Goal: Transaction & Acquisition: Purchase product/service

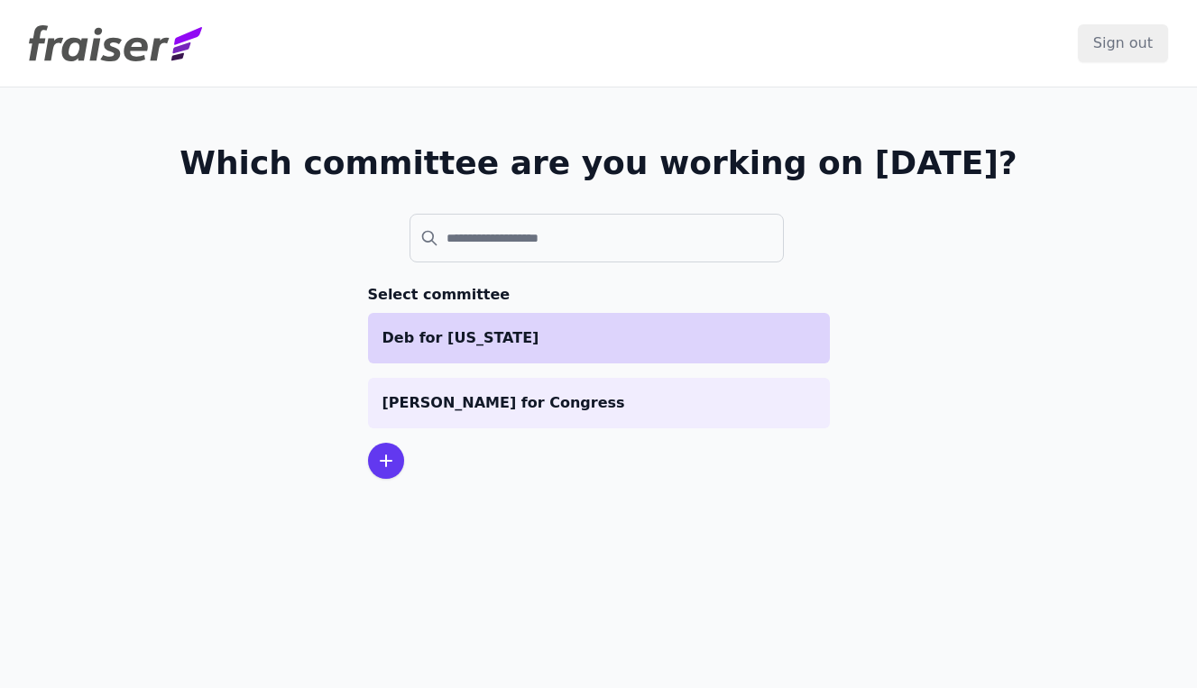
click at [612, 340] on p "Deb for [US_STATE]" at bounding box center [598, 338] width 433 height 22
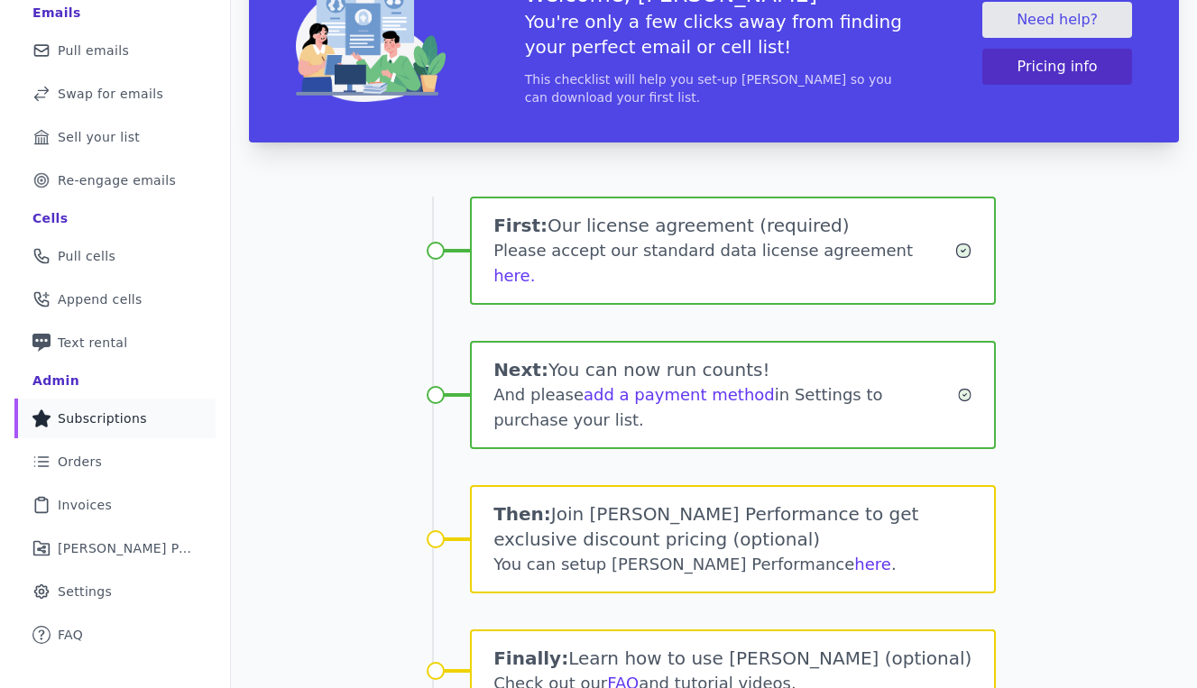
scroll to position [167, 0]
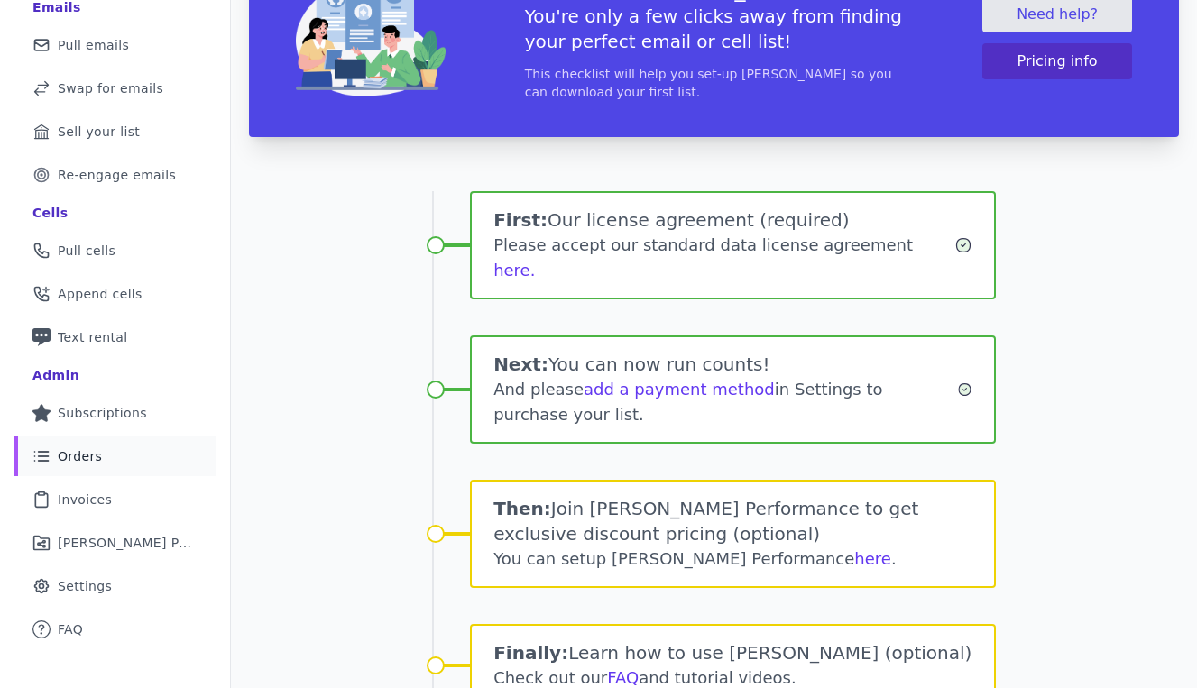
click at [106, 457] on link "List Icon Outline of bulleted list Orders" at bounding box center [114, 457] width 201 height 40
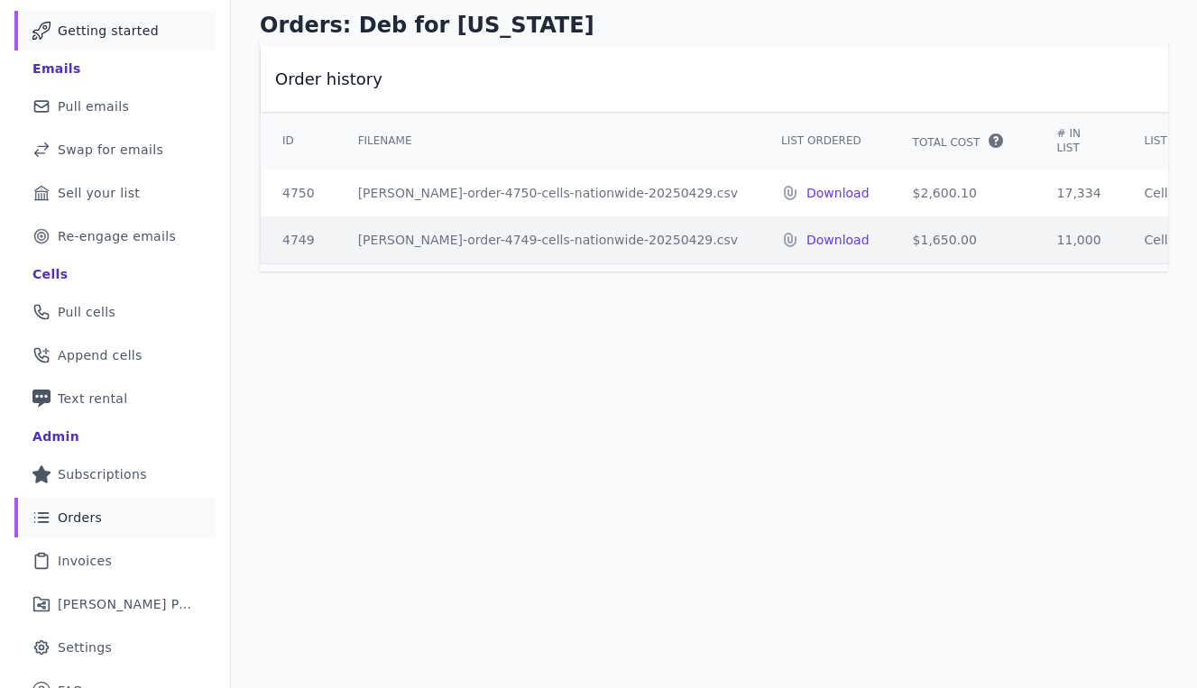
scroll to position [128, 0]
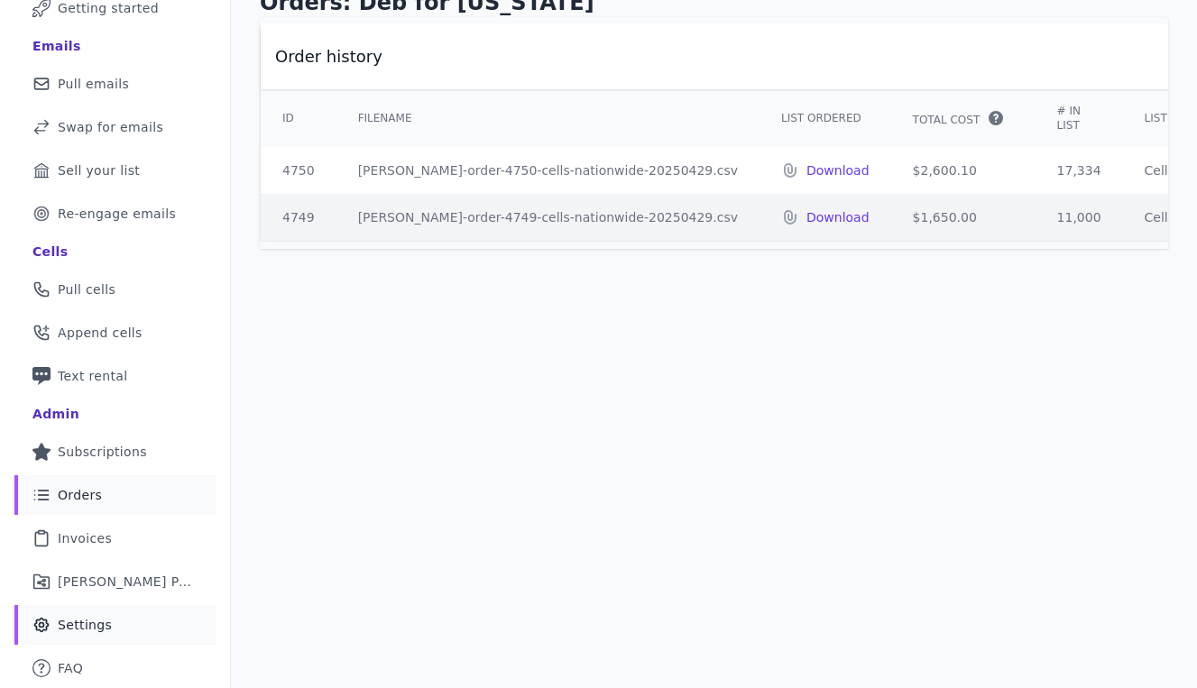
click at [109, 633] on link "Gear Icon Outline of a gear Settings" at bounding box center [114, 625] width 201 height 40
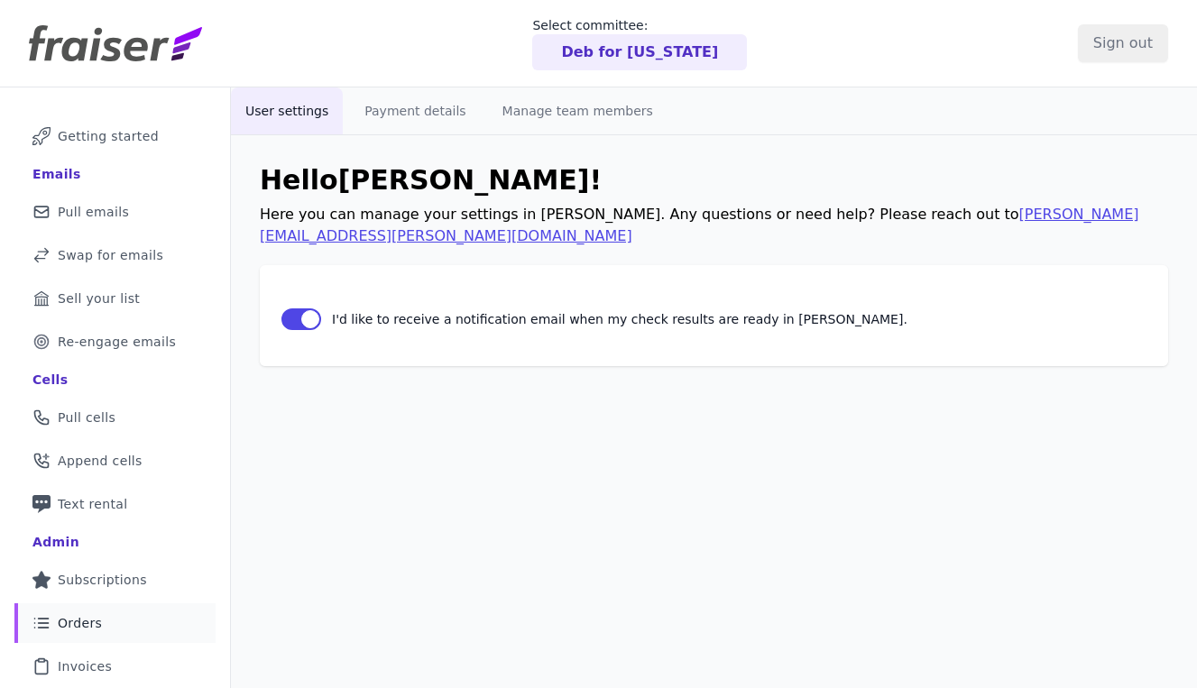
scroll to position [128, 0]
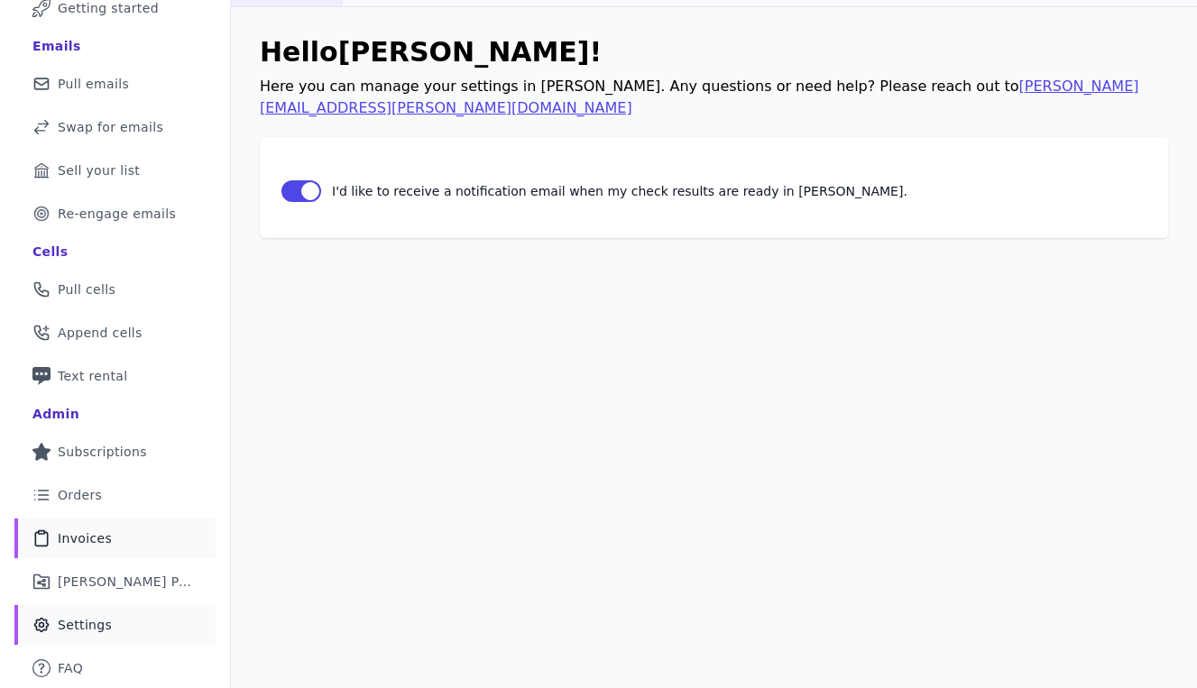
click at [122, 535] on link "Clipboard Icon Outline of a clipboard Invoices" at bounding box center [114, 539] width 201 height 40
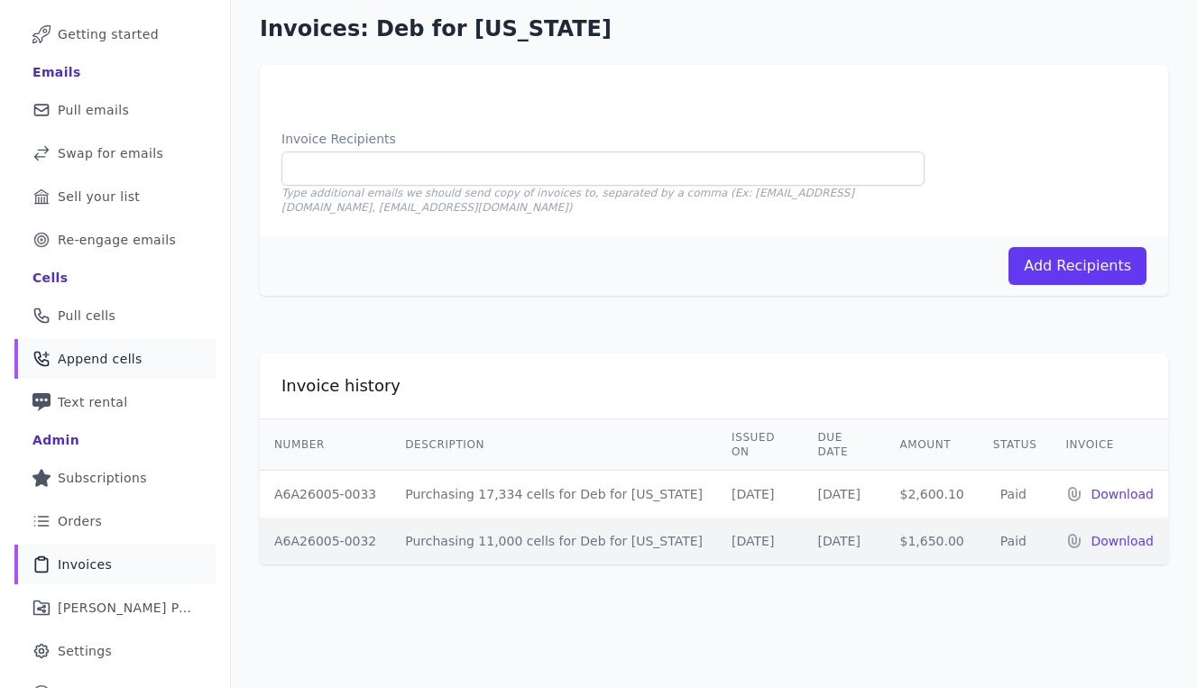
scroll to position [113, 0]
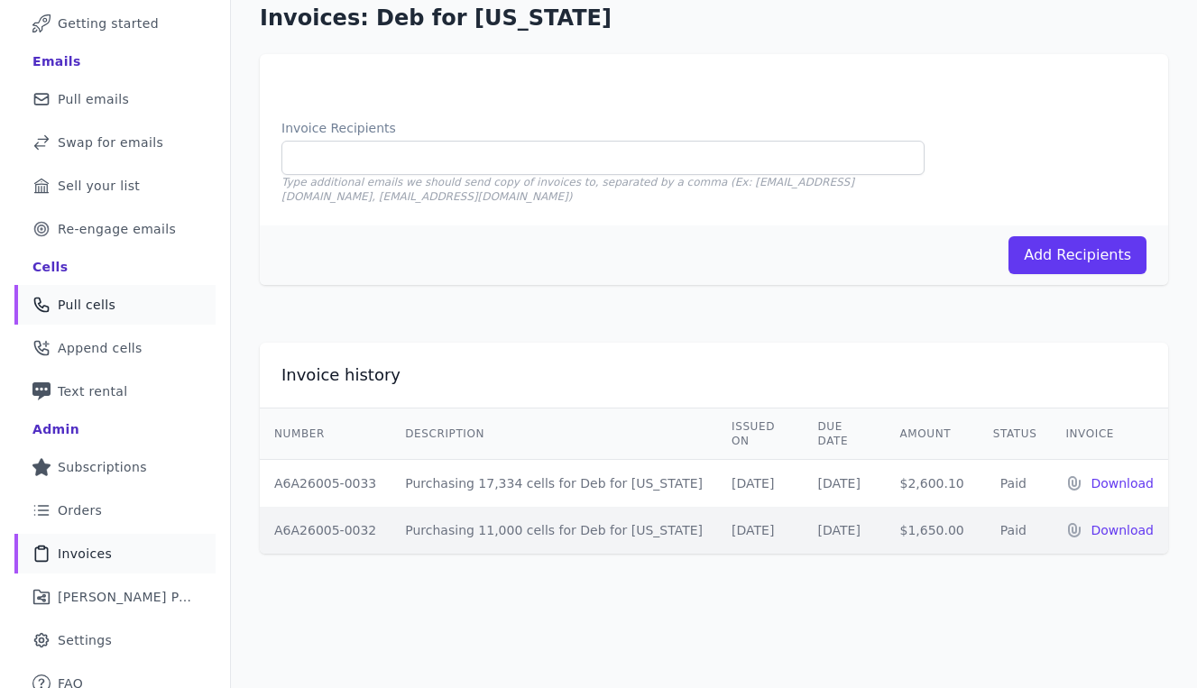
click at [140, 306] on link "Phone Icon Outline of a phone Pull cells" at bounding box center [114, 305] width 201 height 40
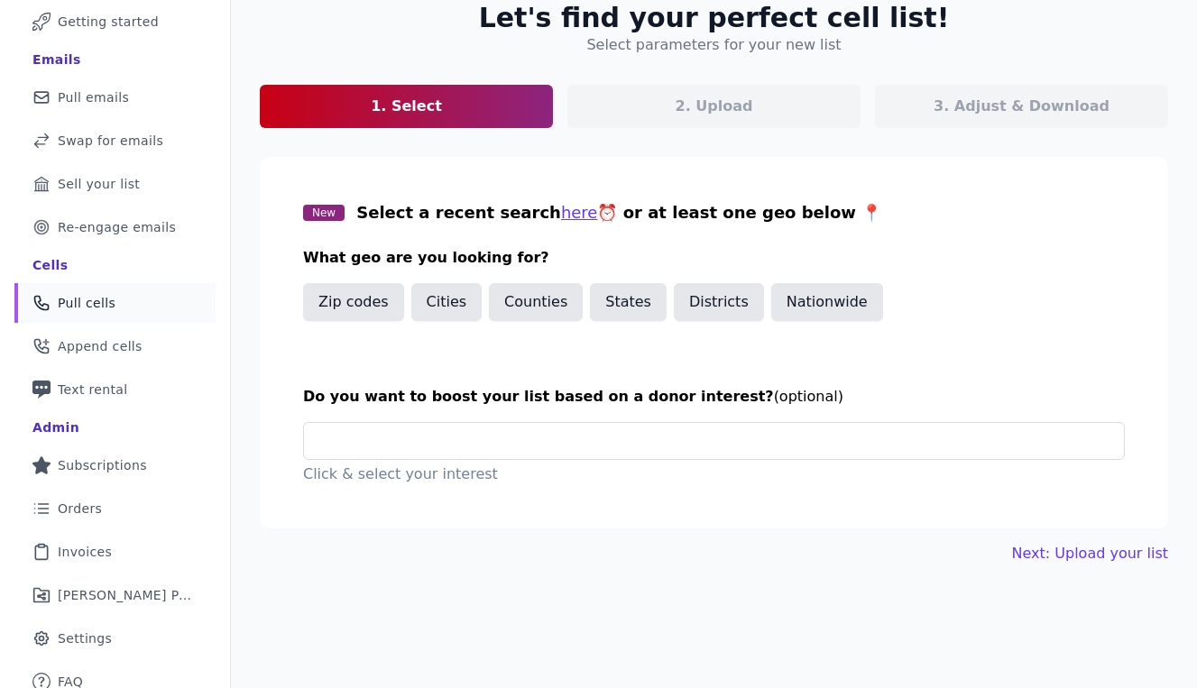
scroll to position [128, 0]
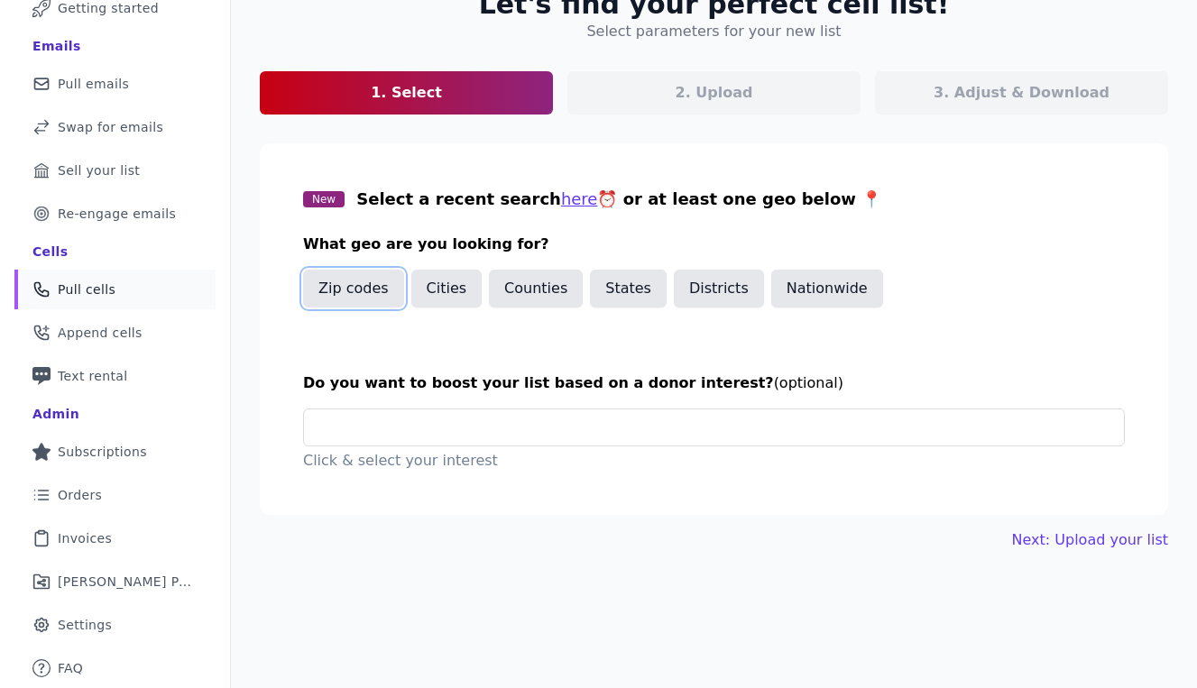
click at [355, 294] on button "Zip codes" at bounding box center [353, 289] width 101 height 38
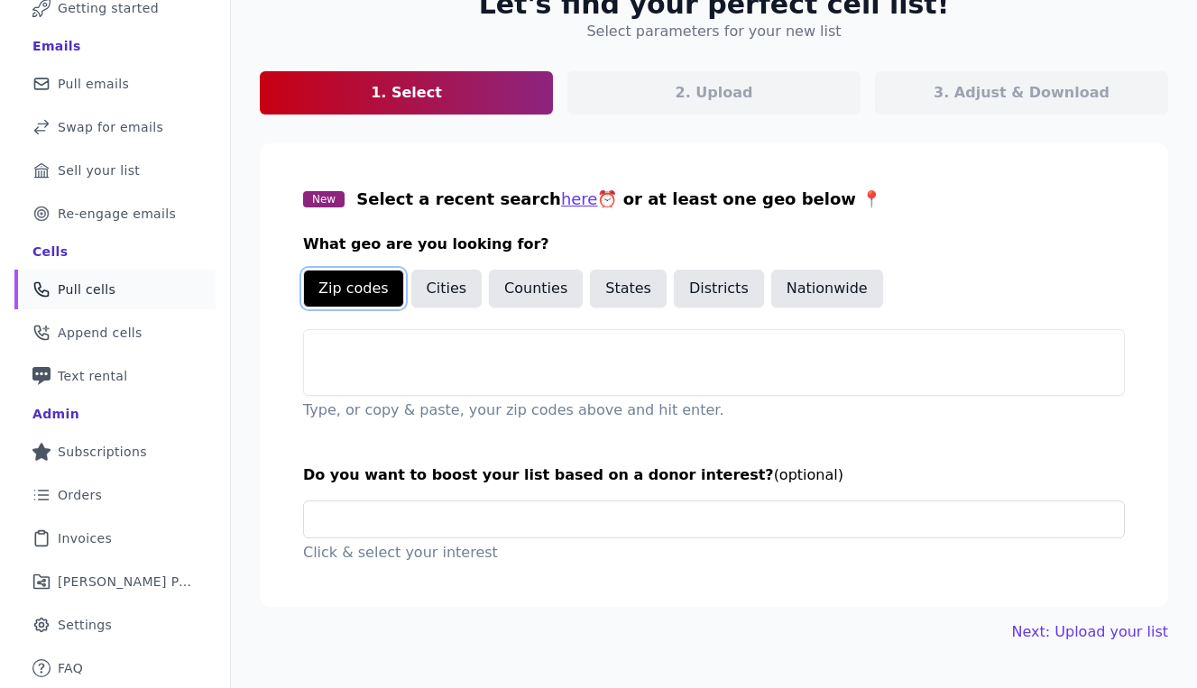
click at [354, 293] on button "Zip codes" at bounding box center [353, 289] width 101 height 38
click at [491, 244] on h3 "What geo are you looking for?" at bounding box center [714, 245] width 822 height 22
click at [340, 290] on button "Zip codes" at bounding box center [353, 289] width 101 height 38
click at [818, 284] on button "Nationwide" at bounding box center [827, 289] width 112 height 38
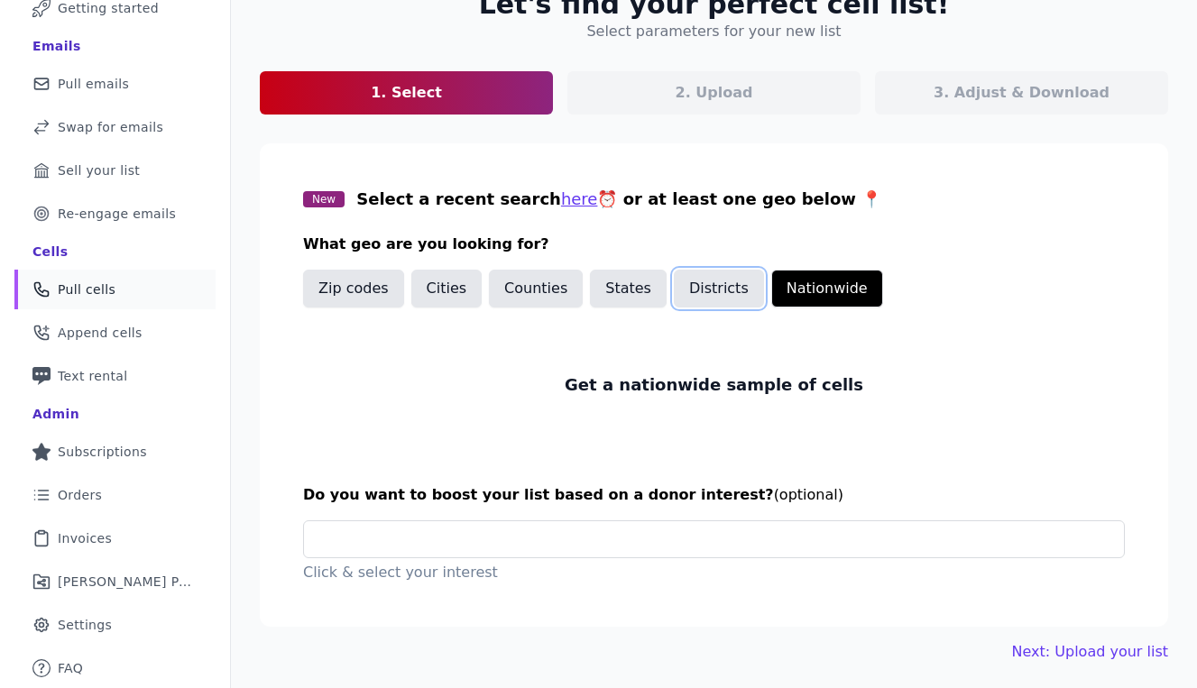
click at [699, 288] on button "Districts" at bounding box center [719, 289] width 90 height 38
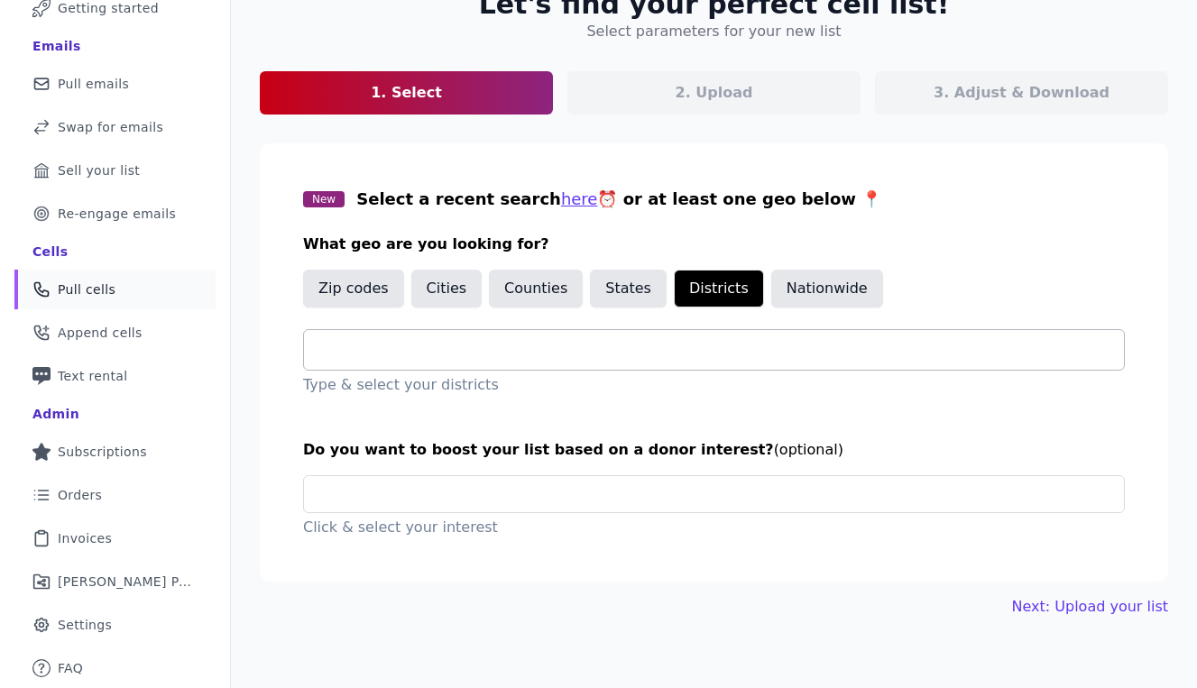
click at [630, 341] on input "text" at bounding box center [720, 350] width 805 height 22
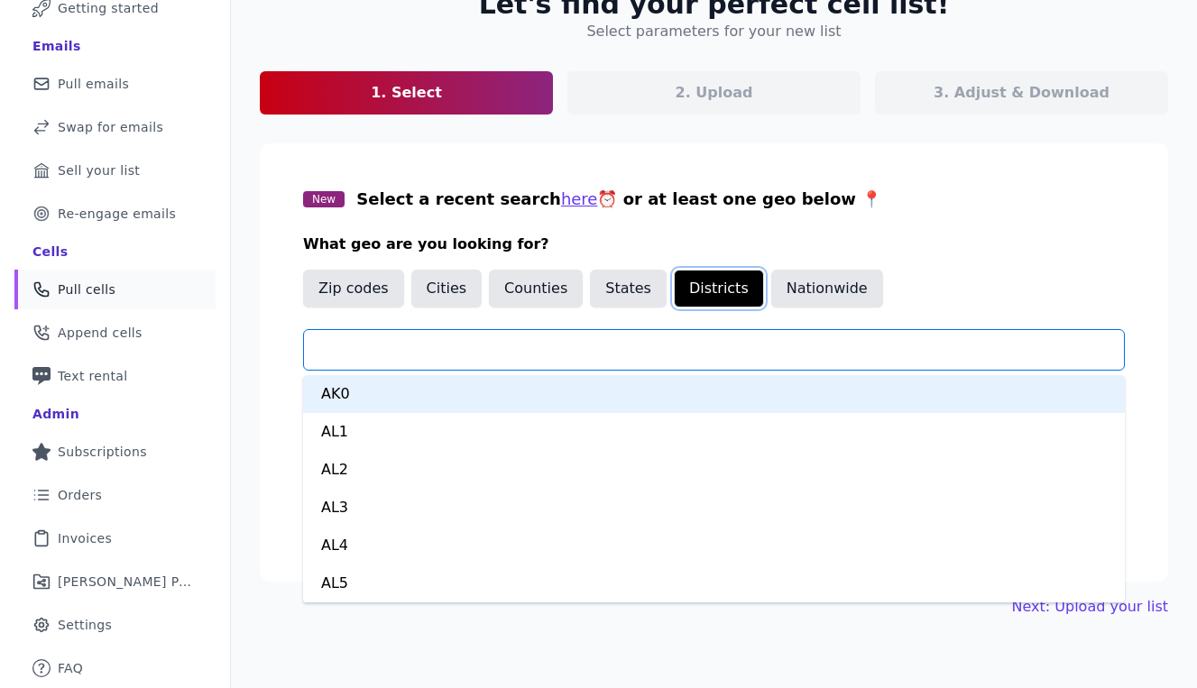
click at [725, 278] on button "Districts" at bounding box center [719, 289] width 90 height 38
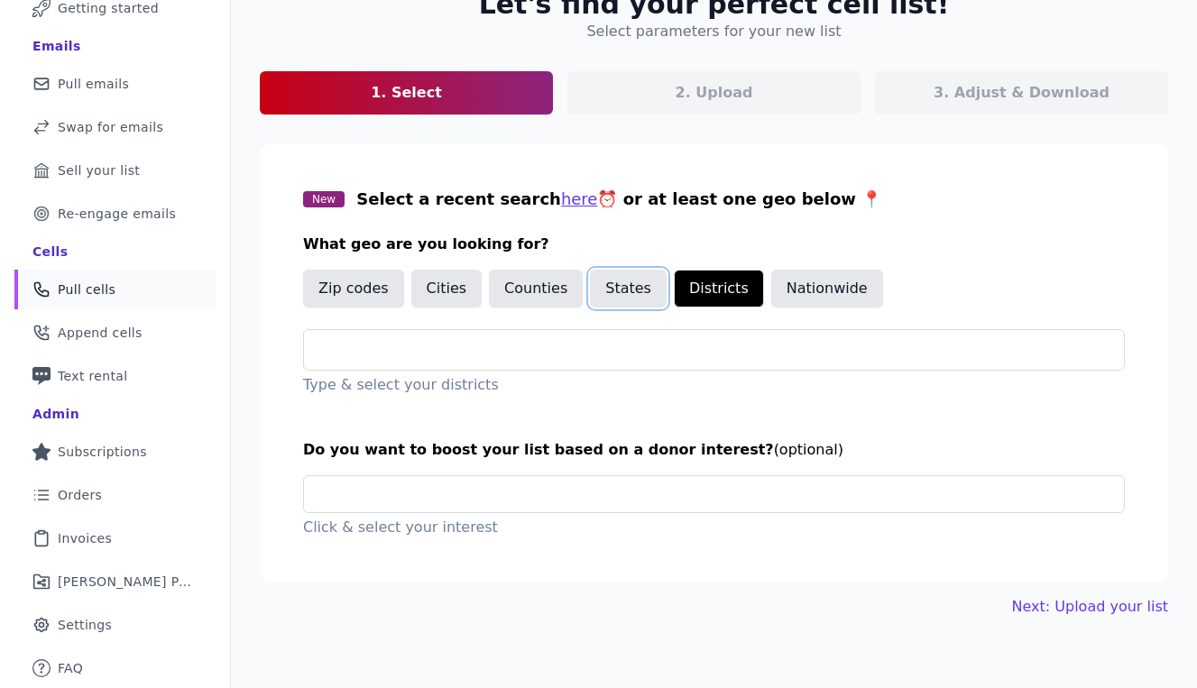
click at [630, 272] on button "States" at bounding box center [628, 289] width 77 height 38
click at [576, 359] on input "text" at bounding box center [720, 350] width 805 height 22
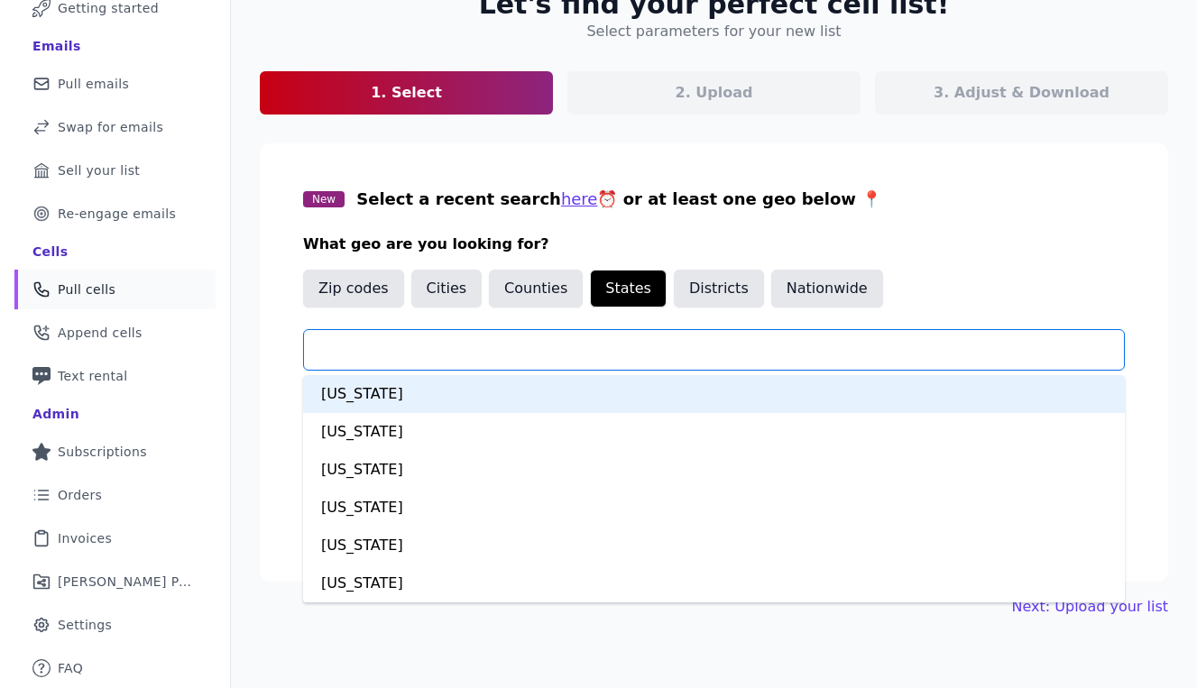
type input "*"
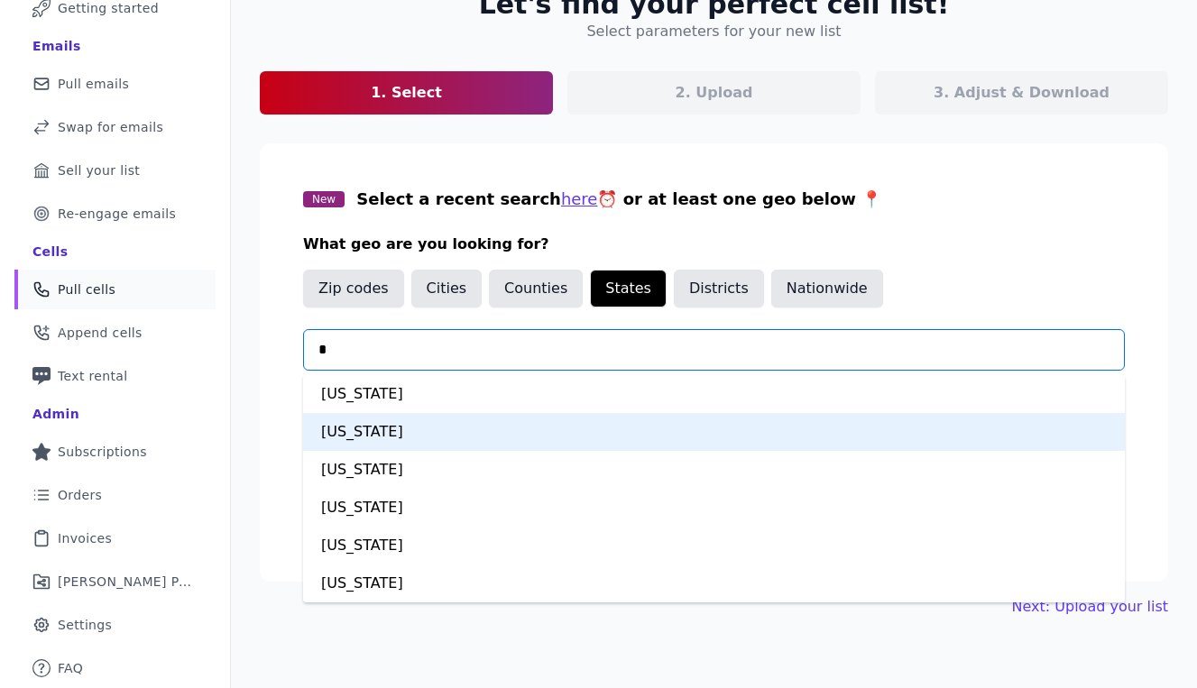
click at [436, 441] on div "California" at bounding box center [714, 432] width 822 height 38
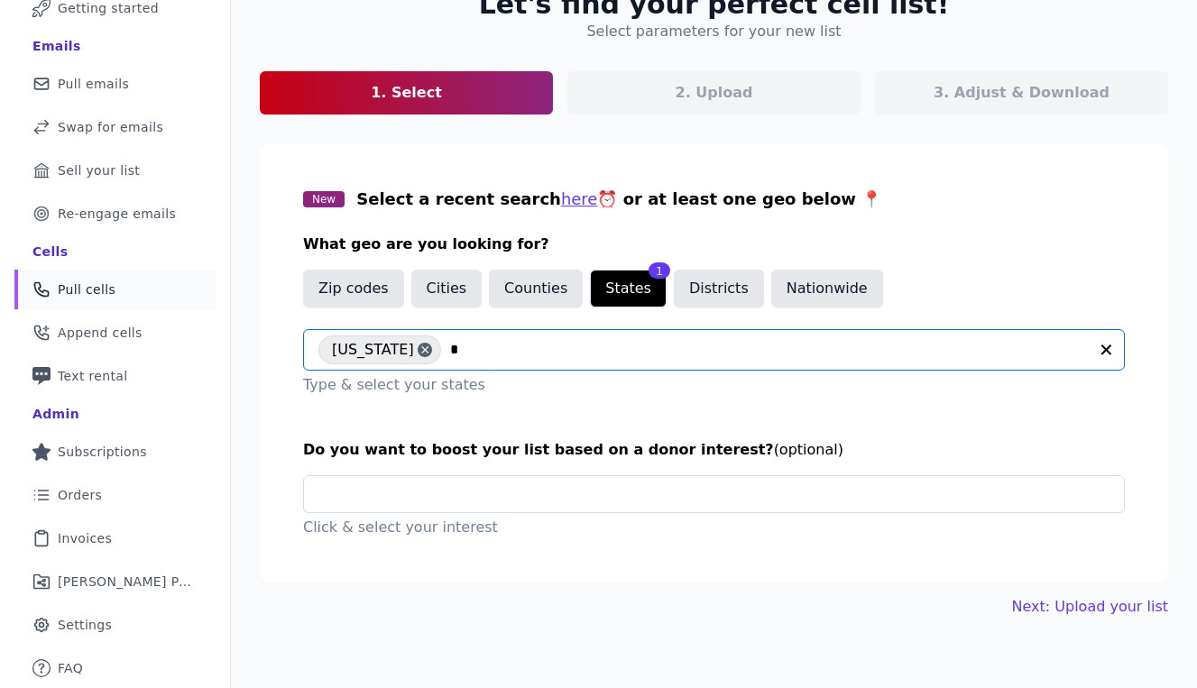
type input "**"
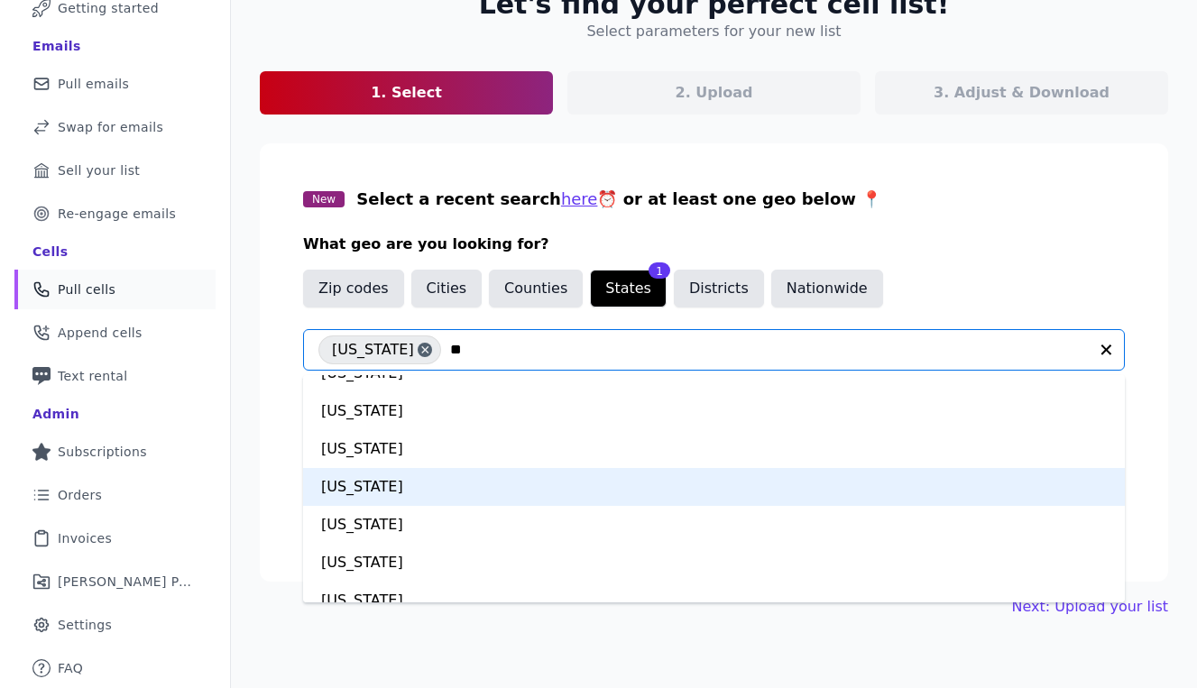
scroll to position [183, 0]
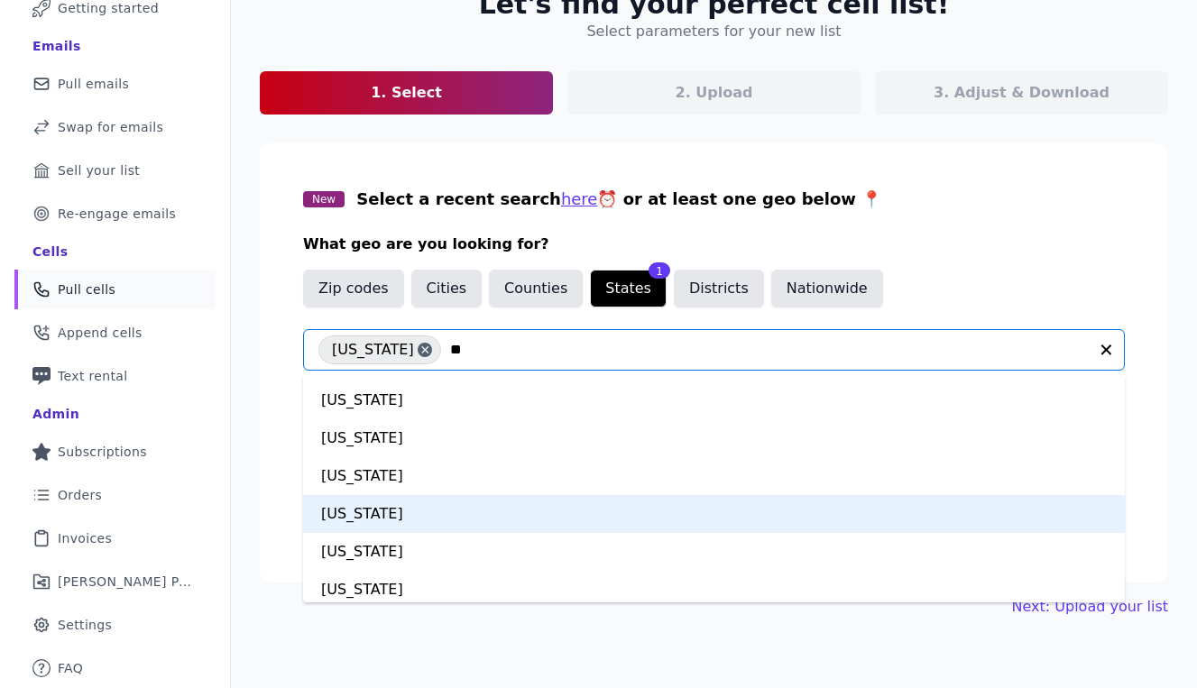
click at [431, 520] on div "New Mexico" at bounding box center [714, 514] width 822 height 38
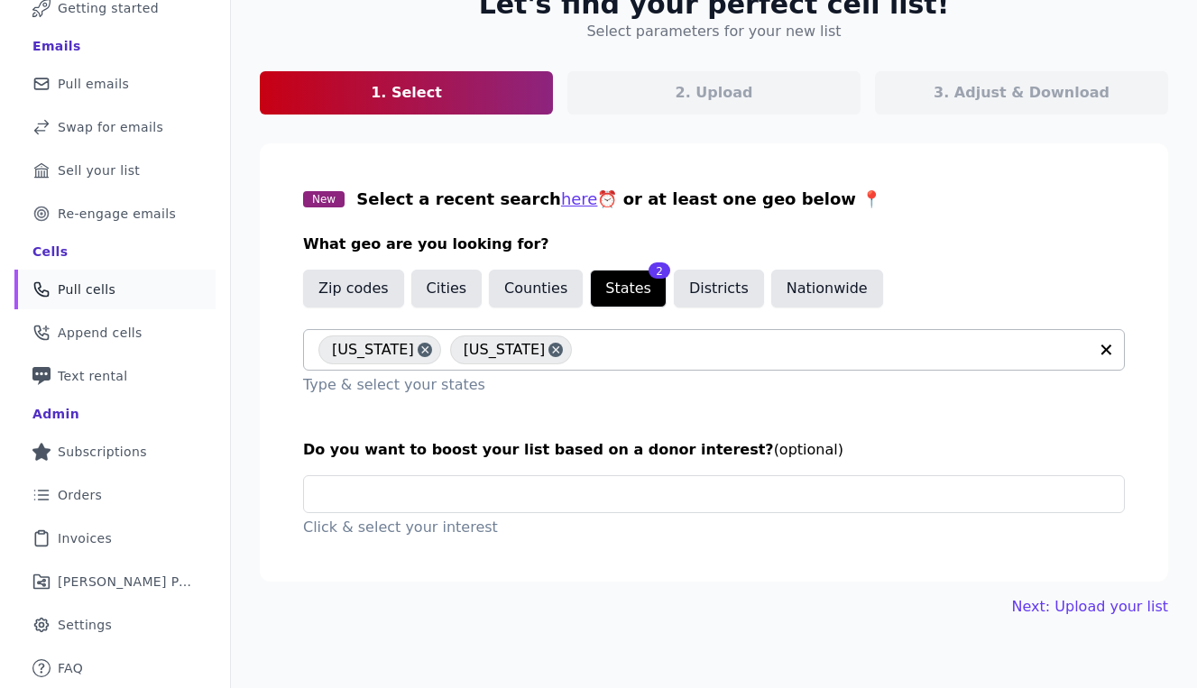
click at [419, 353] on icon at bounding box center [425, 350] width 13 height 18
click at [402, 412] on section "New Select a recent search here ⏰ or at least one geo below 📍 What geo are you …" at bounding box center [714, 362] width 908 height 438
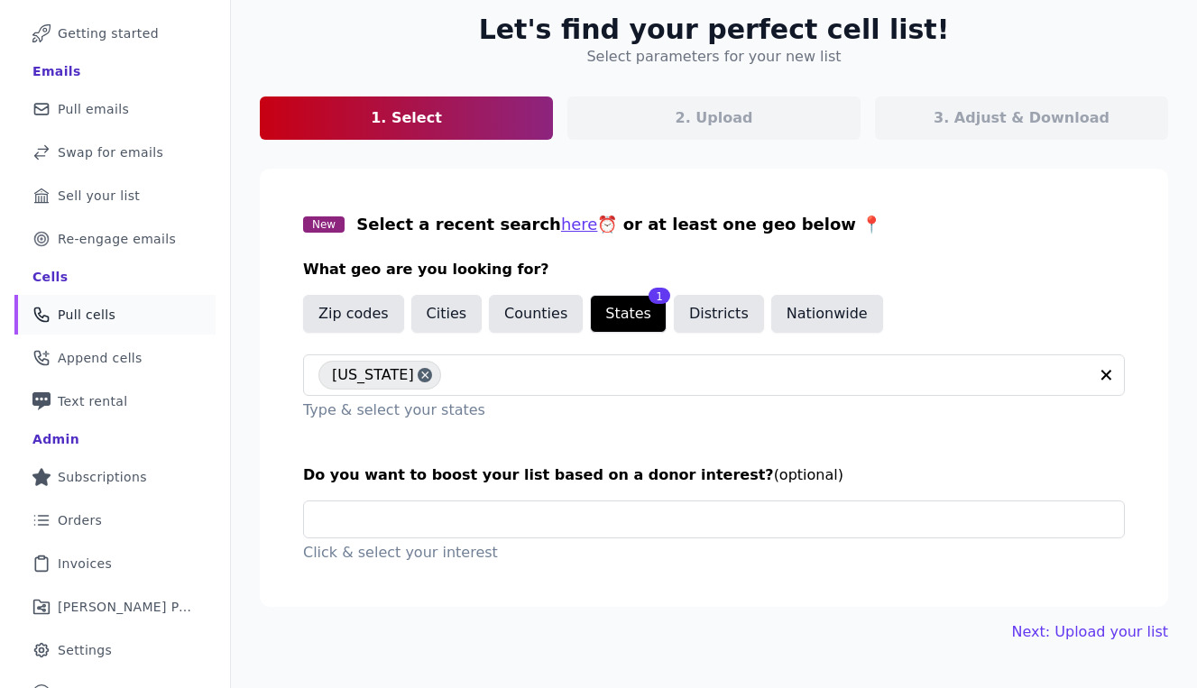
scroll to position [128, 0]
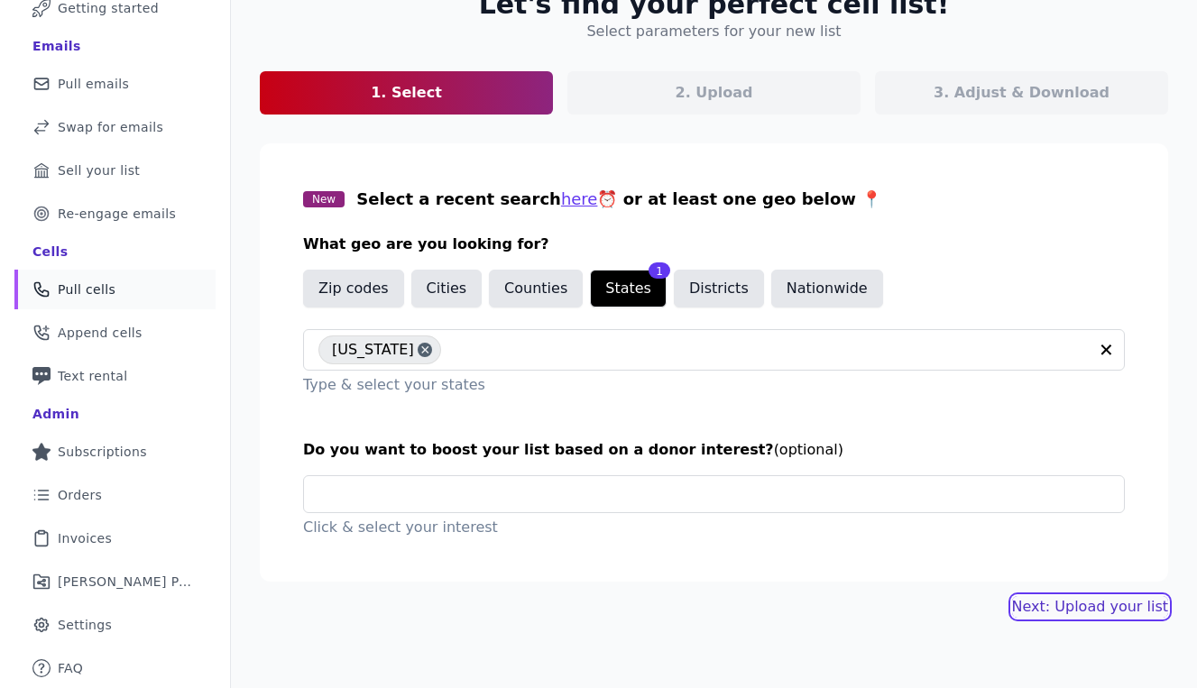
click at [1091, 604] on link "Next: Upload your list" at bounding box center [1090, 607] width 156 height 22
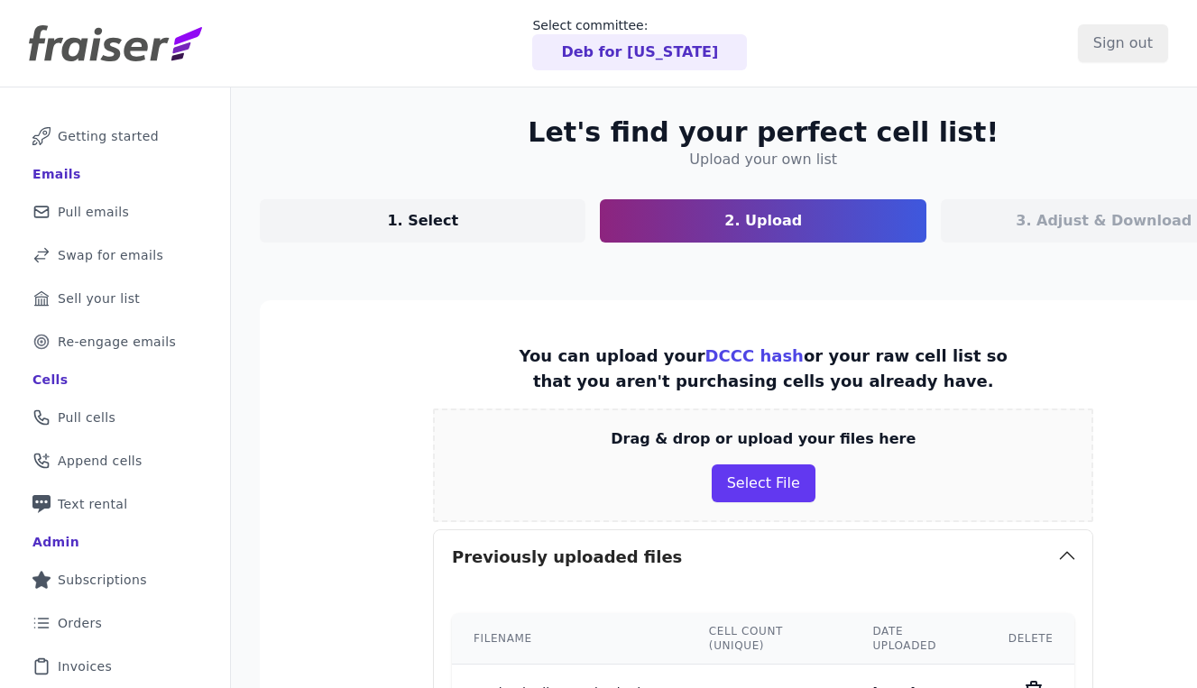
scroll to position [121, 0]
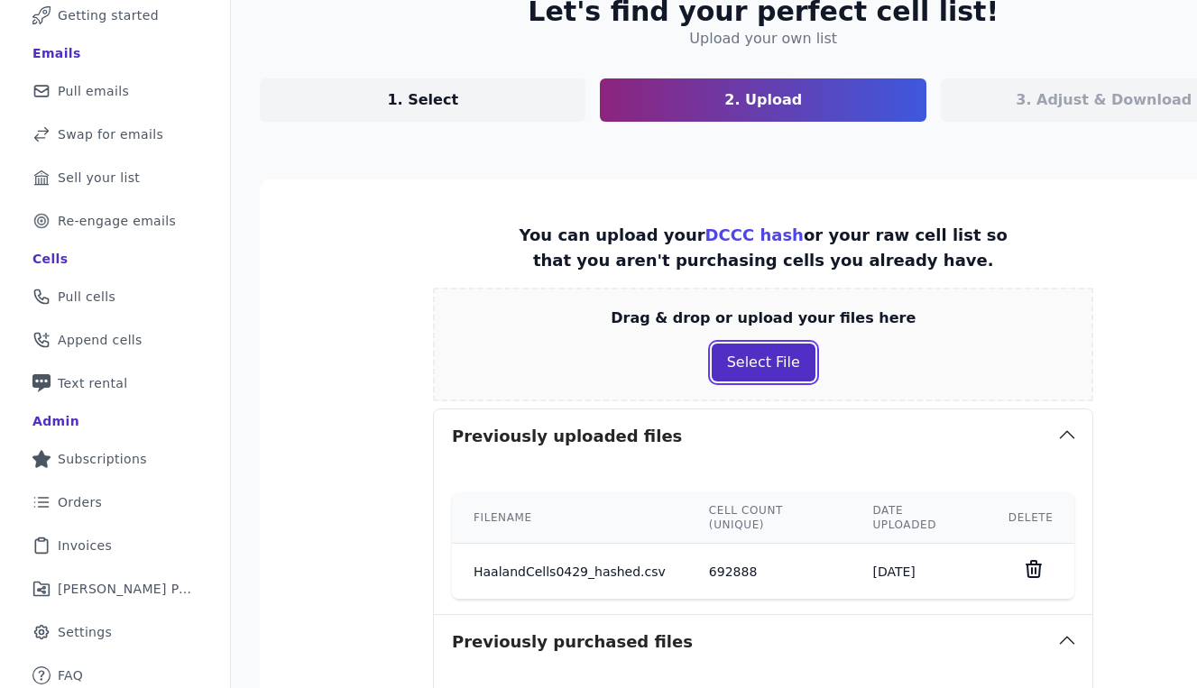
click at [712, 362] on button "Select File" at bounding box center [764, 363] width 104 height 38
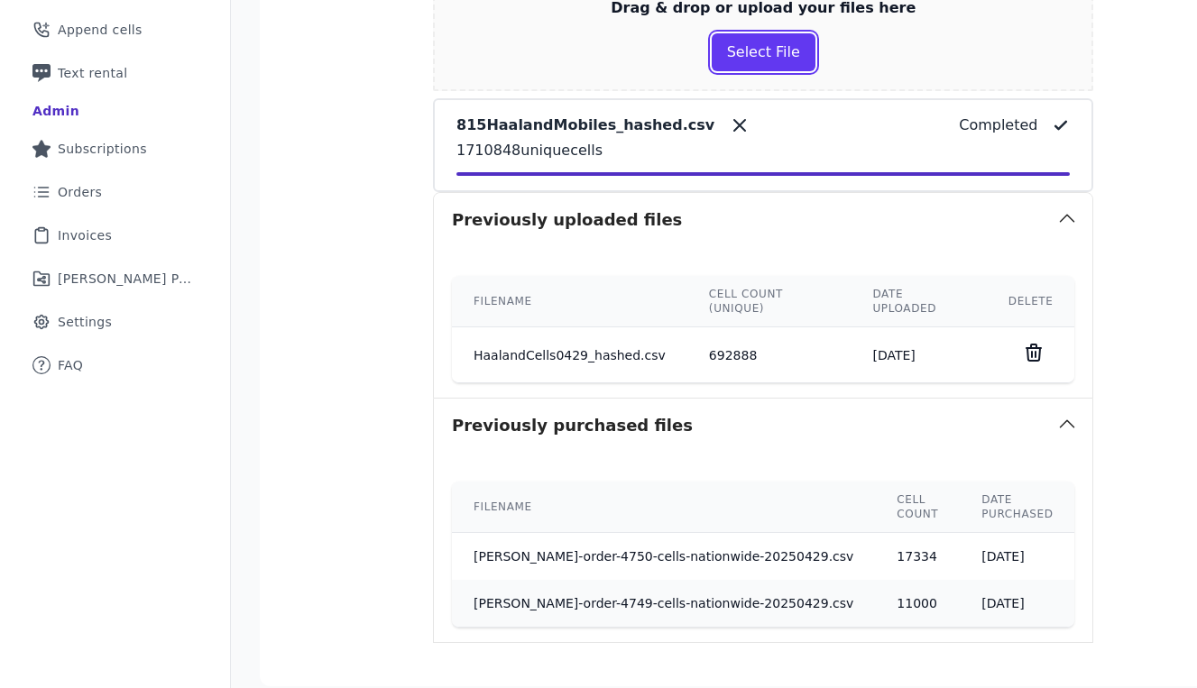
scroll to position [595, 0]
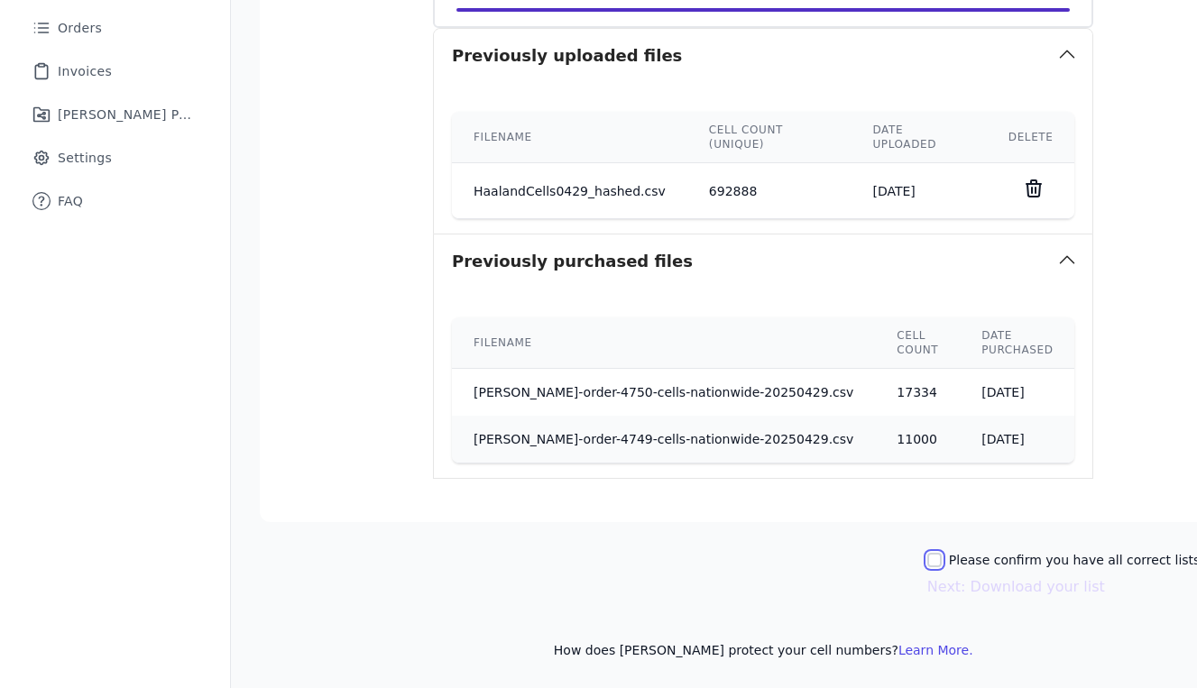
click at [927, 562] on input "Please confirm you have all correct lists uploaded." at bounding box center [934, 560] width 14 height 14
checkbox input "true"
click at [927, 587] on button "Next: Download your list" at bounding box center [1016, 587] width 178 height 22
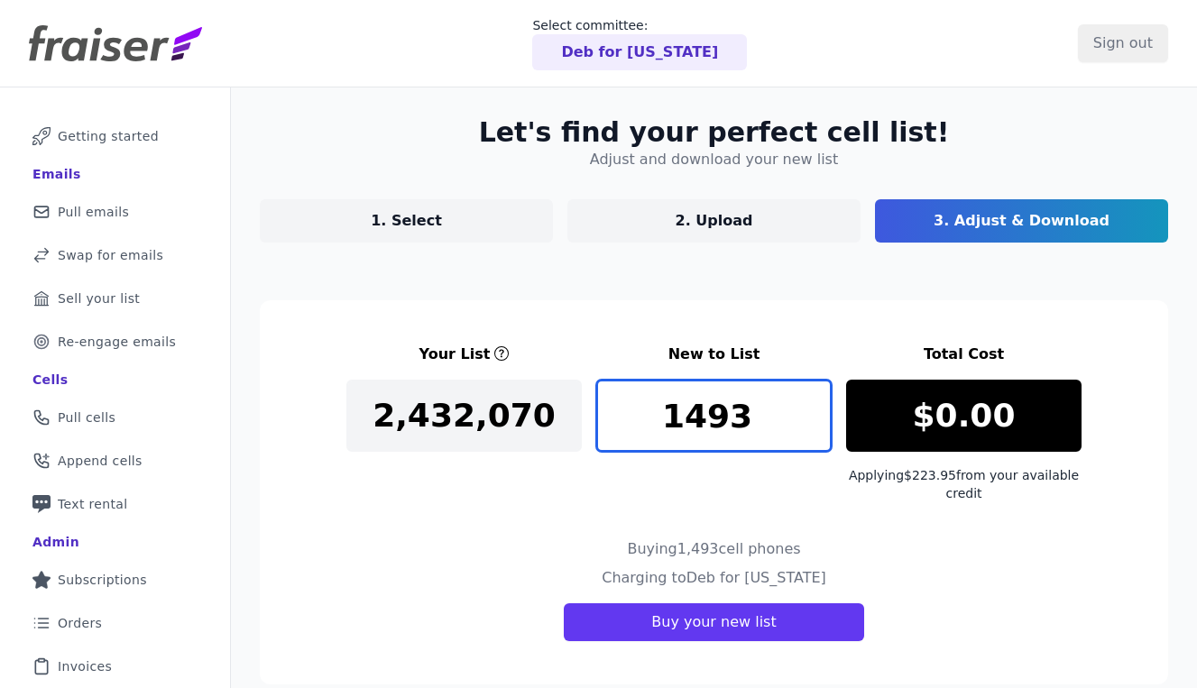
click at [716, 419] on input "1493" at bounding box center [713, 416] width 235 height 72
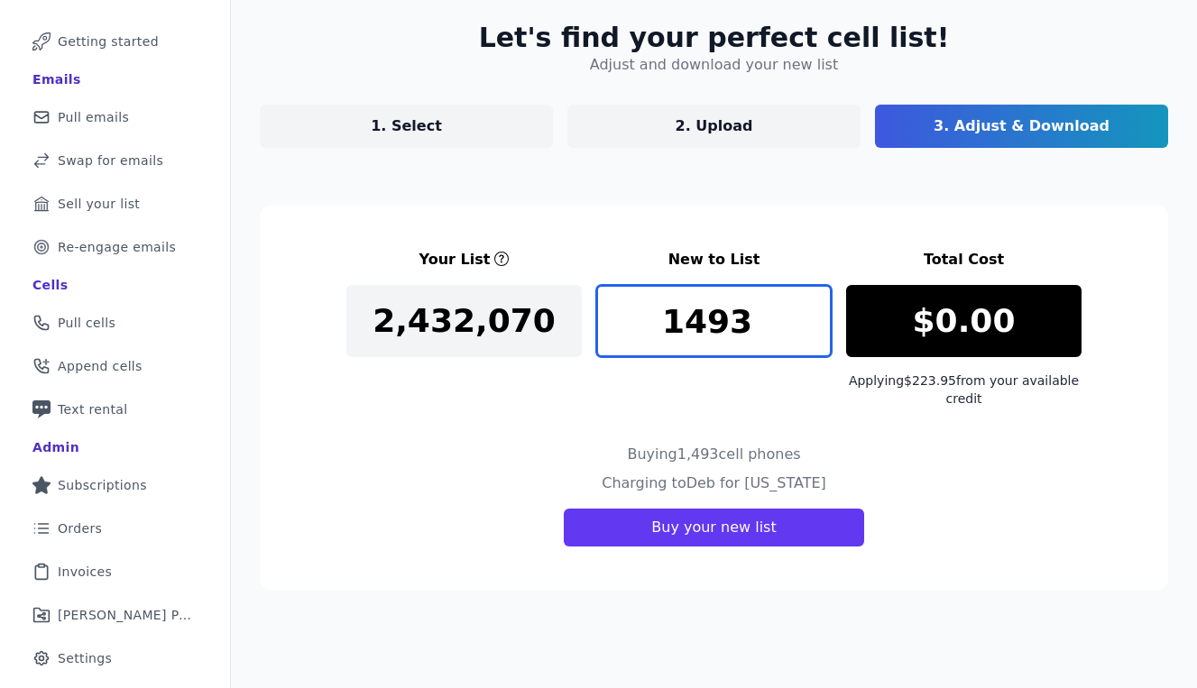
scroll to position [97, 0]
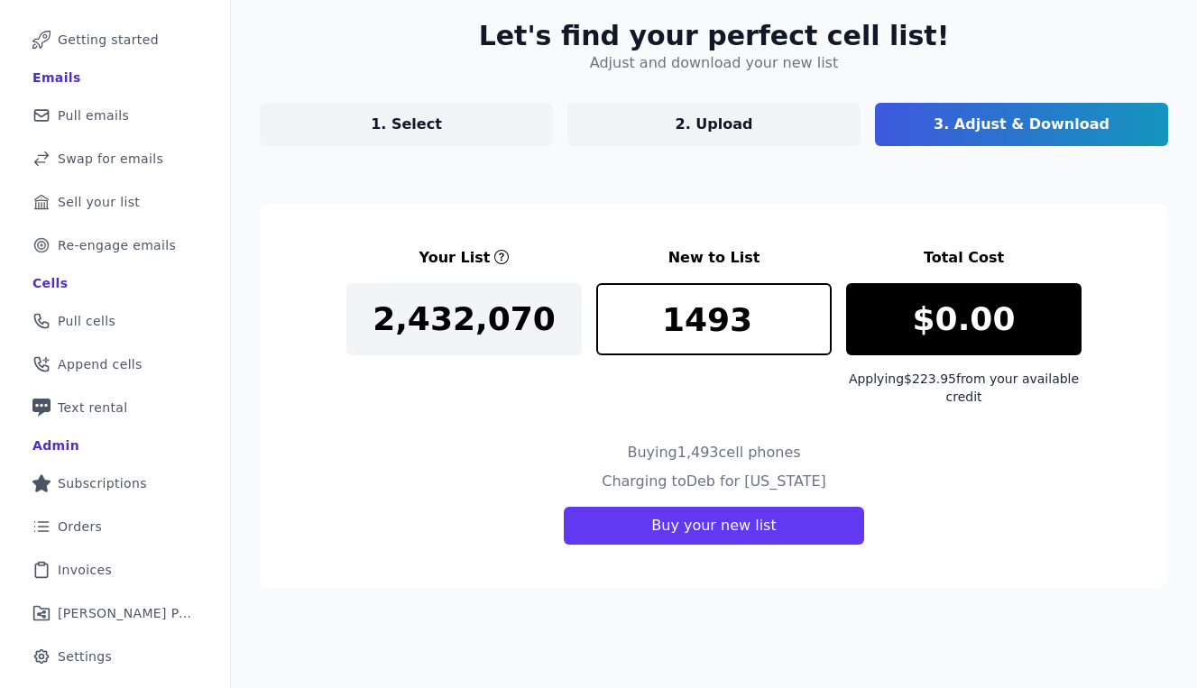
click at [592, 442] on div "Buying 1,493 cell phones" at bounding box center [713, 456] width 735 height 29
click at [696, 323] on input "1493" at bounding box center [713, 319] width 235 height 72
click at [485, 475] on div "Charging to Deb for New Mexico Buy your new list" at bounding box center [713, 508] width 735 height 74
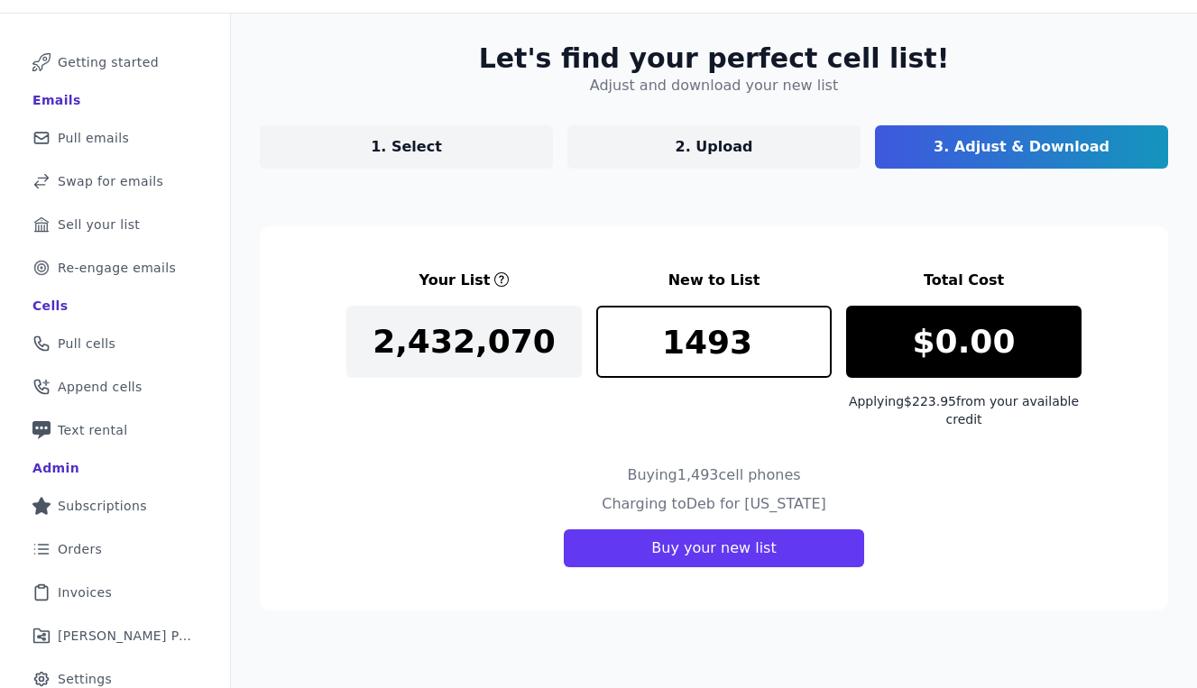
scroll to position [81, 0]
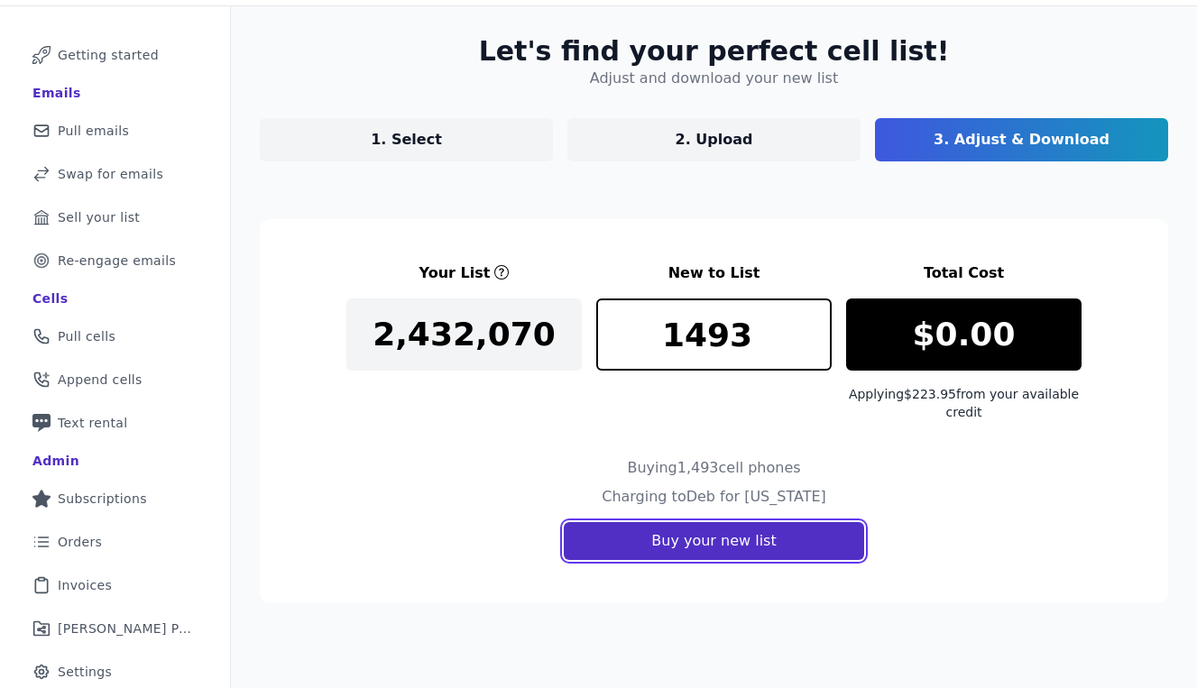
click at [621, 551] on button "Buy your new list" at bounding box center [713, 541] width 299 height 38
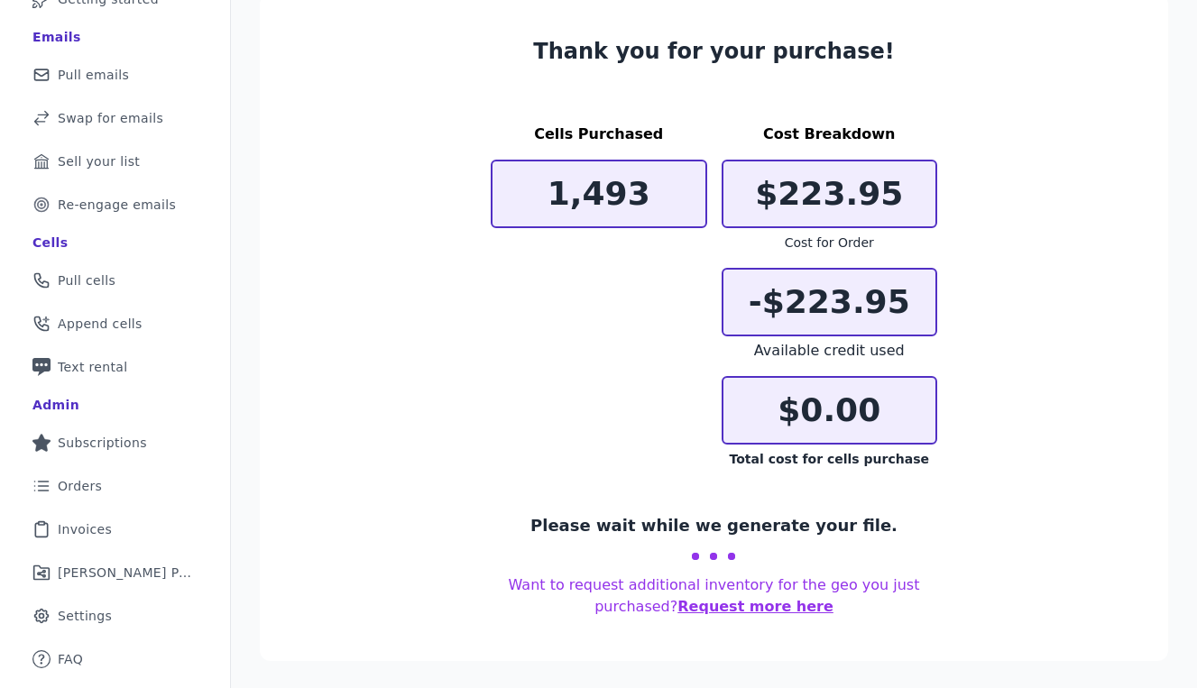
scroll to position [128, 0]
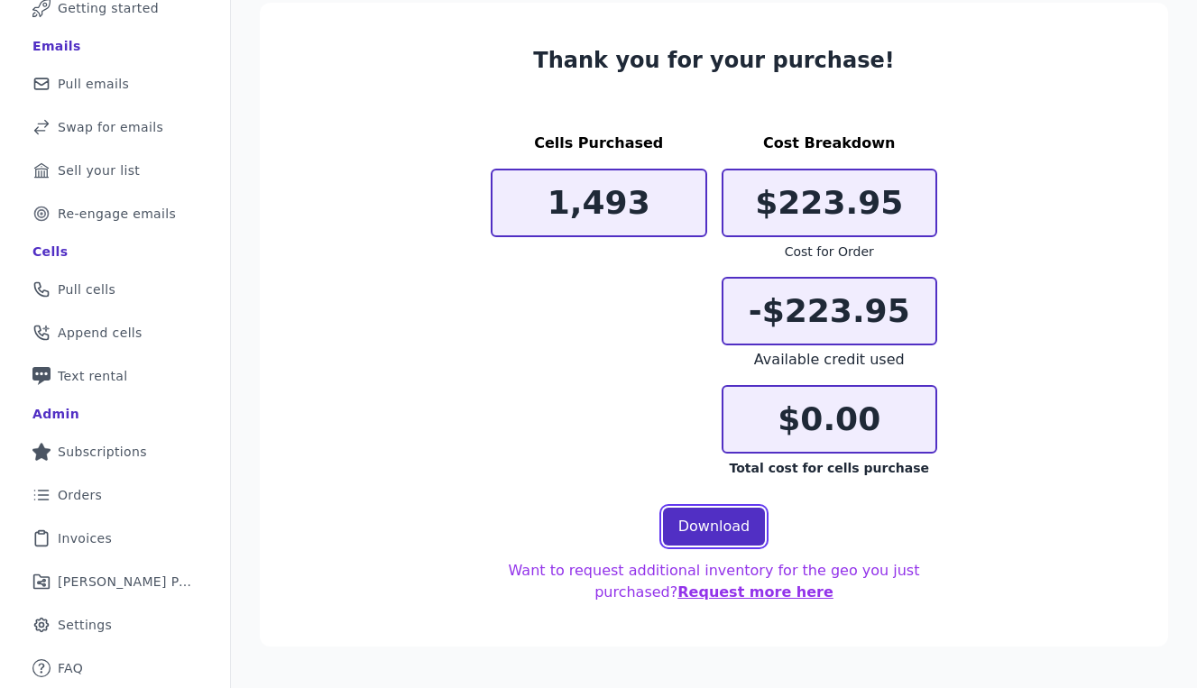
click at [679, 530] on link "Download" at bounding box center [714, 527] width 103 height 38
click at [457, 474] on section "Thank you for your purchase! Cells Purchased 1,493 Cost Breakdown $223.95 Cost …" at bounding box center [714, 325] width 908 height 644
click at [159, 295] on link "Phone Icon Outline of a phone Pull cells" at bounding box center [114, 290] width 201 height 40
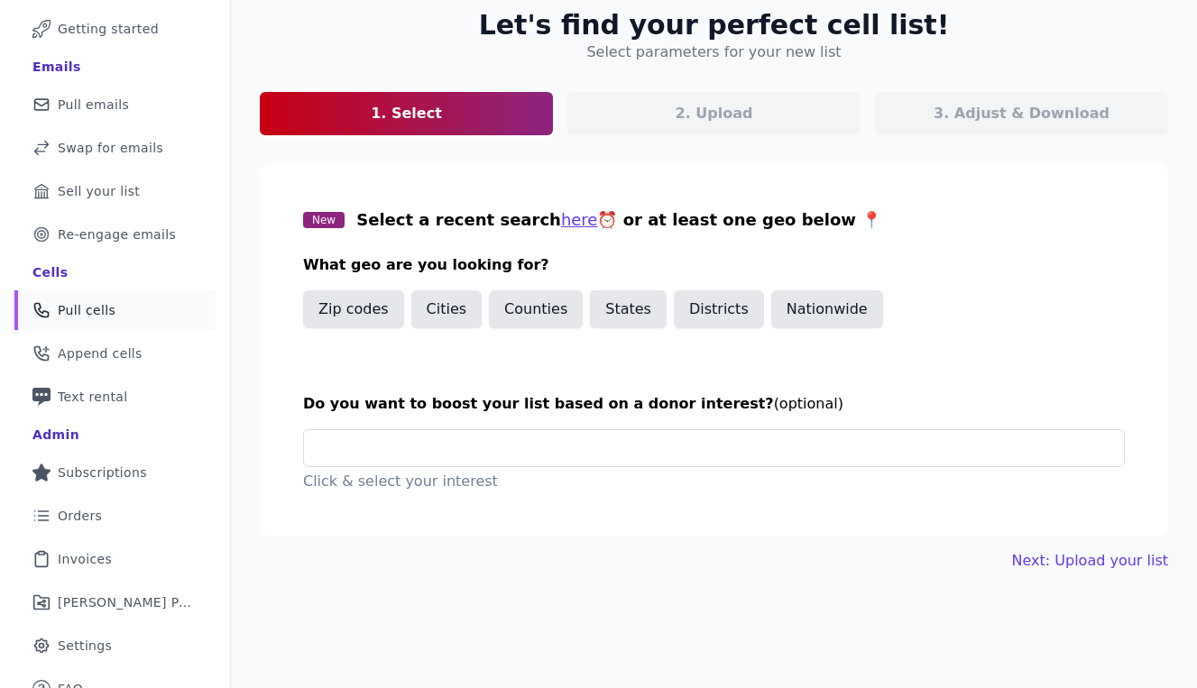
scroll to position [109, 0]
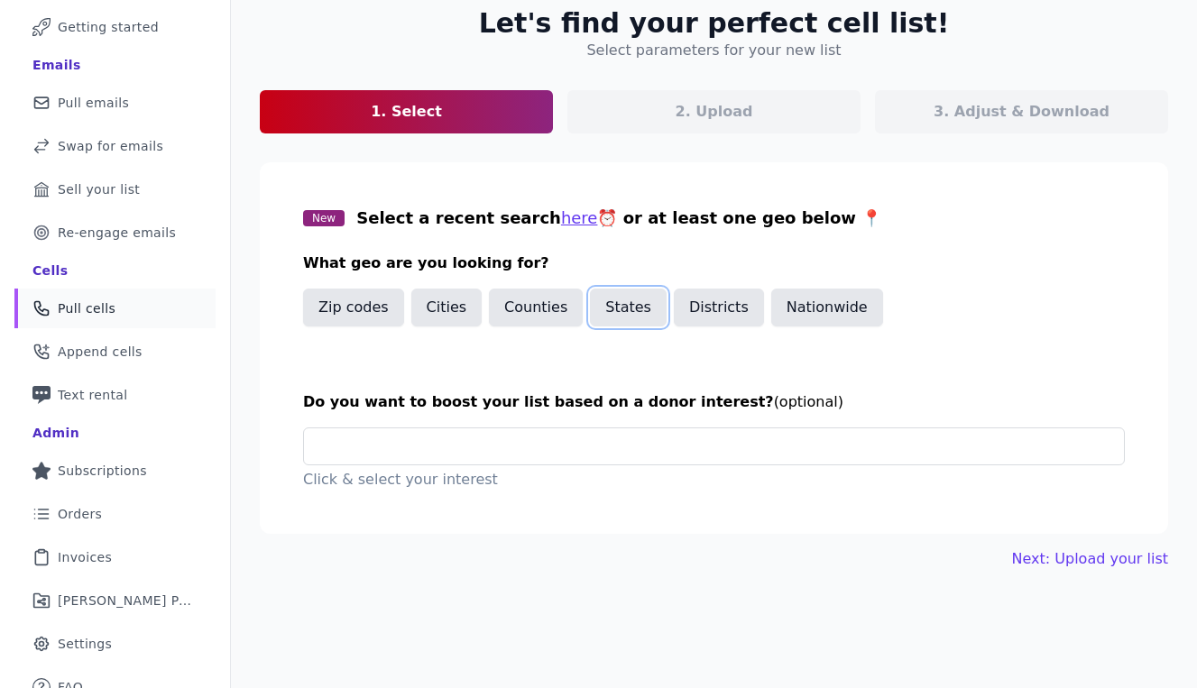
click at [615, 308] on button "States" at bounding box center [628, 308] width 77 height 38
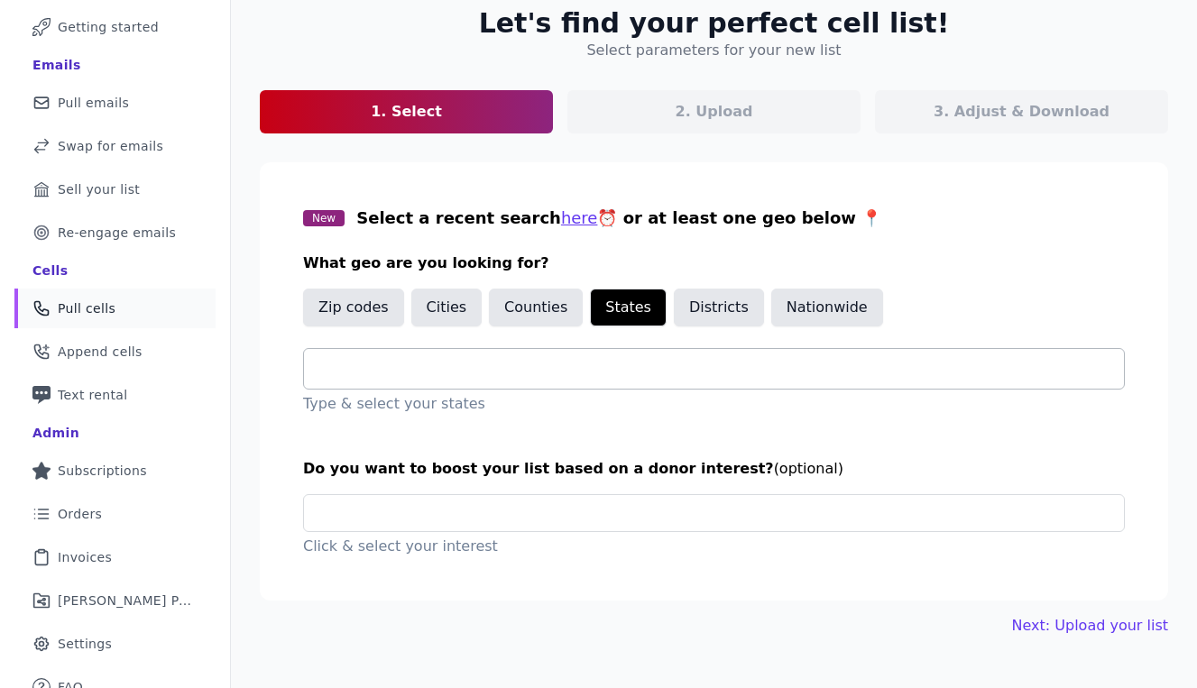
click at [410, 364] on input "text" at bounding box center [720, 369] width 805 height 22
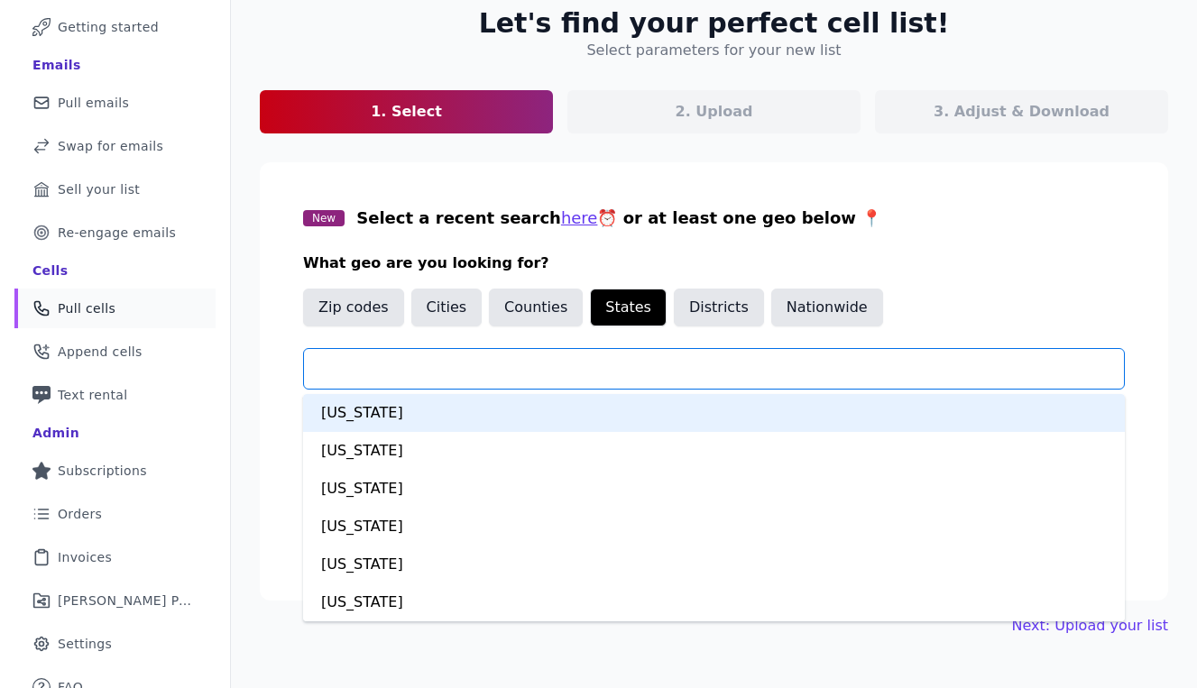
type input "*"
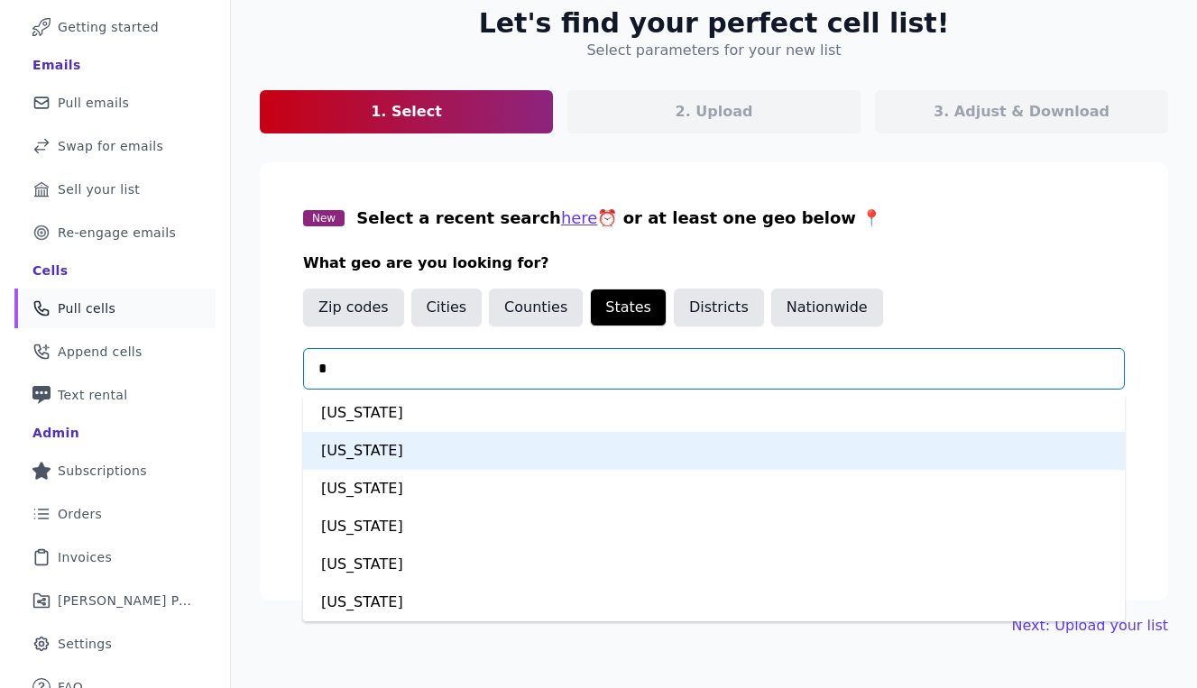
click at [423, 455] on div "California" at bounding box center [714, 451] width 822 height 38
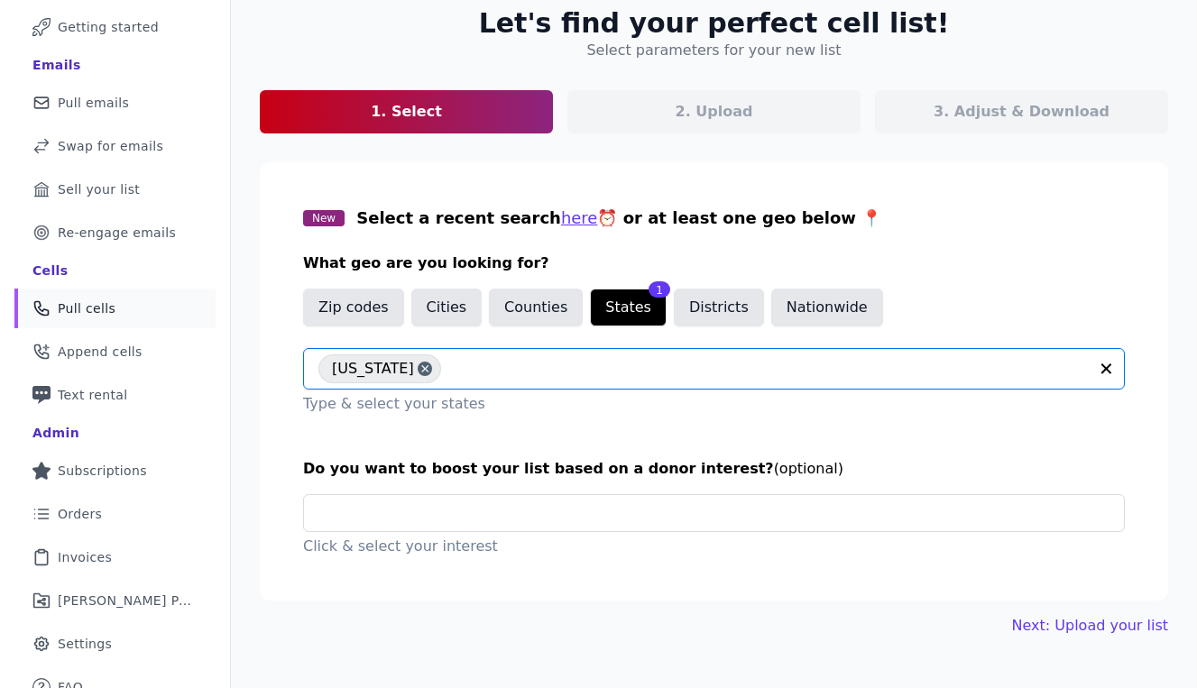
type input "*"
click at [526, 364] on input "text" at bounding box center [769, 369] width 638 height 22
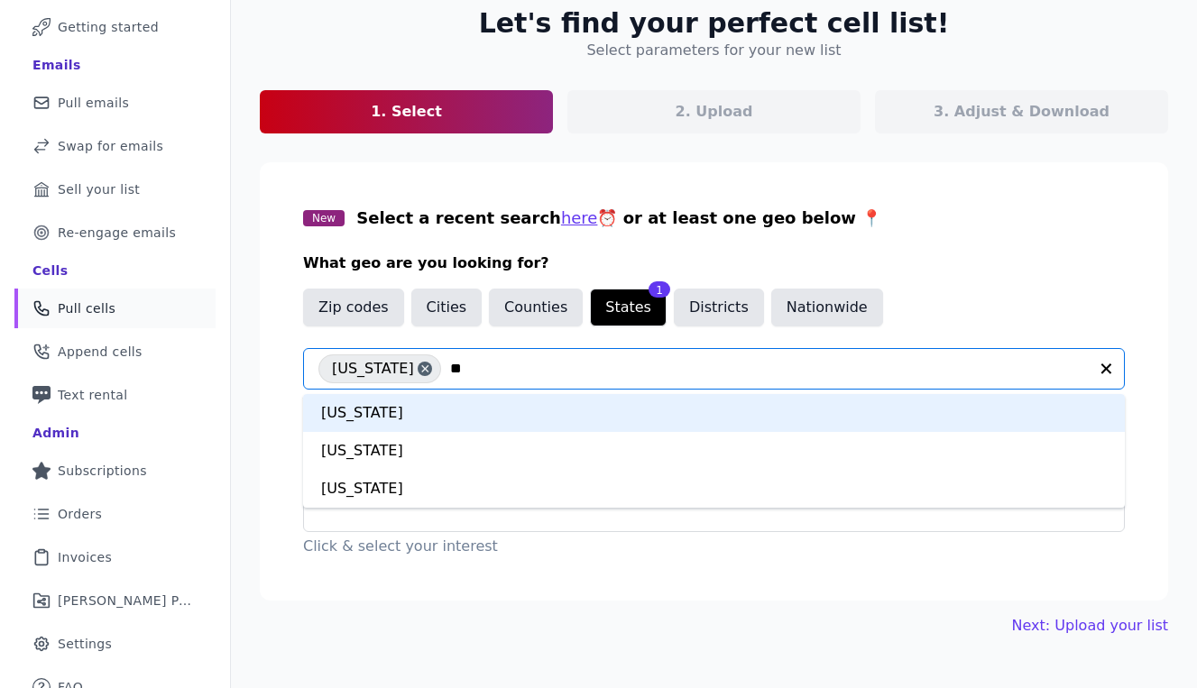
type input "***"
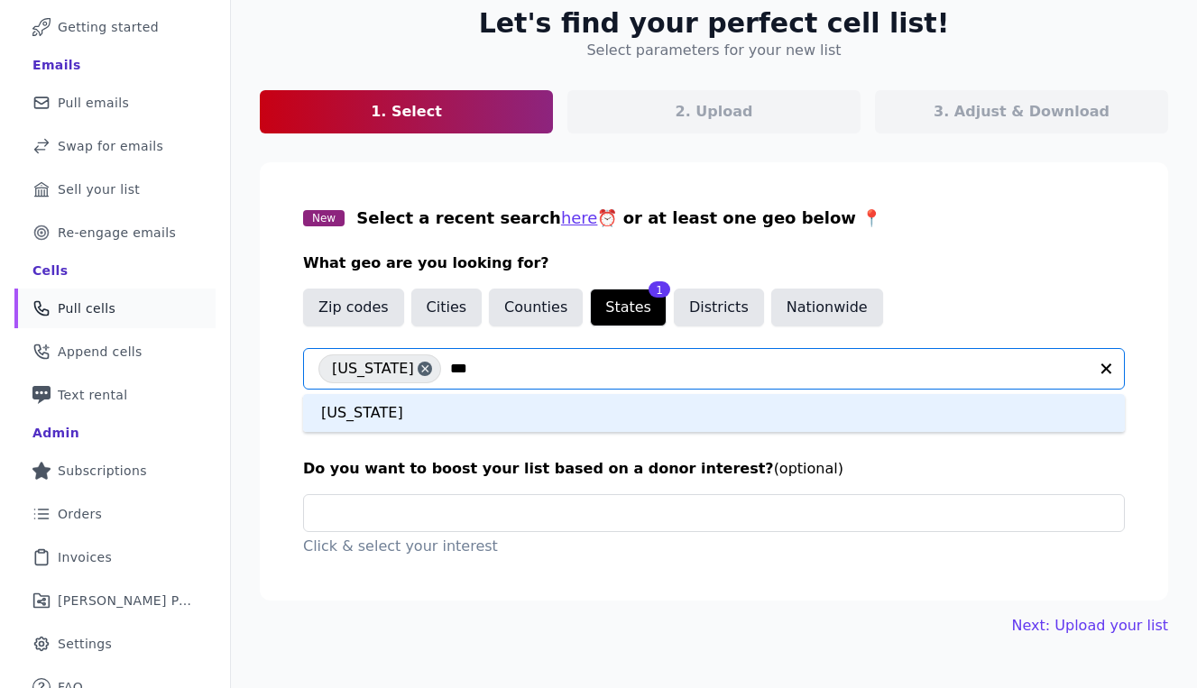
click at [516, 417] on div "Texas" at bounding box center [714, 413] width 822 height 38
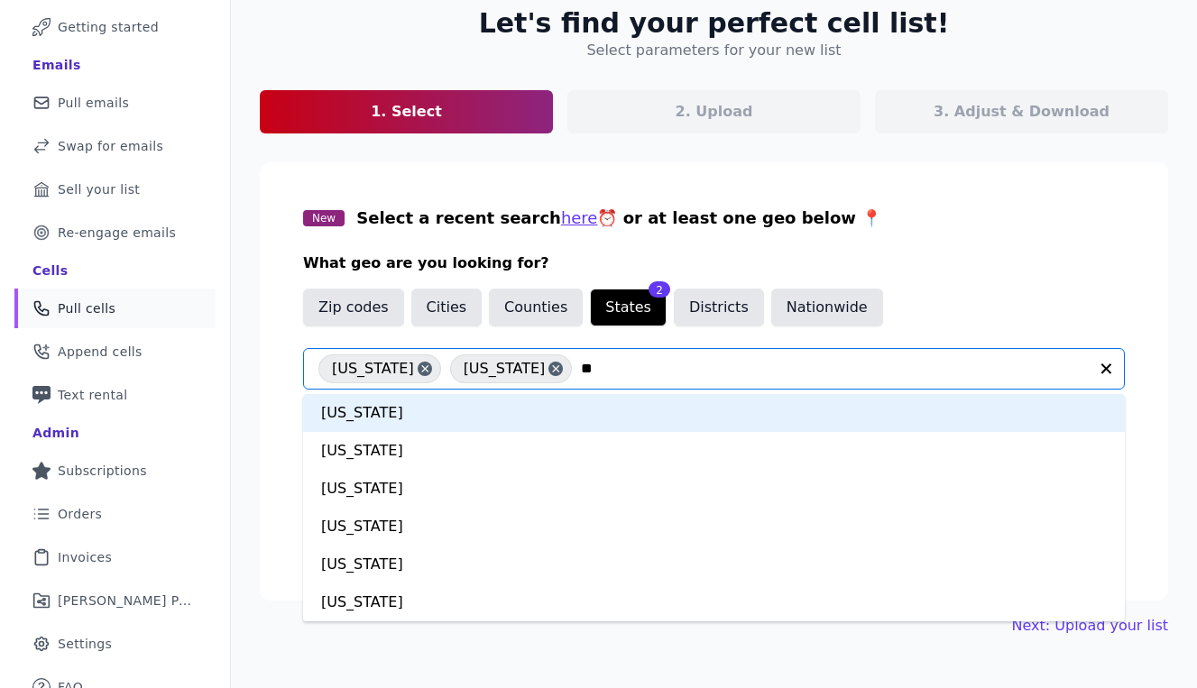
type input "***"
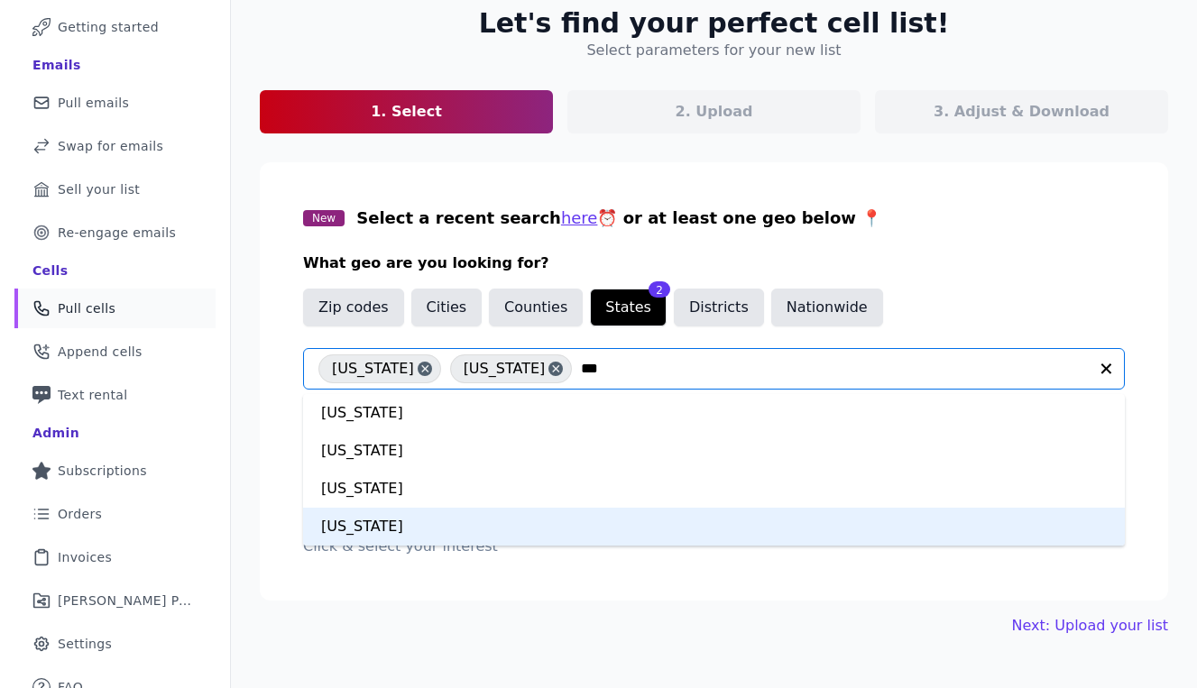
click at [502, 518] on div "New York" at bounding box center [714, 527] width 822 height 38
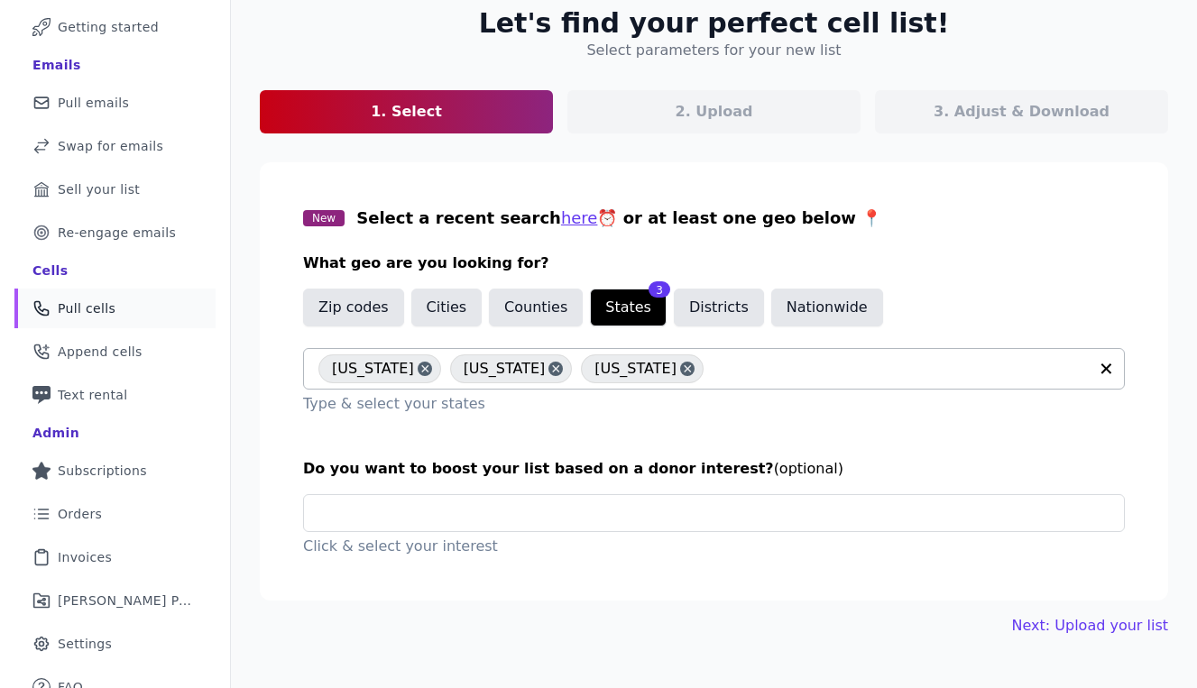
click at [713, 372] on input "text" at bounding box center [900, 369] width 375 height 22
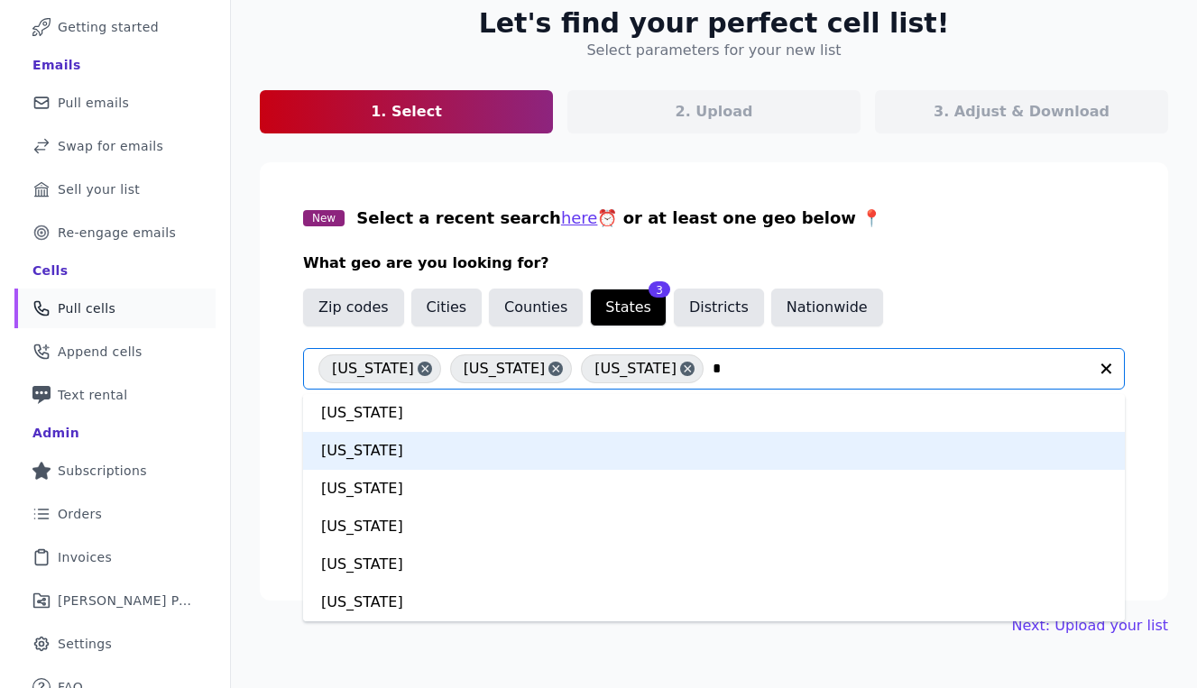
type input "**"
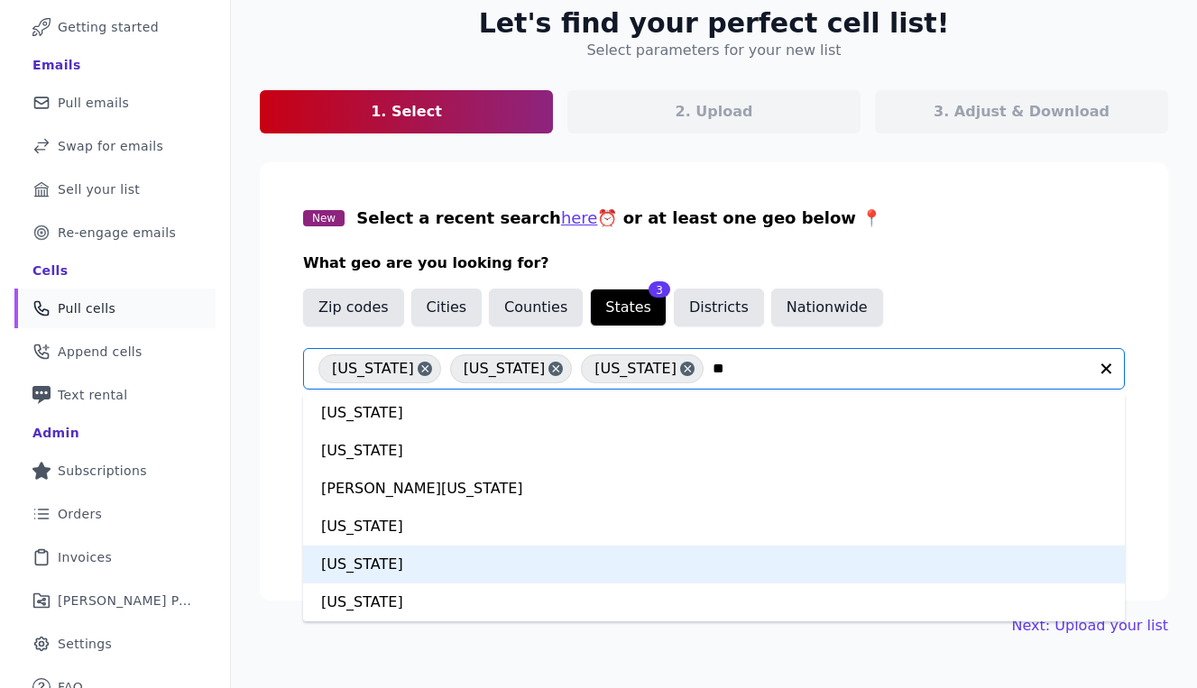
click at [486, 570] on div "Massachusetts" at bounding box center [714, 565] width 822 height 38
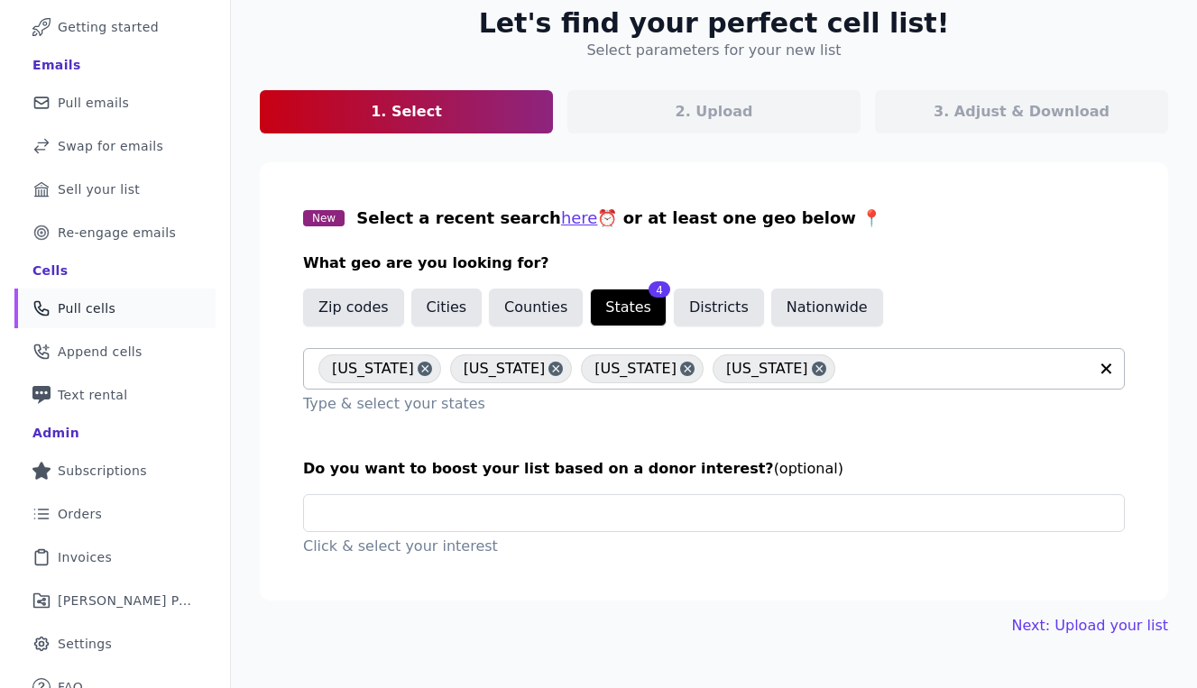
click at [844, 365] on input "text" at bounding box center [966, 369] width 244 height 22
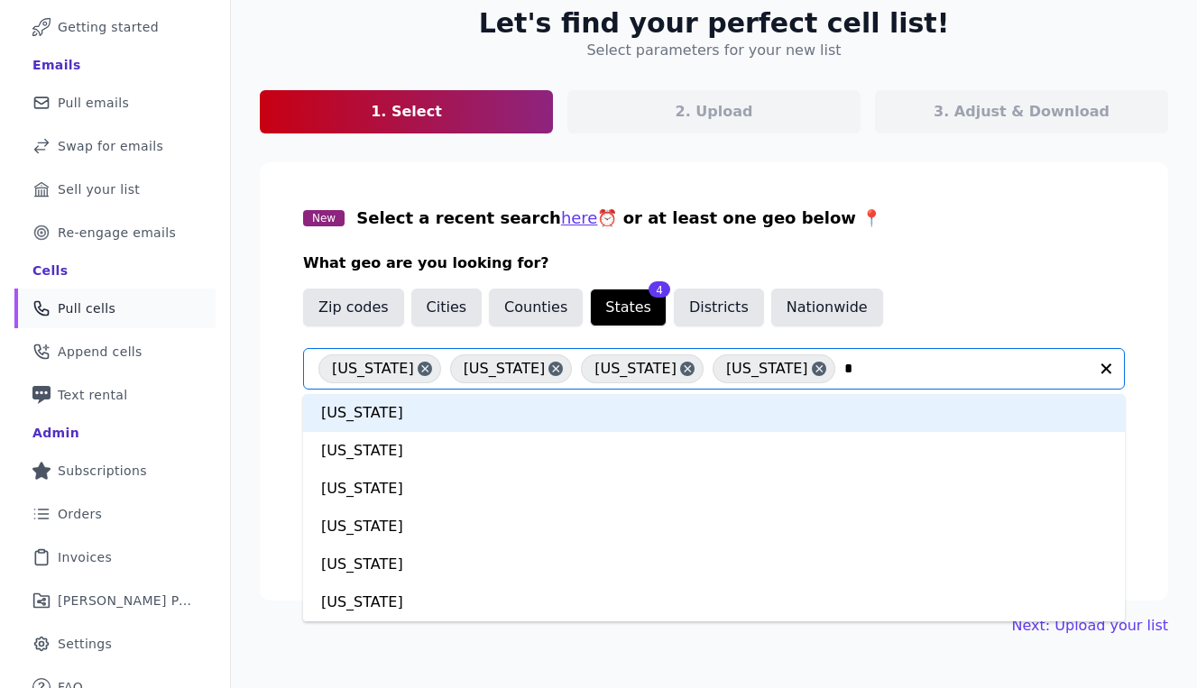
type input "**"
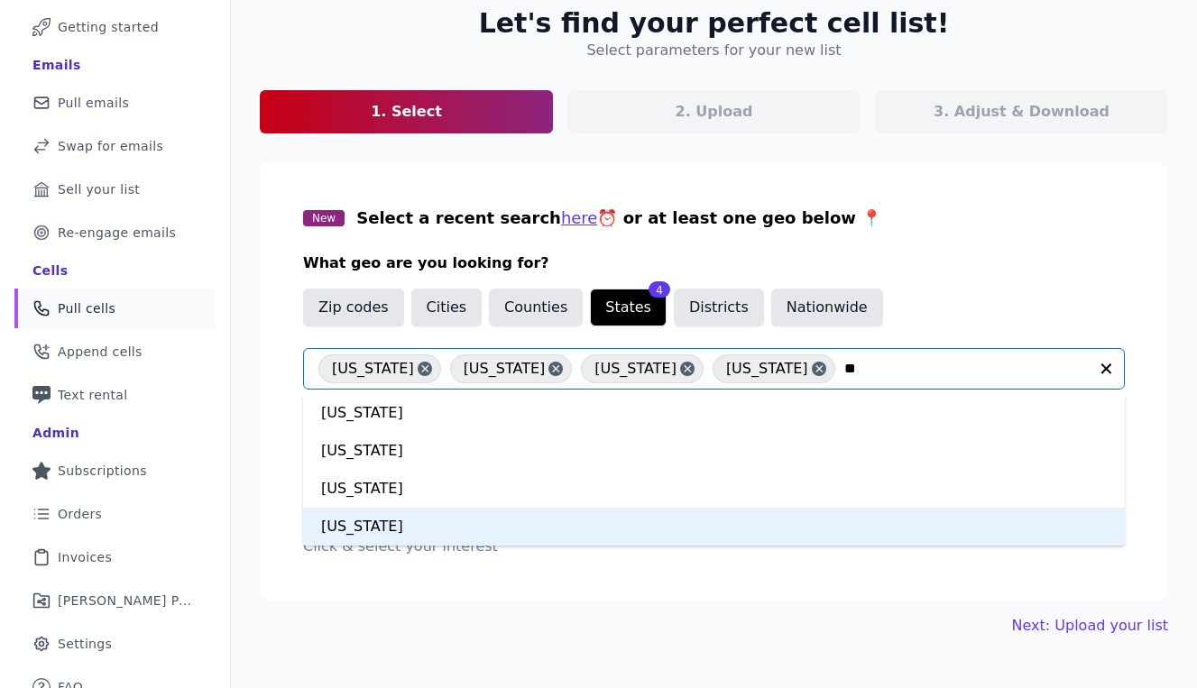
click at [699, 522] on div "Washington" at bounding box center [714, 527] width 822 height 38
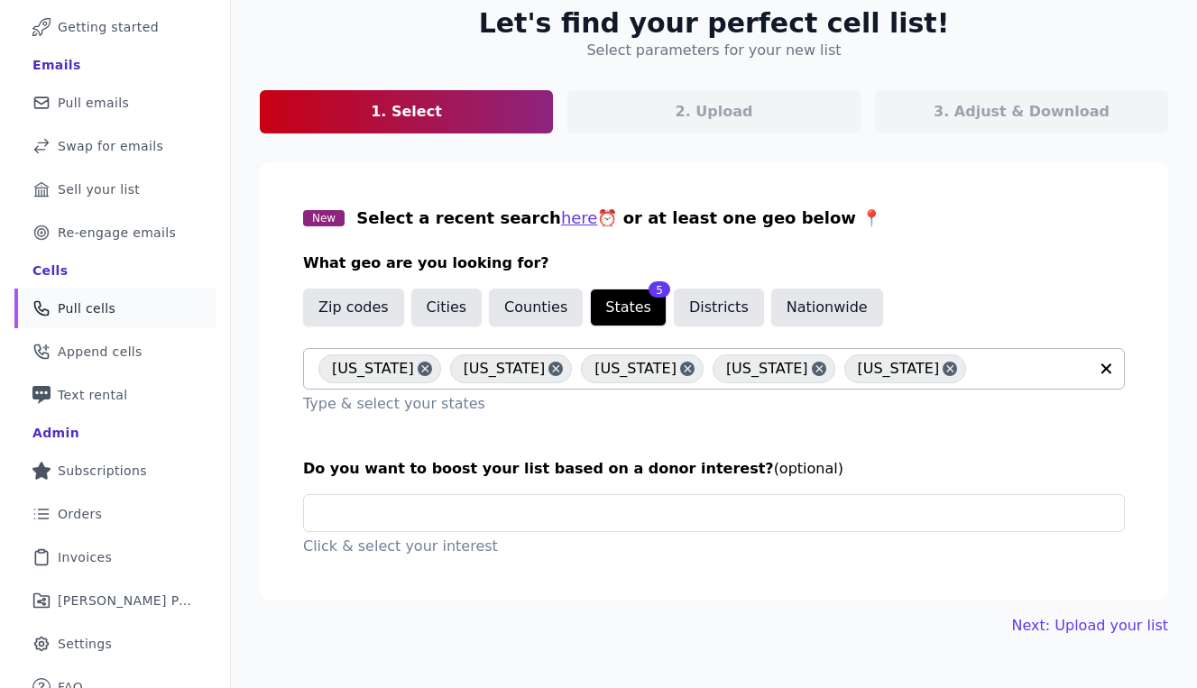
click at [977, 365] on input "text" at bounding box center [1031, 369] width 113 height 22
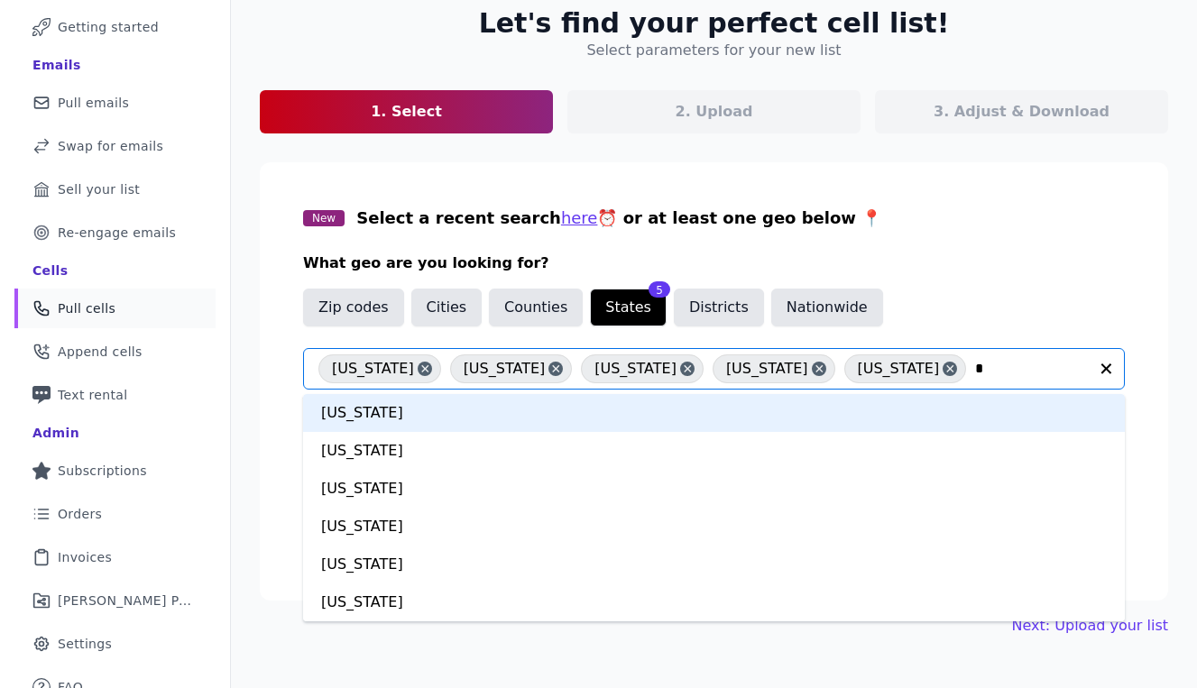
type input "**"
click at [687, 421] on div "Colorado" at bounding box center [714, 413] width 822 height 38
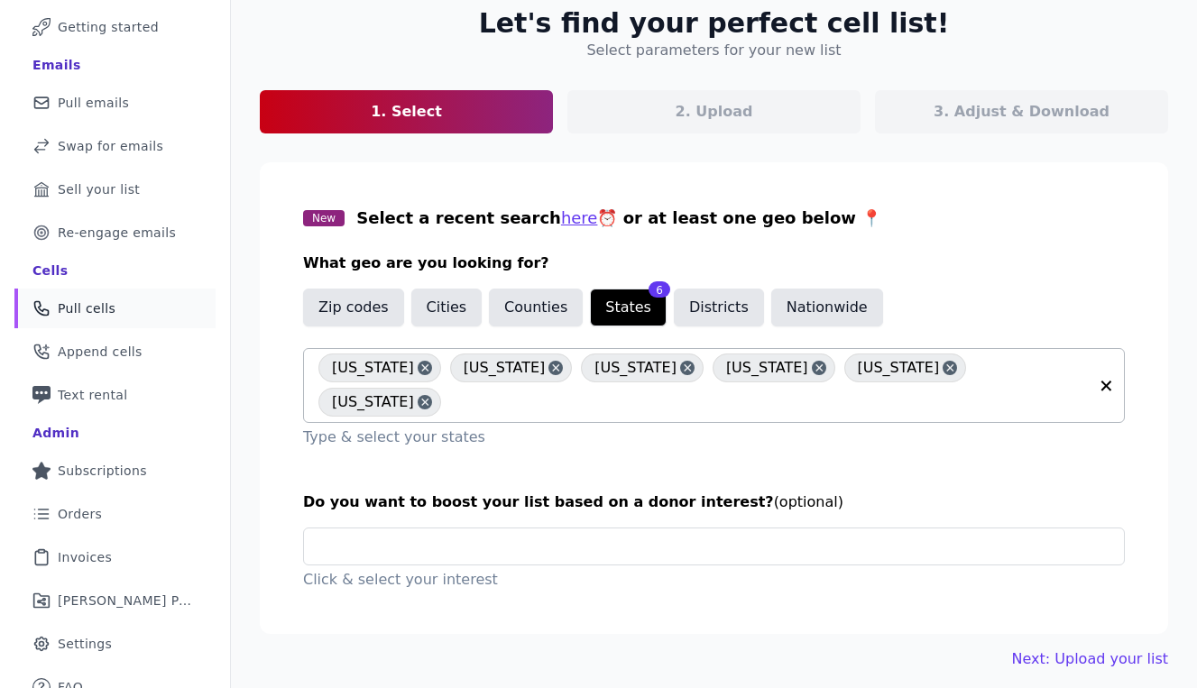
click at [1045, 383] on div "California Texas New York Massachusetts Washington Colorado" at bounding box center [702, 385] width 769 height 73
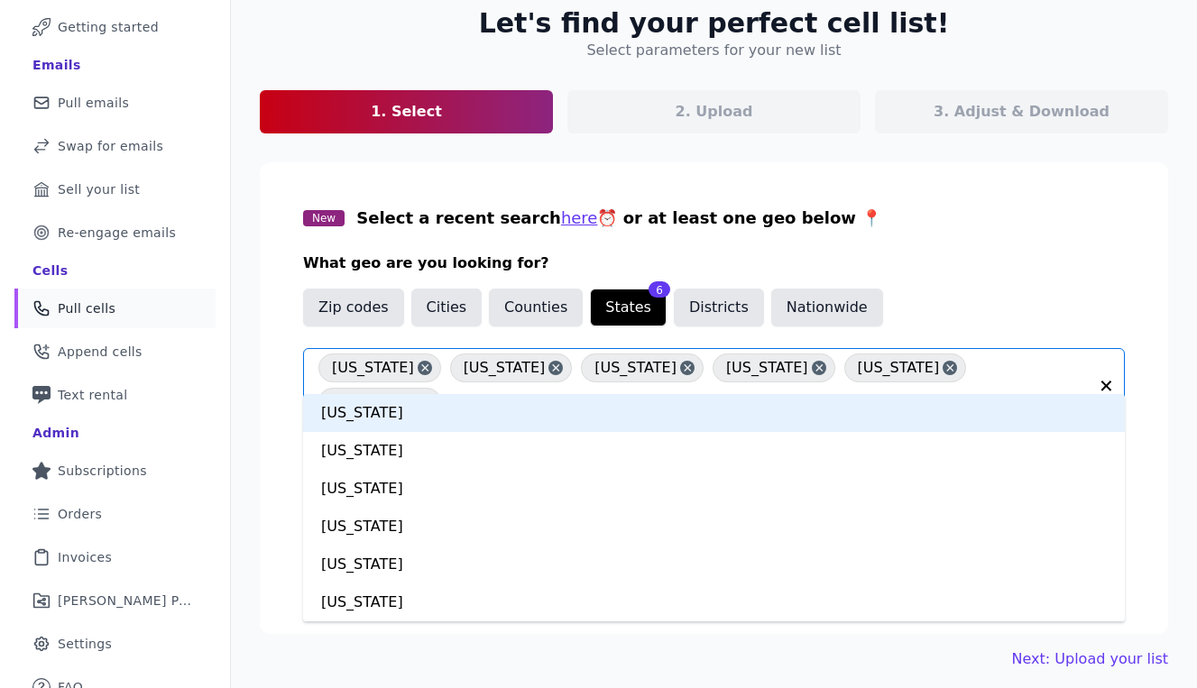
type input "**"
click at [692, 406] on div "Arizona" at bounding box center [714, 413] width 822 height 38
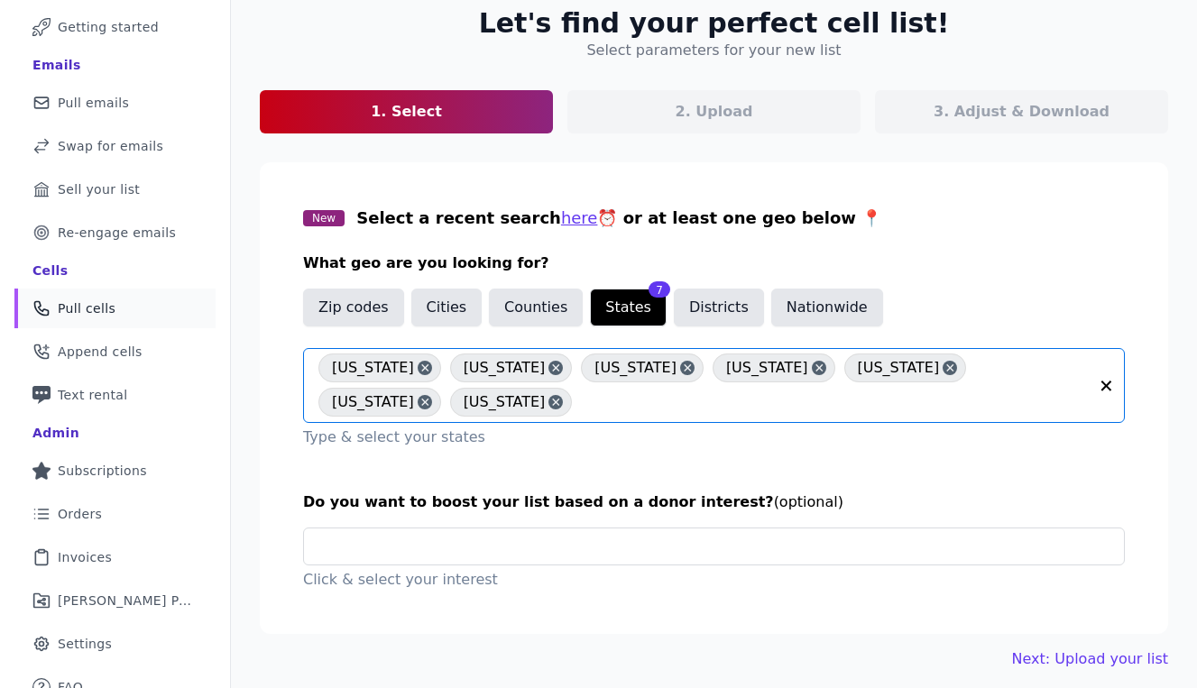
click at [588, 395] on input "text" at bounding box center [834, 402] width 507 height 22
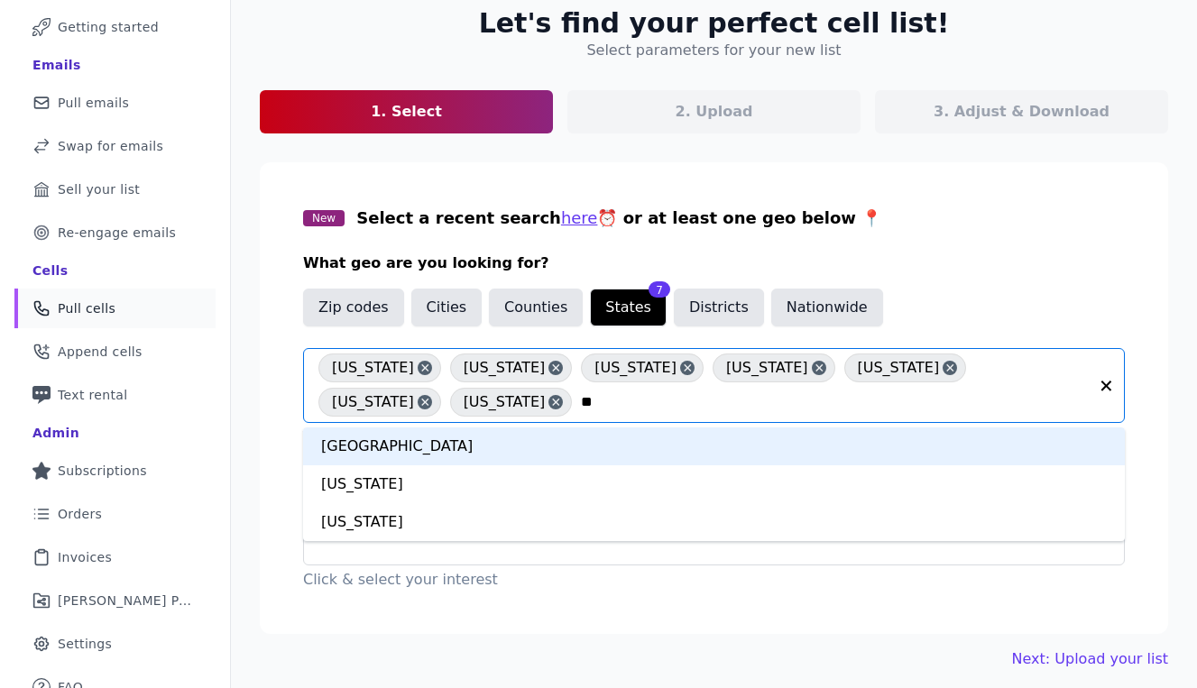
type input "***"
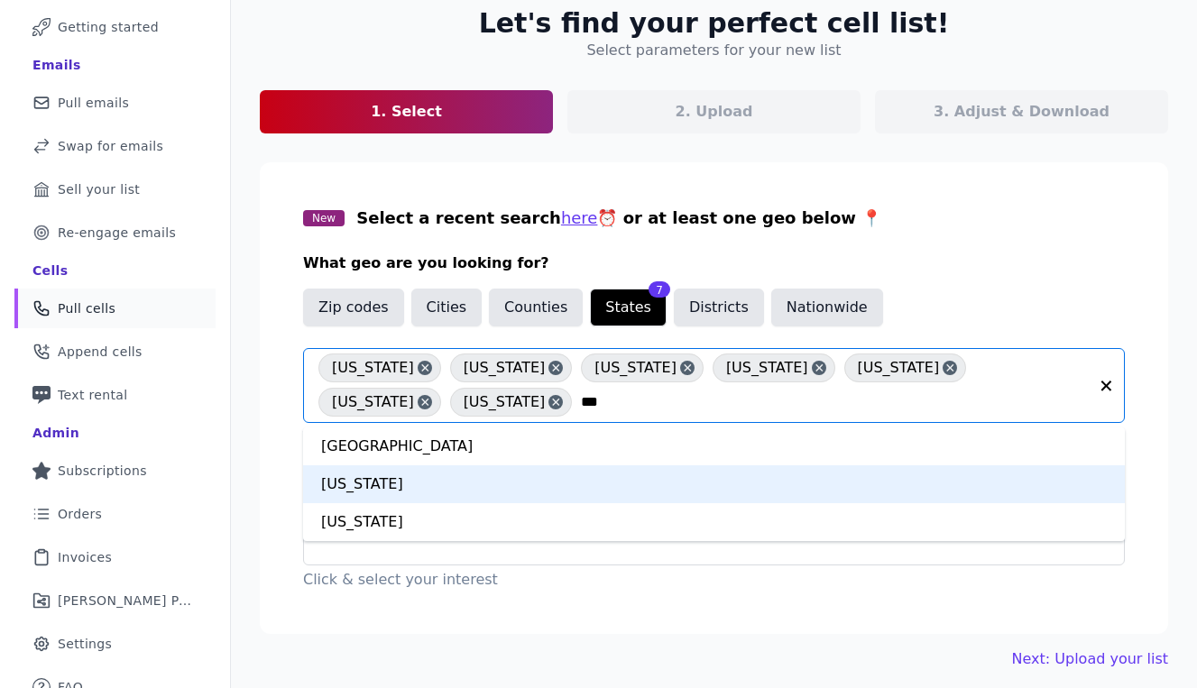
click at [538, 487] on div "Virginia" at bounding box center [714, 484] width 822 height 38
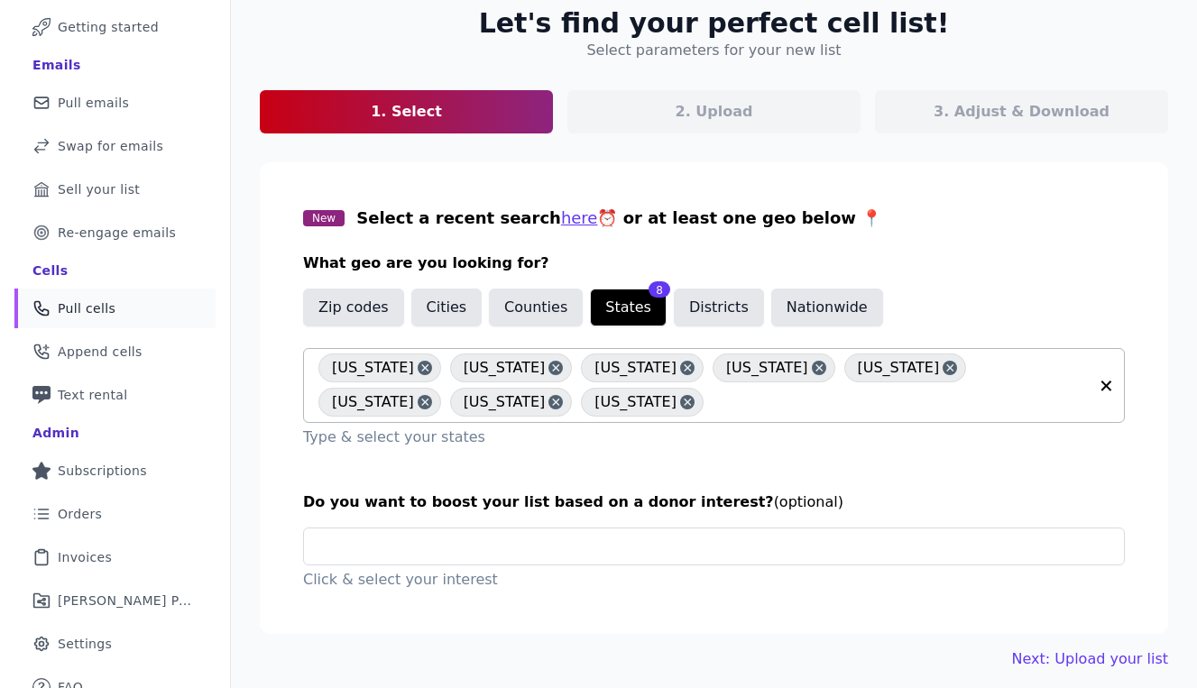
click at [713, 408] on input "text" at bounding box center [900, 402] width 375 height 22
type input "*"
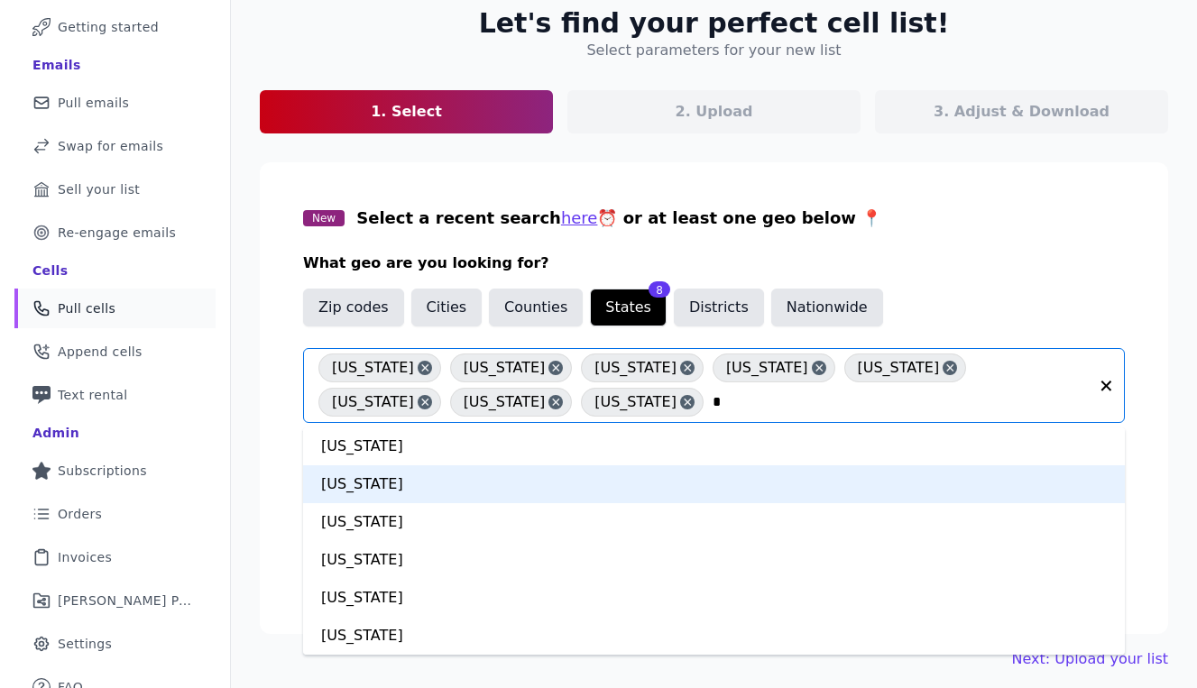
click at [517, 497] on div "District Of Columbia" at bounding box center [714, 484] width 822 height 38
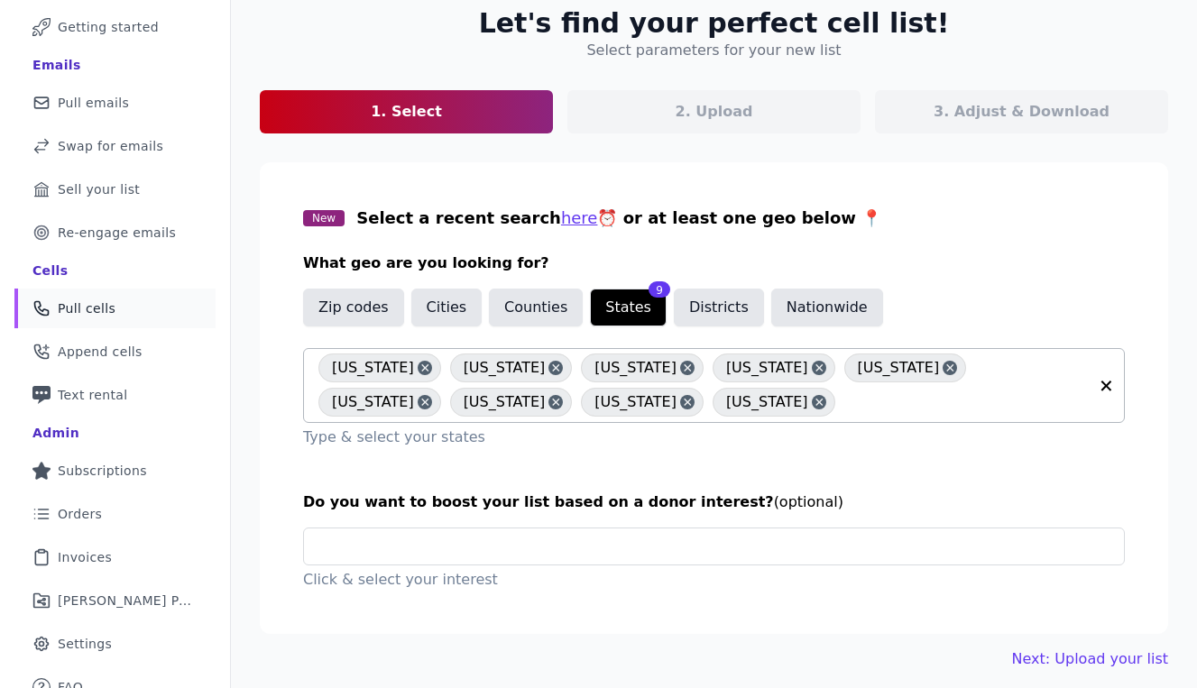
click at [844, 408] on input "text" at bounding box center [966, 402] width 244 height 22
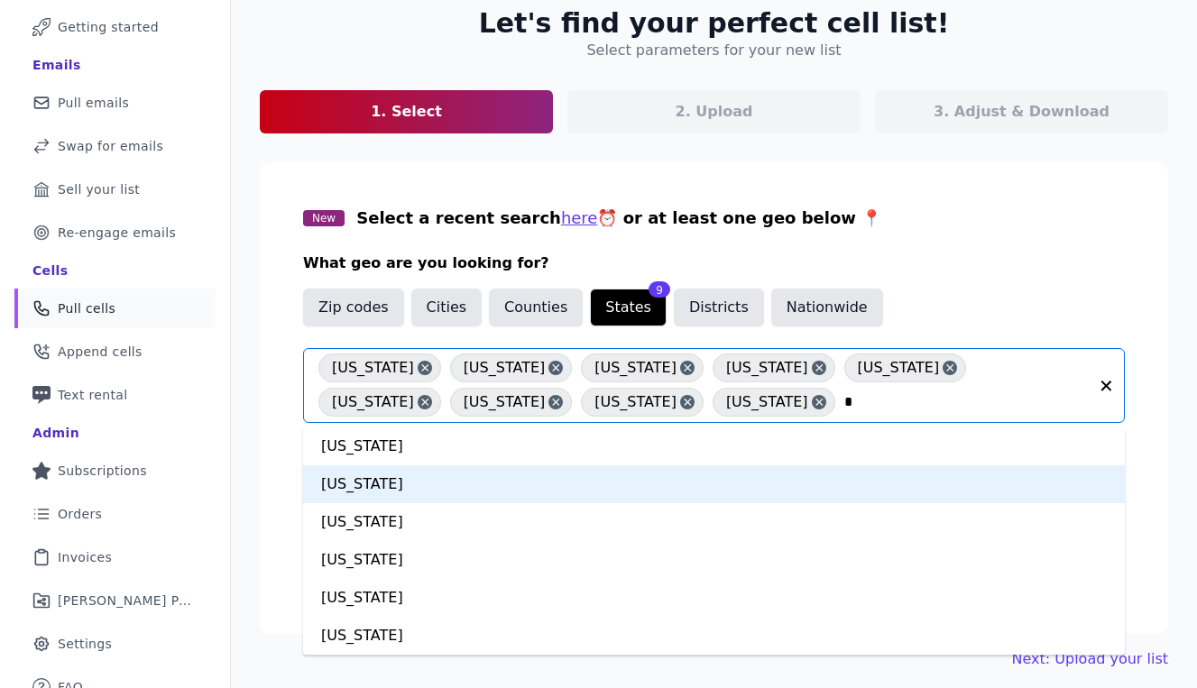
type input "**"
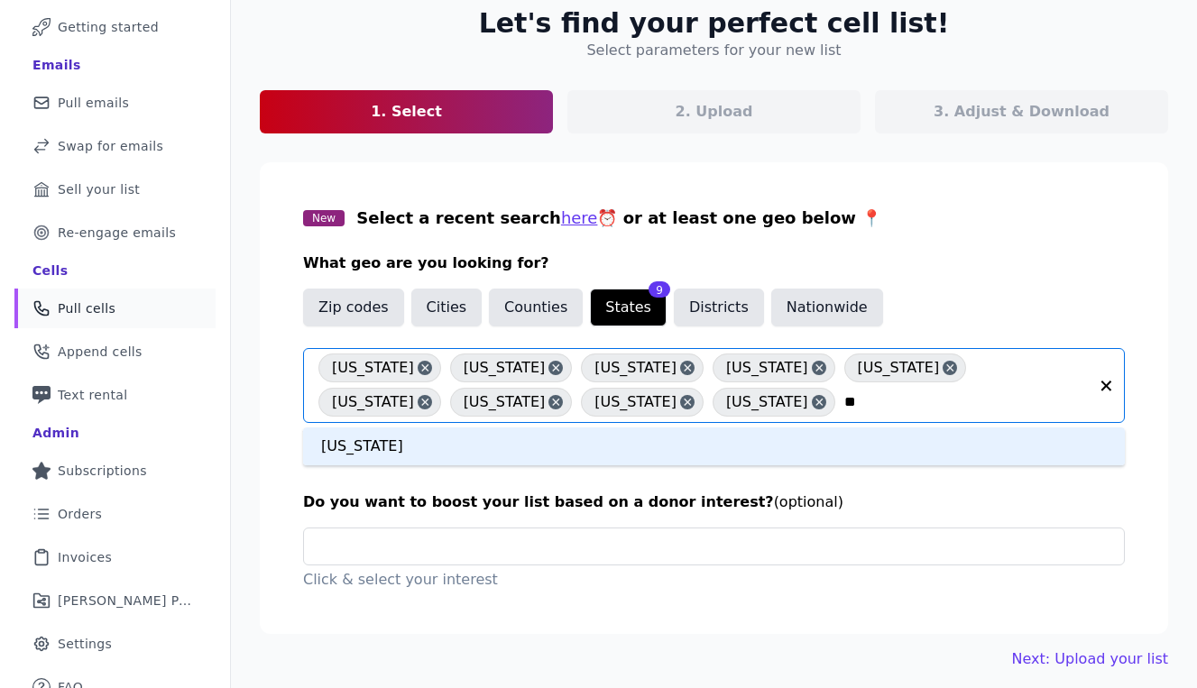
click at [465, 461] on div "Illinois" at bounding box center [714, 447] width 822 height 38
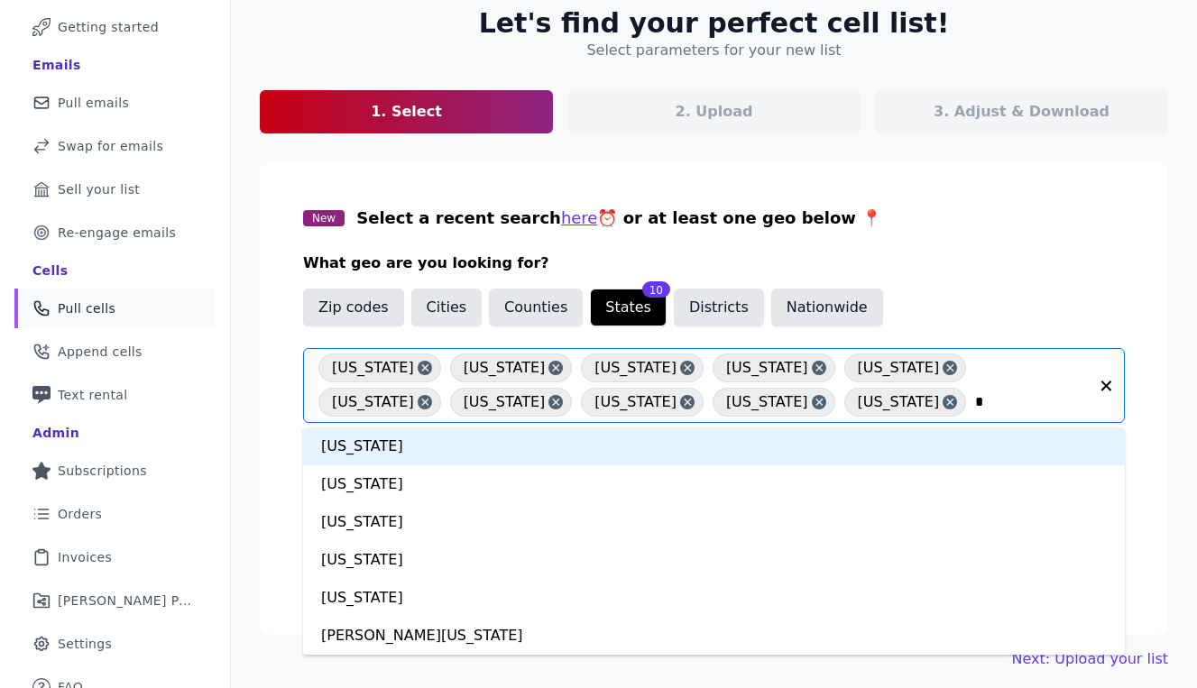
type input "**"
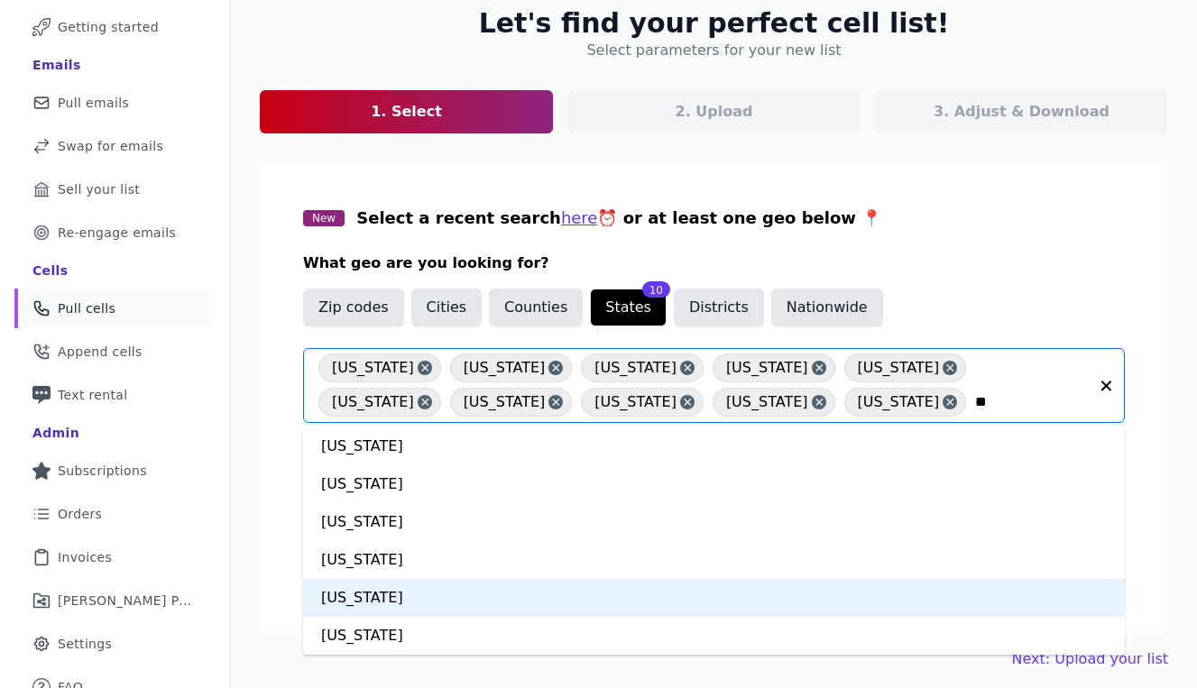
click at [480, 596] on div "Missouri" at bounding box center [714, 598] width 822 height 38
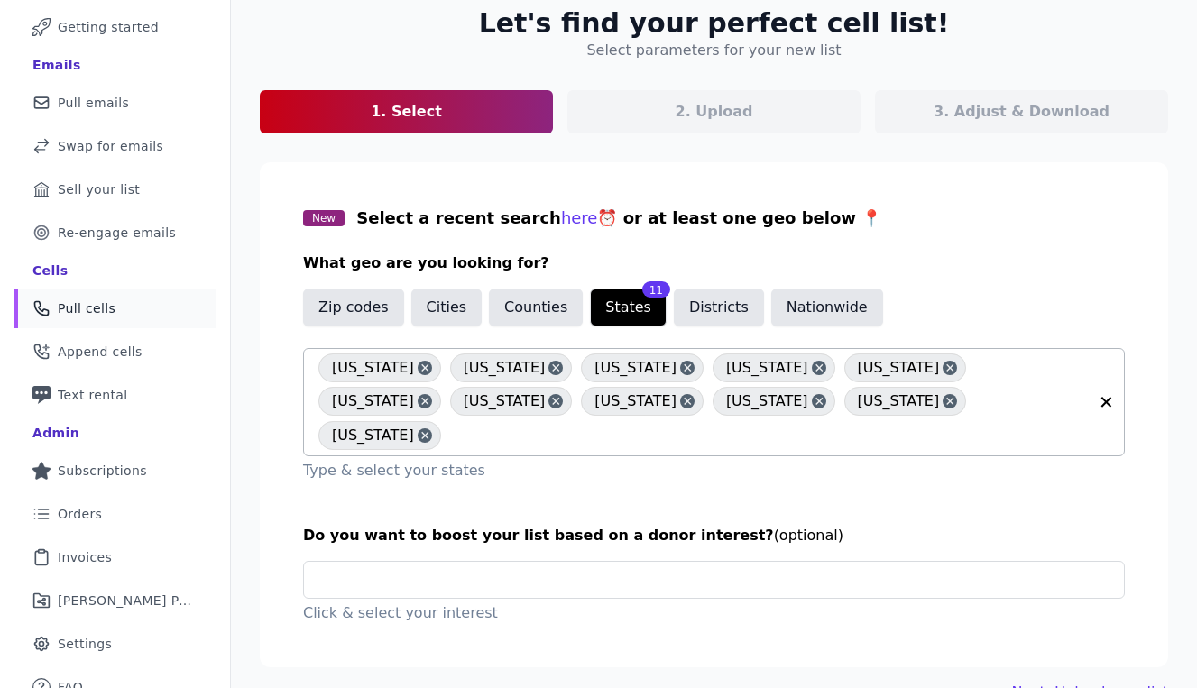
click at [933, 425] on input "text" at bounding box center [769, 436] width 638 height 22
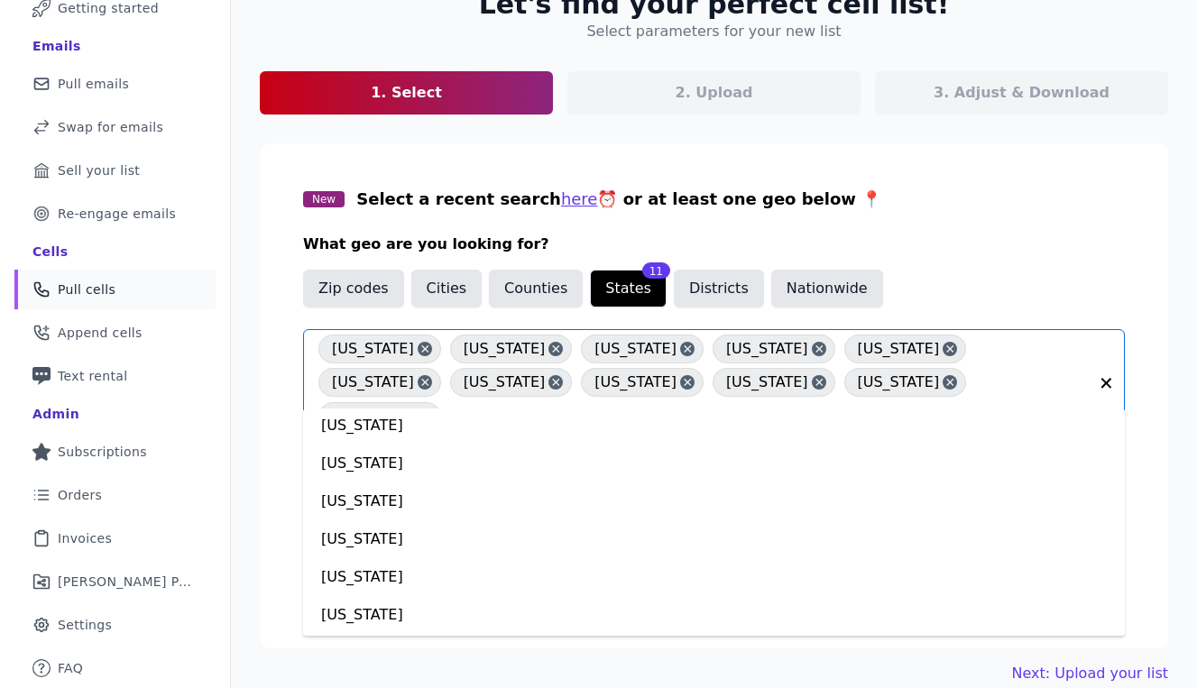
scroll to position [904, 0]
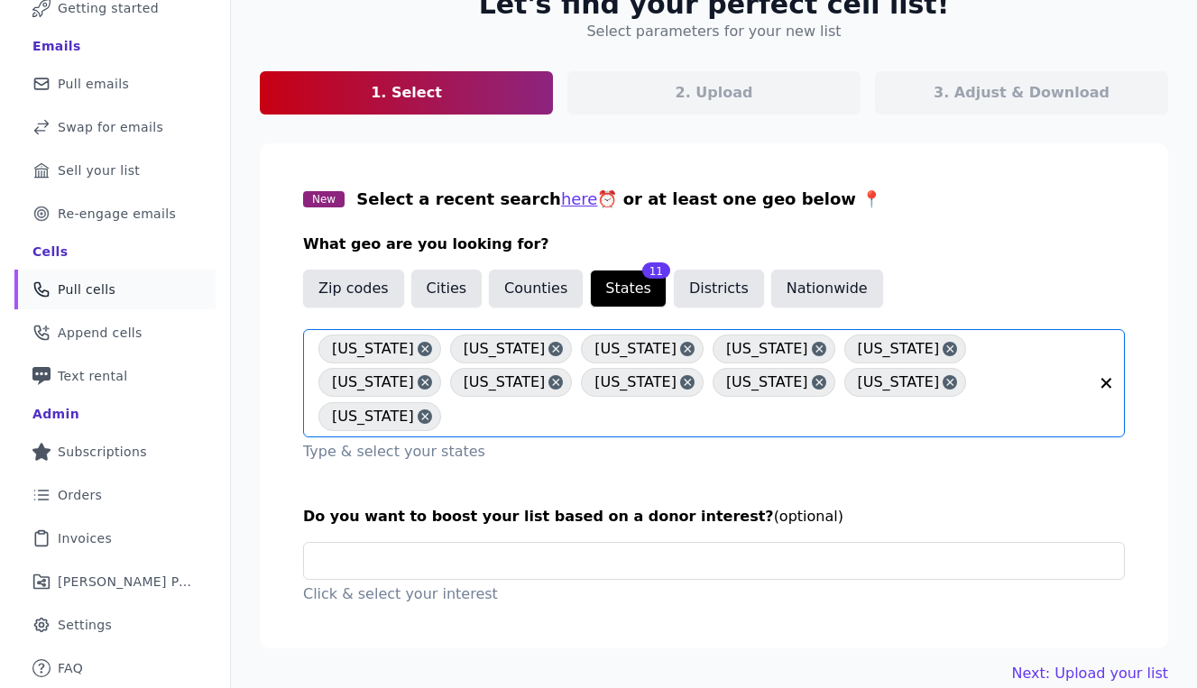
click at [962, 406] on input "text" at bounding box center [769, 417] width 638 height 22
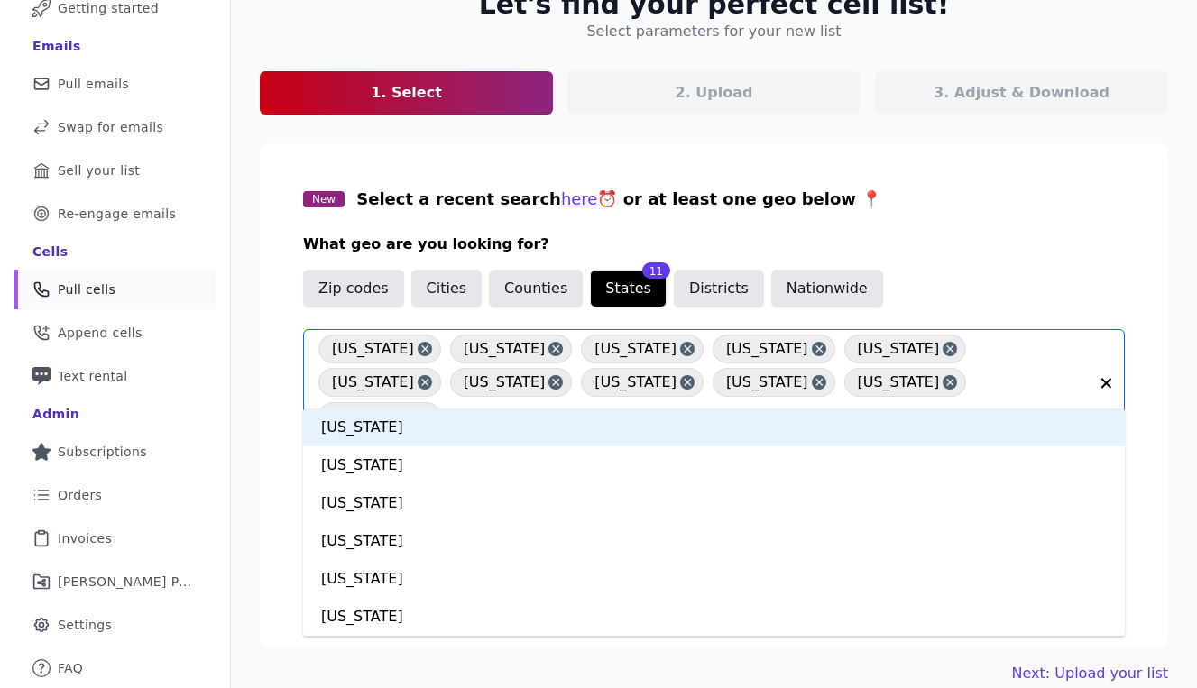
type input "***"
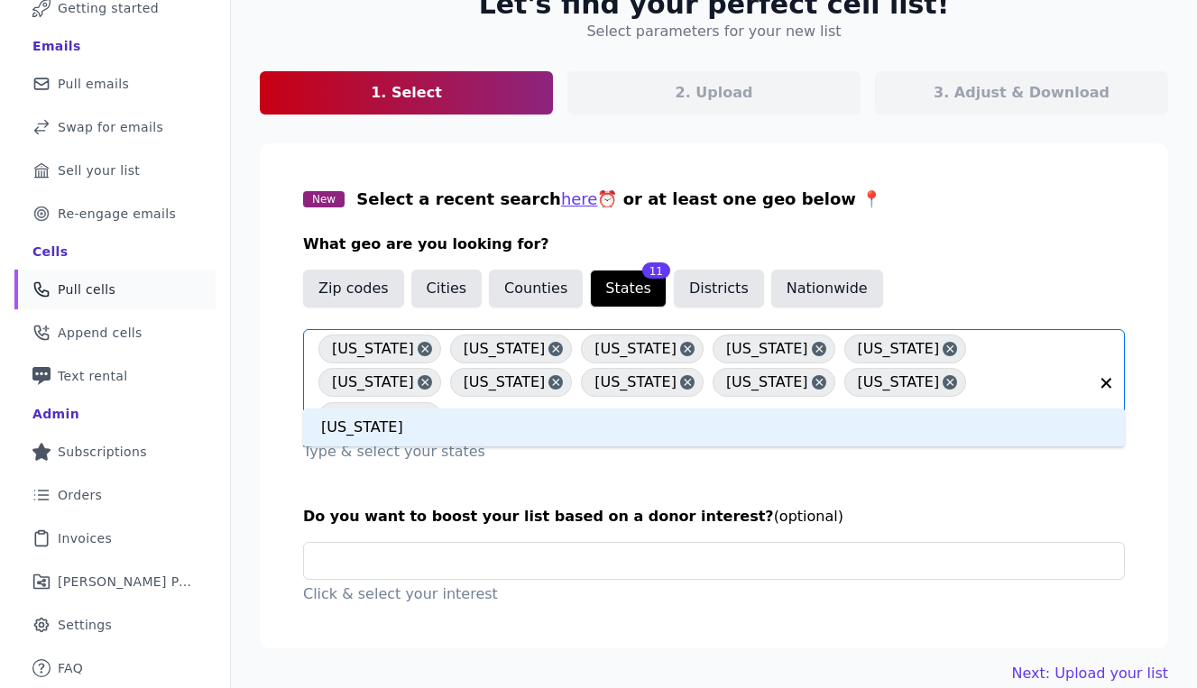
click at [839, 426] on div "[US_STATE]" at bounding box center [714, 428] width 822 height 38
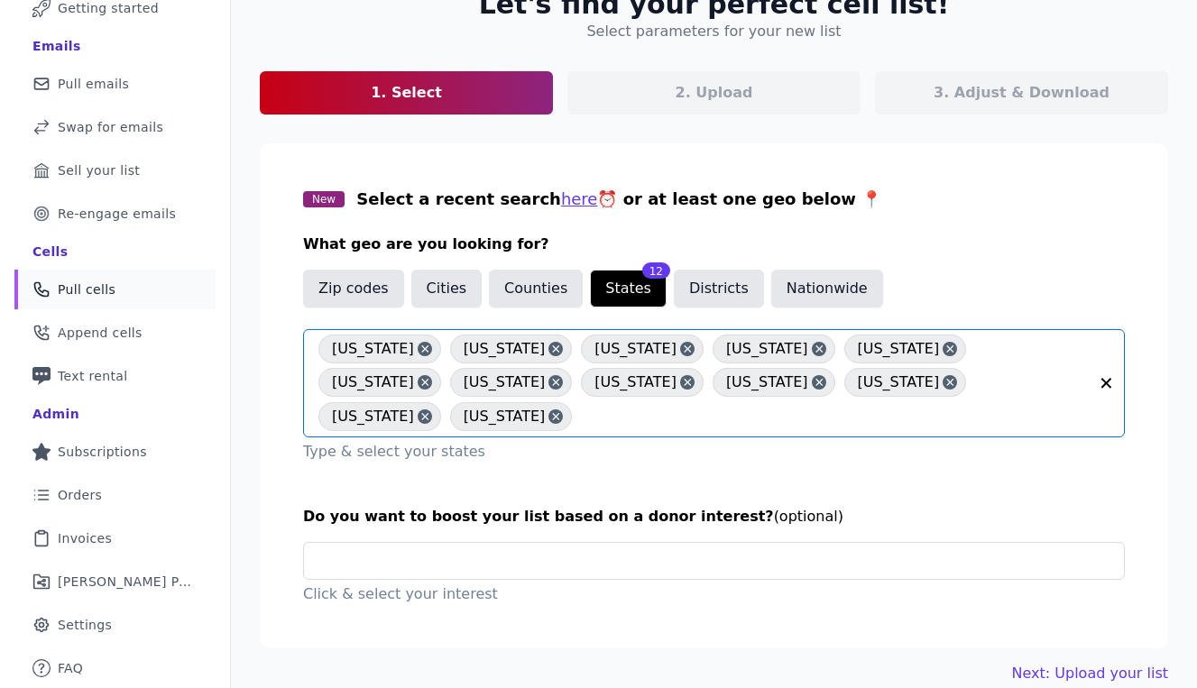
click at [1022, 406] on input "text" at bounding box center [834, 417] width 507 height 22
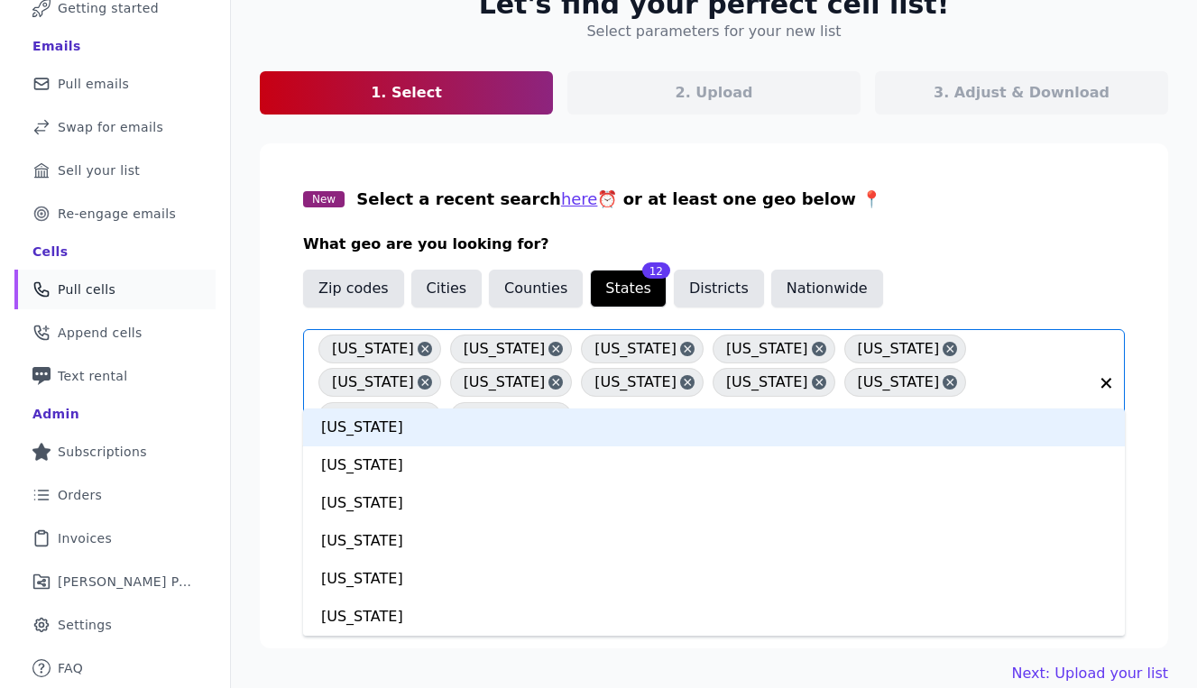
click at [1022, 406] on input "text" at bounding box center [834, 417] width 507 height 22
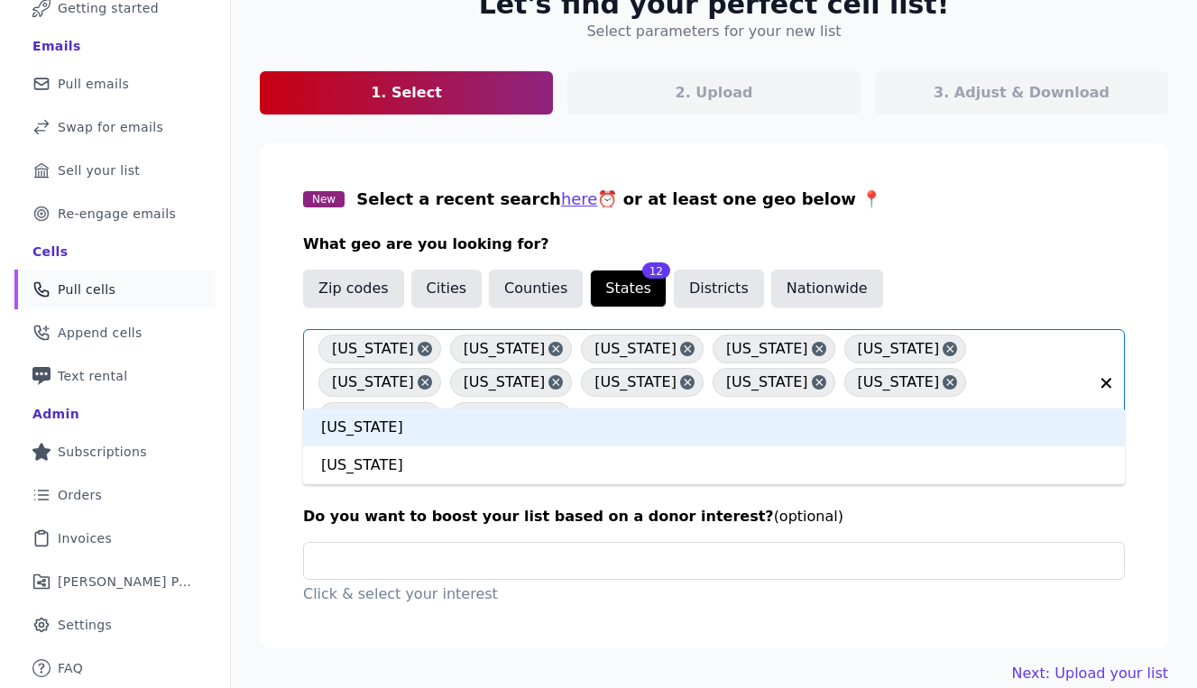
type input "****"
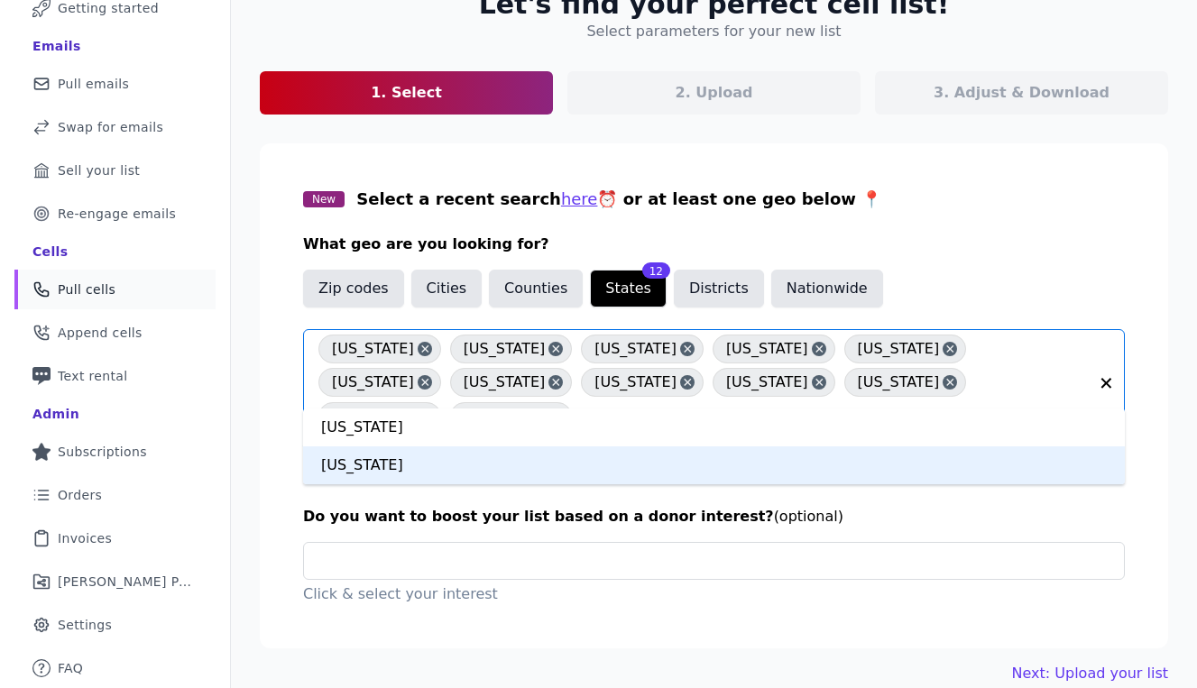
click at [866, 474] on div "[US_STATE]" at bounding box center [714, 465] width 822 height 38
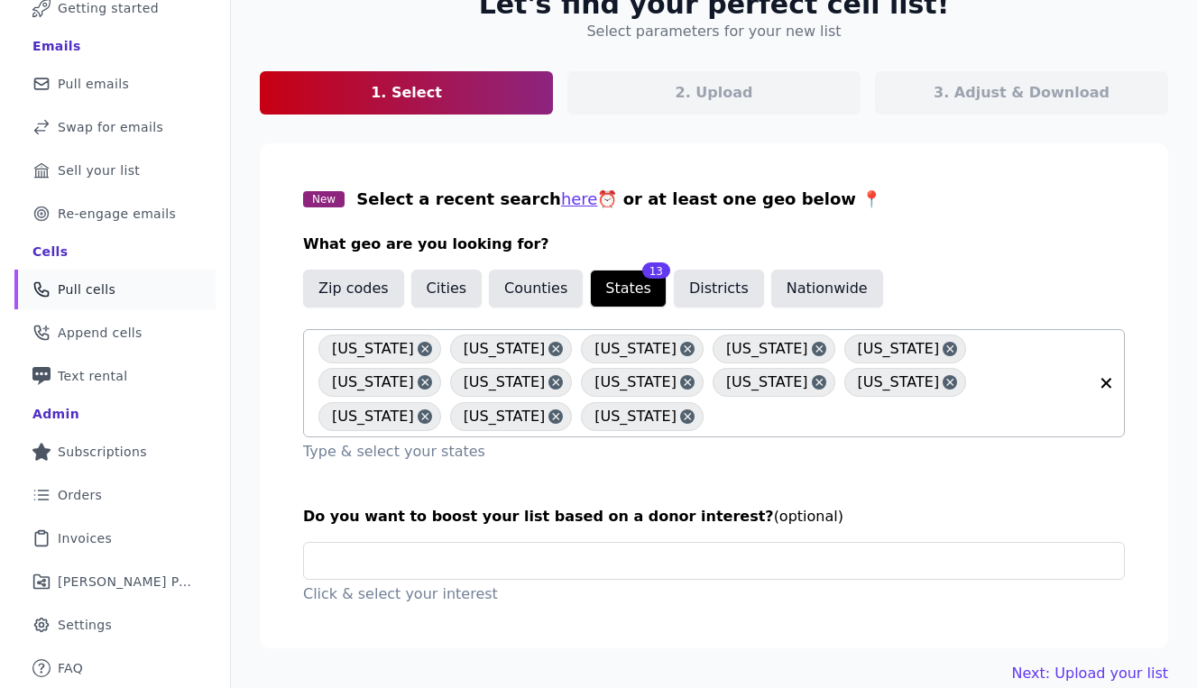
click at [820, 419] on input "text" at bounding box center [900, 417] width 375 height 22
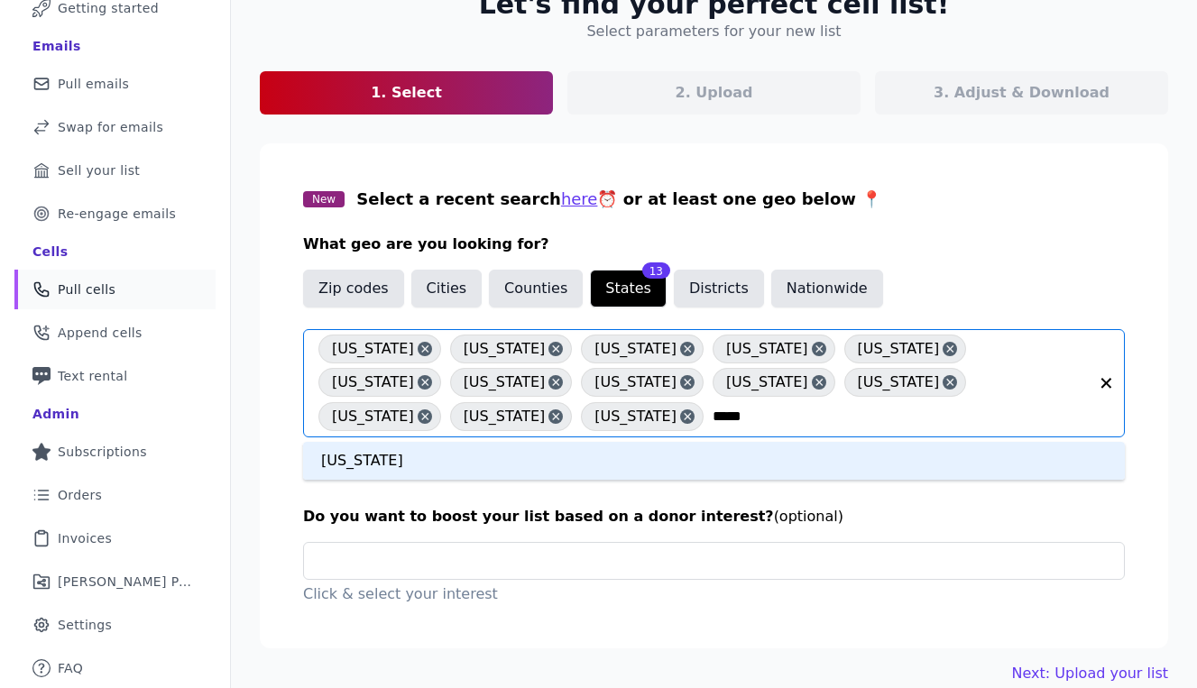
type input "******"
click at [428, 460] on div "[US_STATE]" at bounding box center [714, 461] width 822 height 38
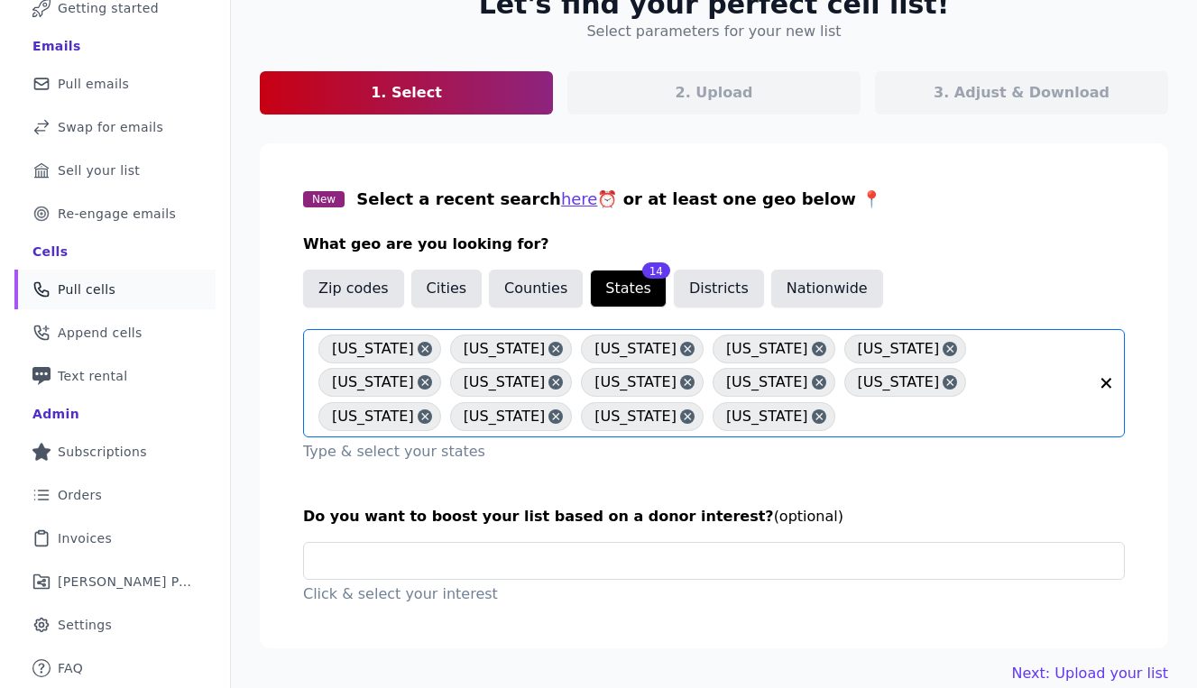
scroll to position [153, 0]
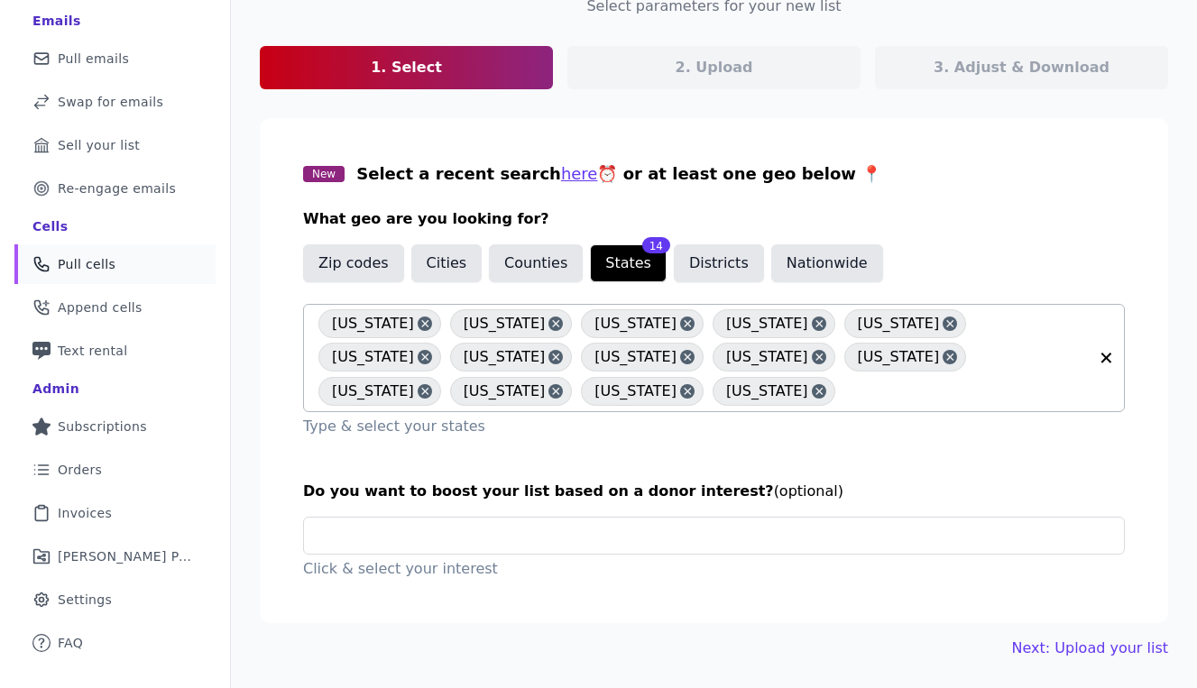
click at [264, 474] on section "New Select a recent search here ⏰ or at least one geo below 📍 What geo are you …" at bounding box center [714, 370] width 908 height 505
click at [844, 393] on input "text" at bounding box center [966, 392] width 244 height 22
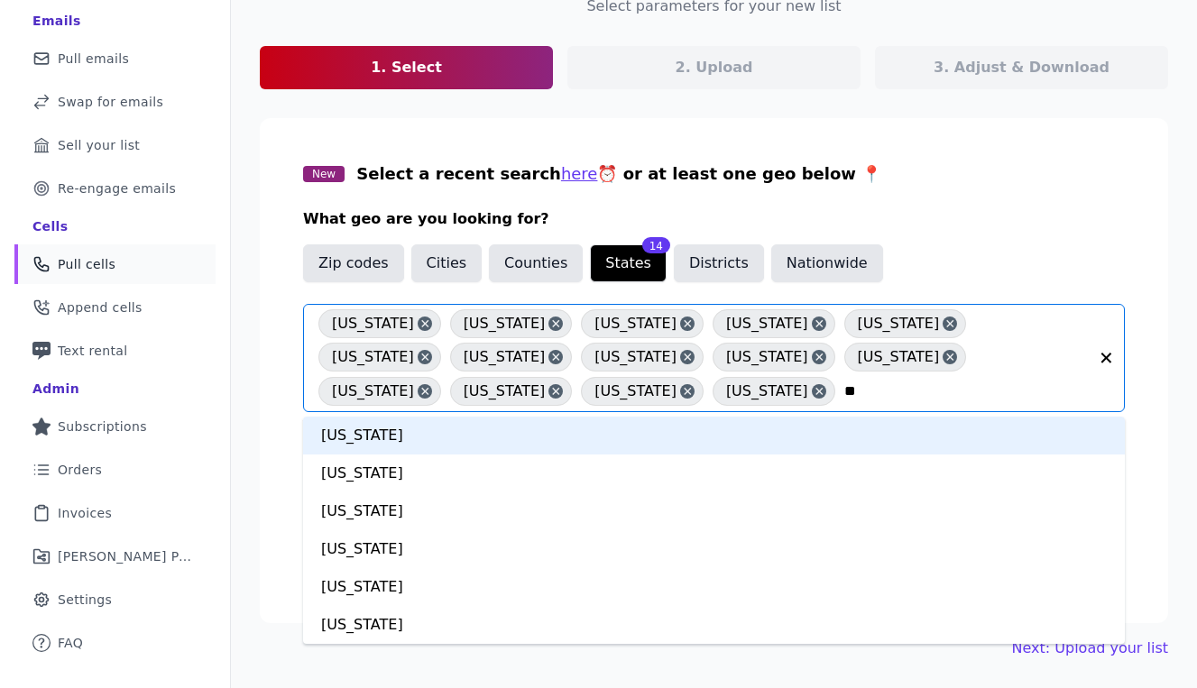
type input "***"
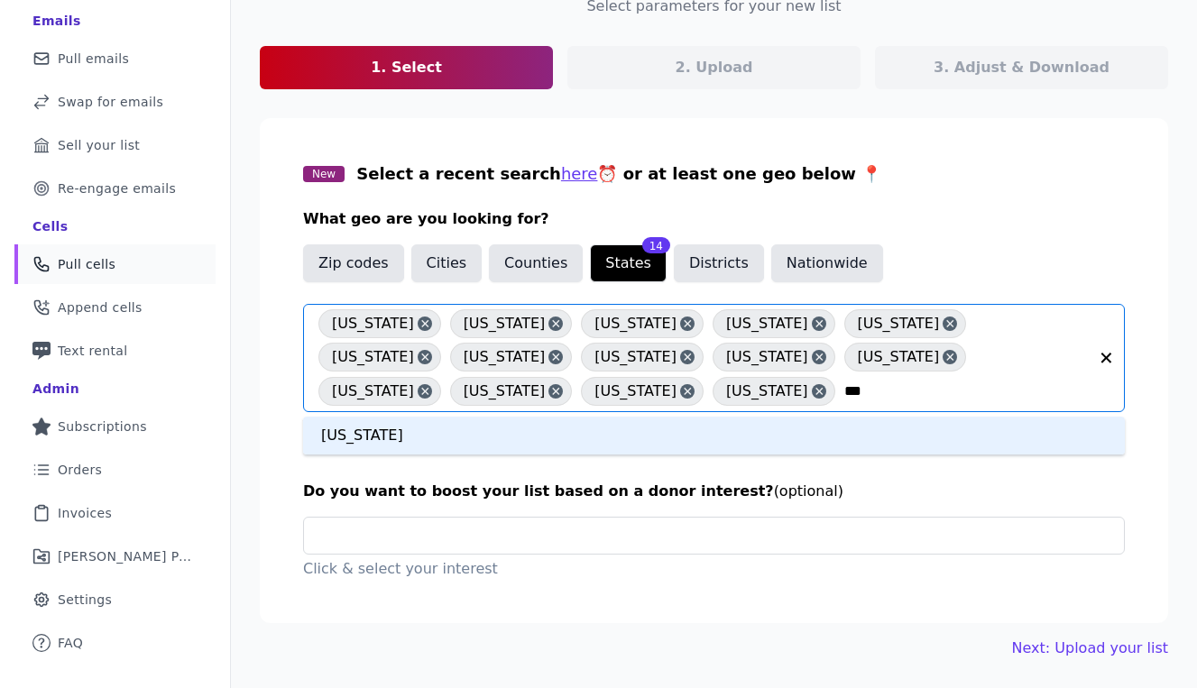
click at [620, 444] on div "[US_STATE]" at bounding box center [714, 436] width 822 height 38
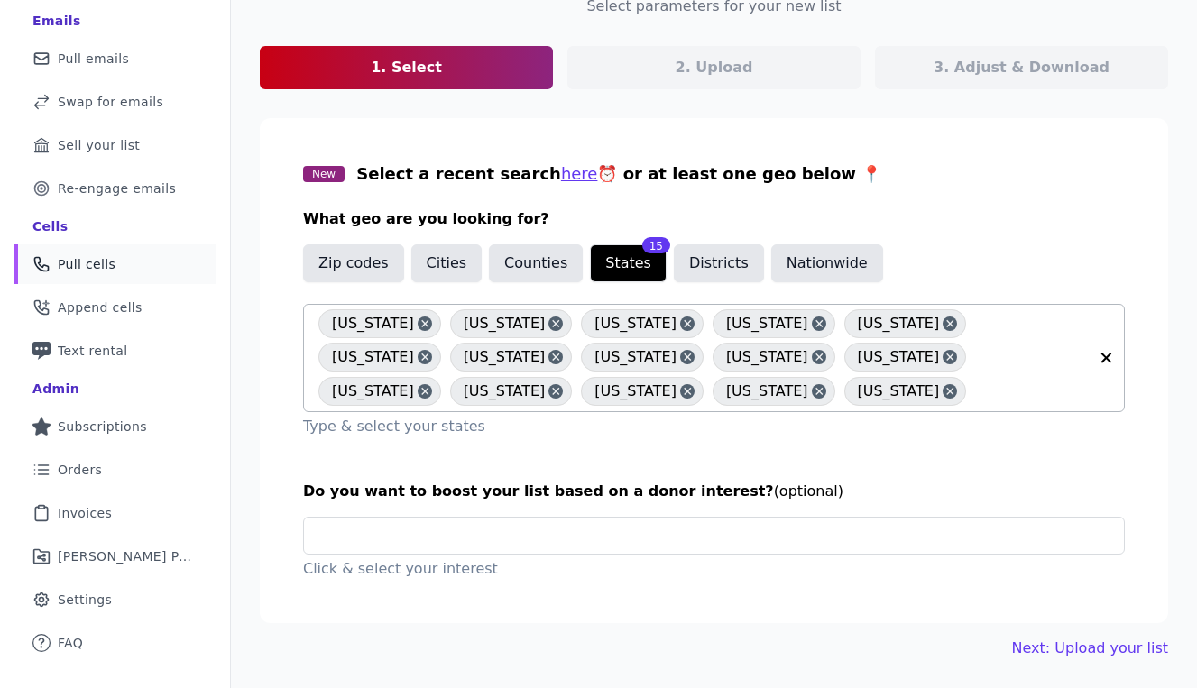
click at [260, 345] on section "New Select a recent search here ⏰ or at least one geo below 📍 What geo are you …" at bounding box center [714, 370] width 908 height 505
click at [381, 549] on input "text" at bounding box center [720, 536] width 805 height 36
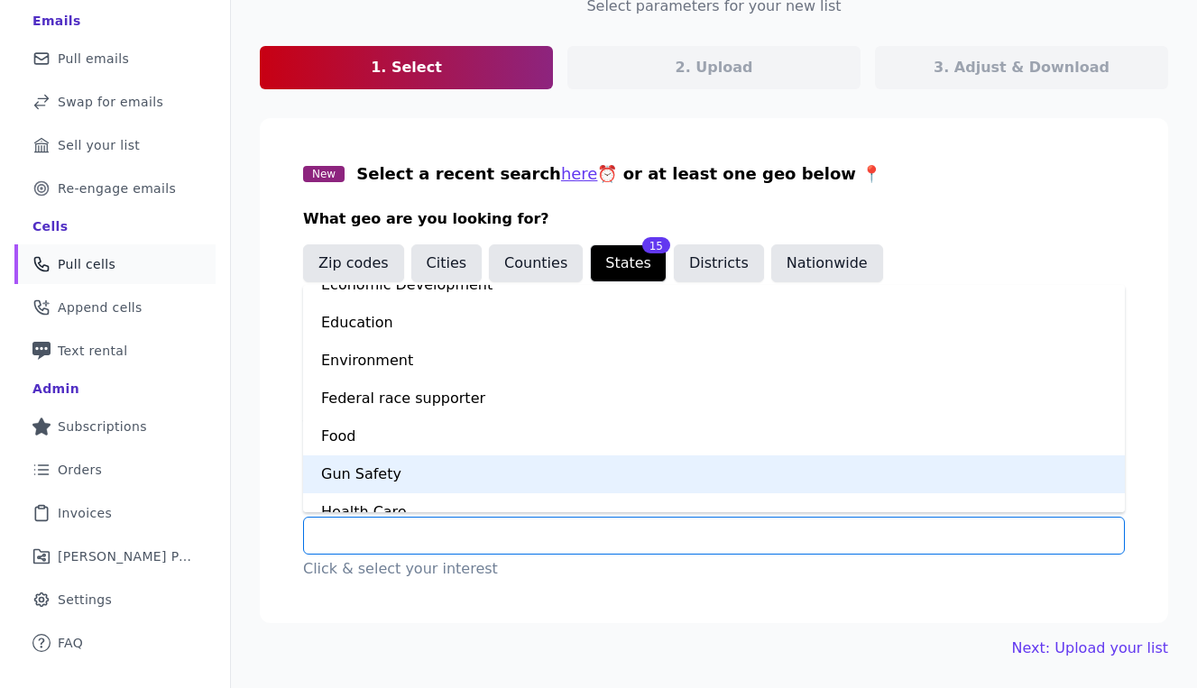
scroll to position [391, 0]
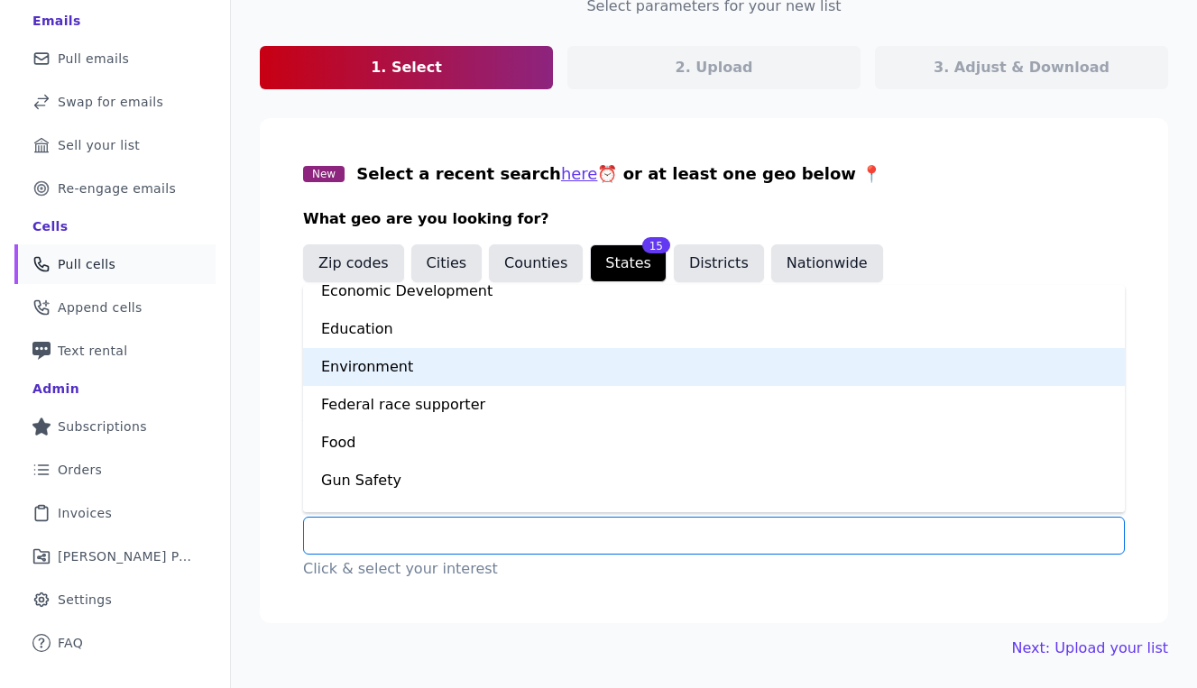
click at [454, 365] on div "Environment" at bounding box center [714, 367] width 822 height 38
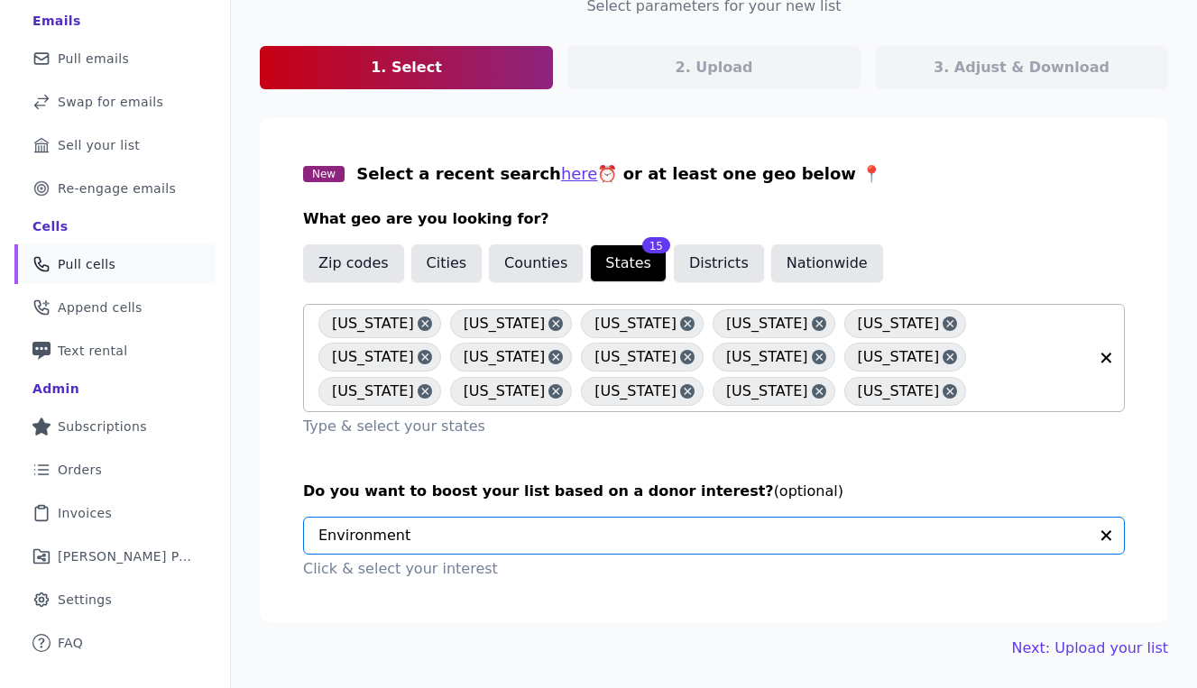
click at [459, 538] on input "text" at bounding box center [702, 536] width 769 height 36
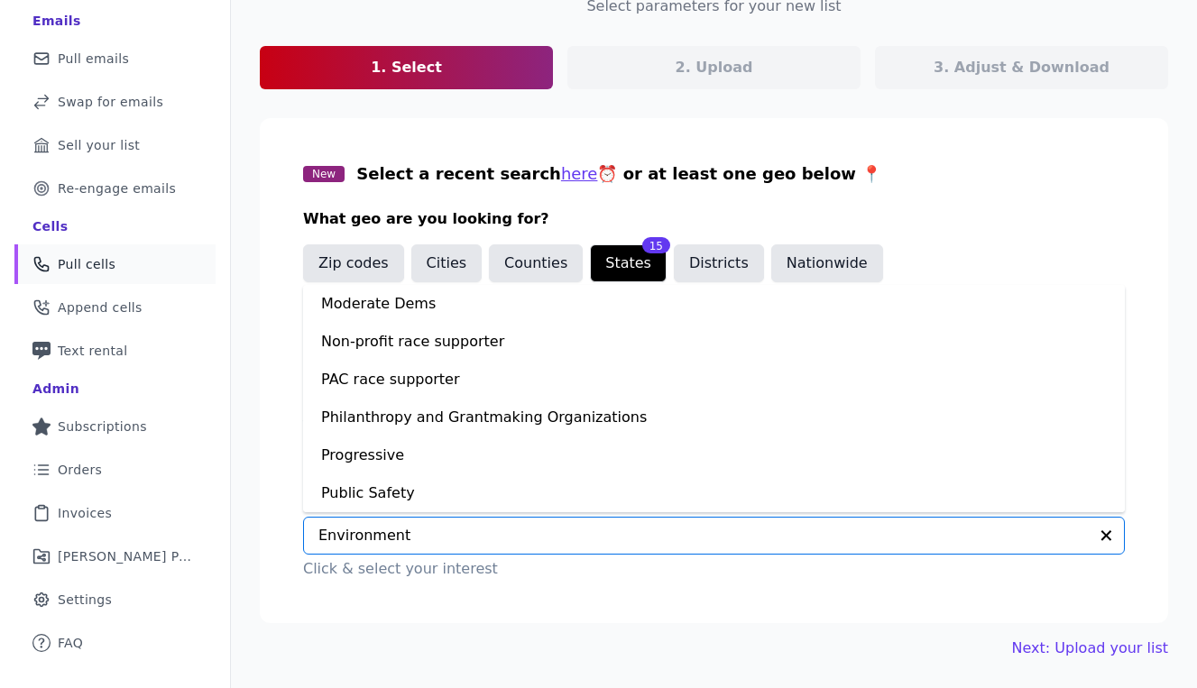
scroll to position [1250, 0]
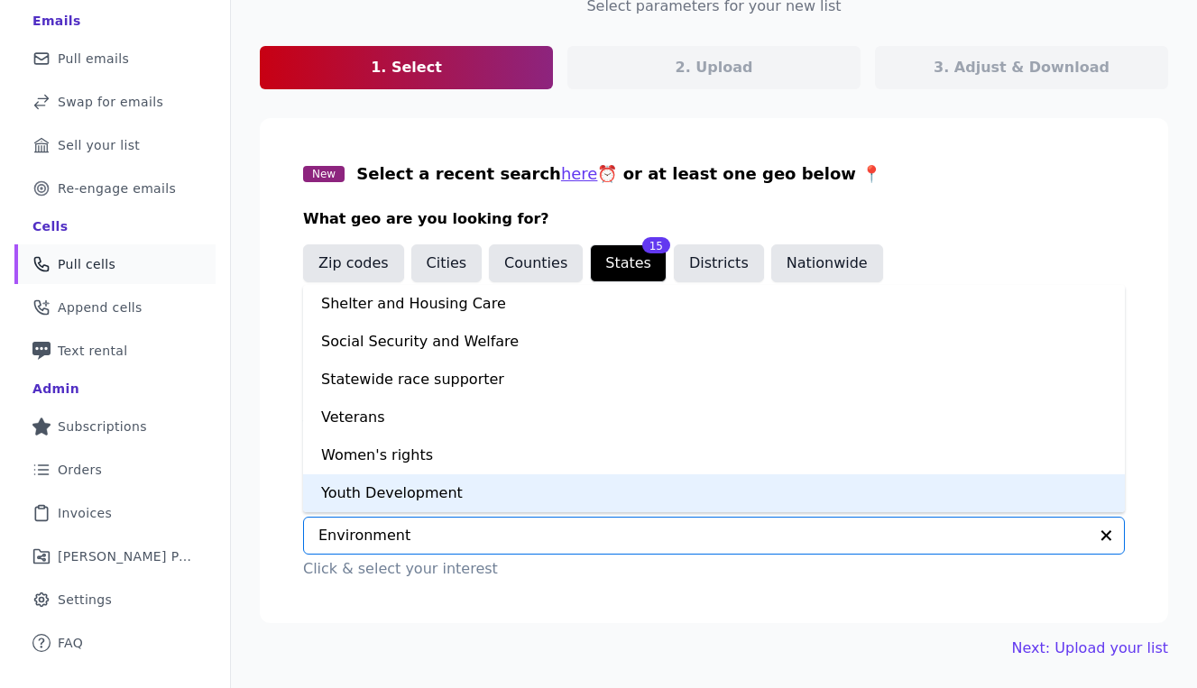
click at [494, 618] on section "New Select a recent search here ⏰ or at least one geo below 📍 What geo are you …" at bounding box center [714, 370] width 908 height 505
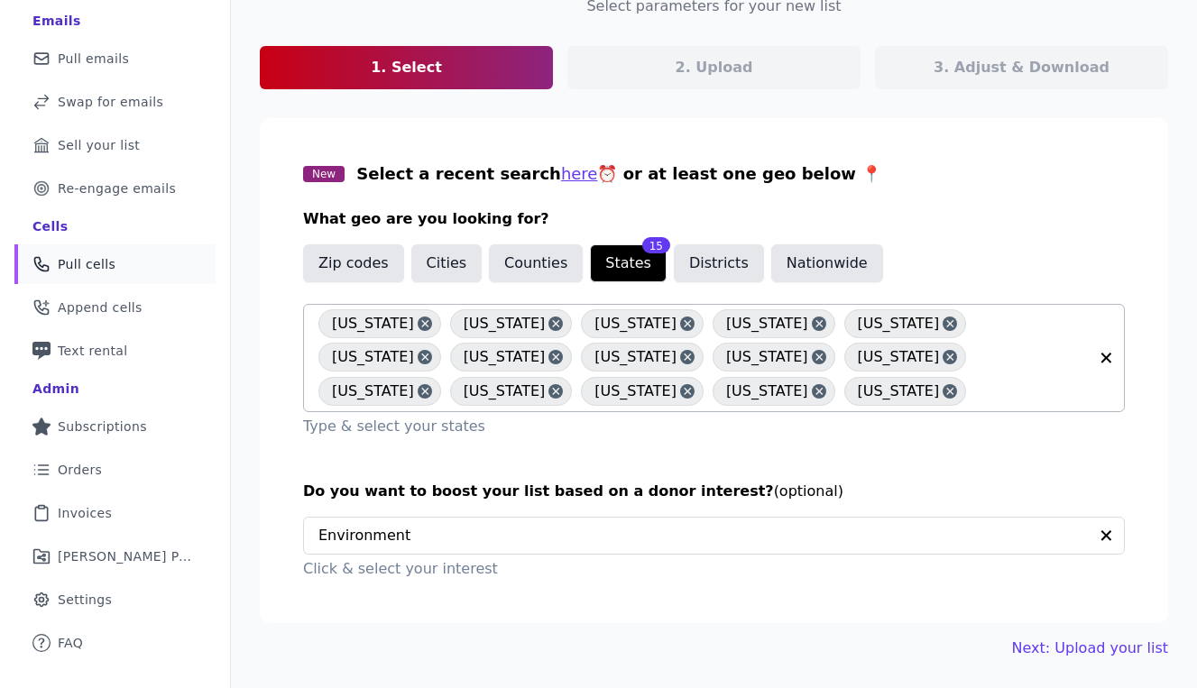
click at [943, 593] on section "New Select a recent search here ⏰ or at least one geo below 📍 What geo are you …" at bounding box center [714, 370] width 908 height 505
click at [1109, 652] on link "Next: Upload your list" at bounding box center [1090, 649] width 156 height 22
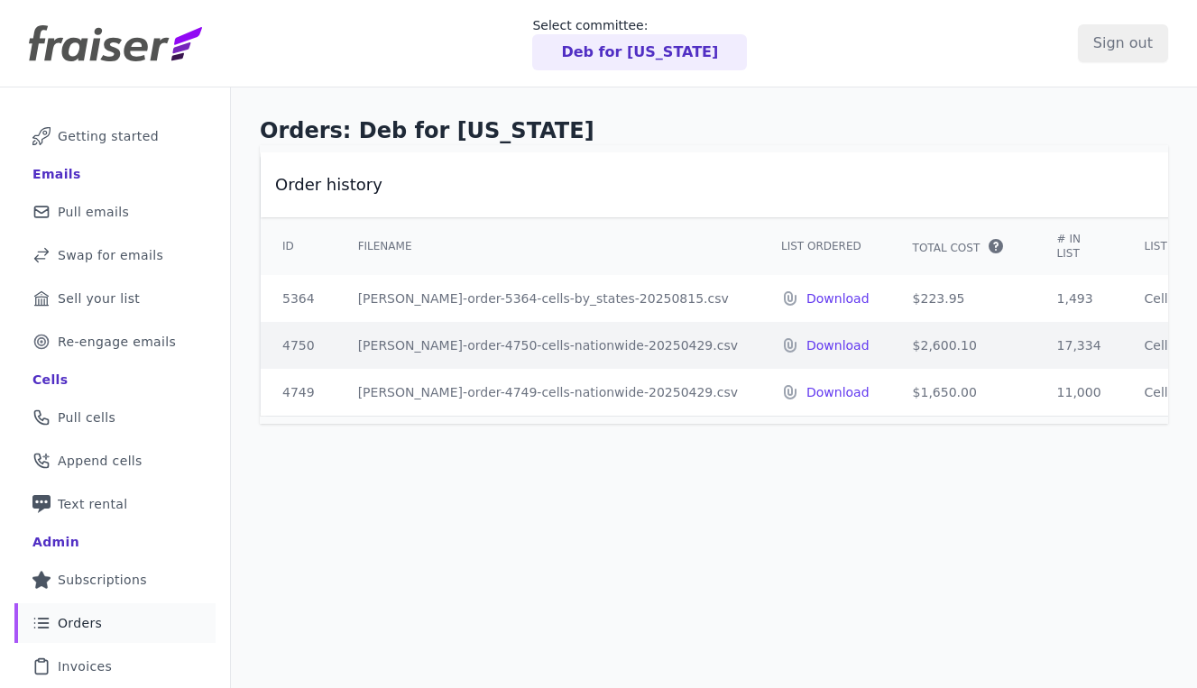
click at [891, 300] on td "$223.95" at bounding box center [963, 298] width 144 height 47
copy td "223.95"
click at [1185, 356] on div "Order history ID Filename List Ordered Total Cost" at bounding box center [714, 284] width 966 height 279
click at [568, 471] on div "Orders: Deb for New Mexico Order history ID Filename List Ordered Total Cost" at bounding box center [714, 451] width 966 height 729
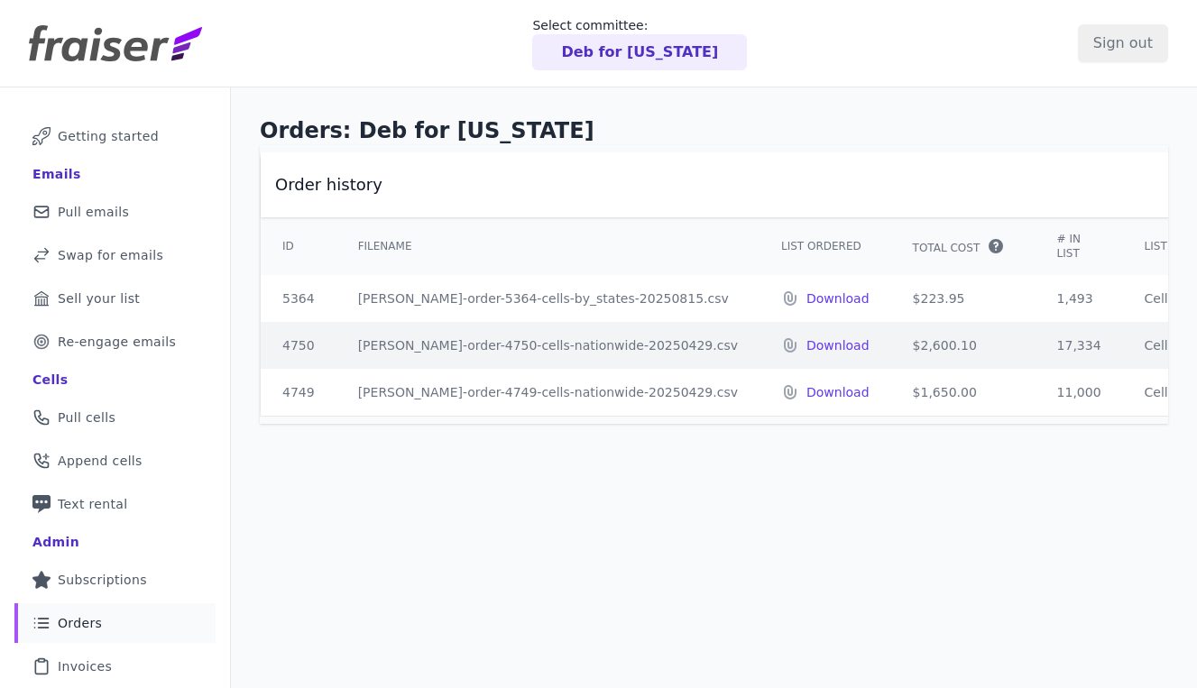
click at [1035, 297] on td "1,493" at bounding box center [1078, 298] width 87 height 47
copy td "1,493"
click at [617, 529] on div "Orders: Deb for New Mexico Order history ID Filename List Ordered Total Cost" at bounding box center [714, 451] width 966 height 729
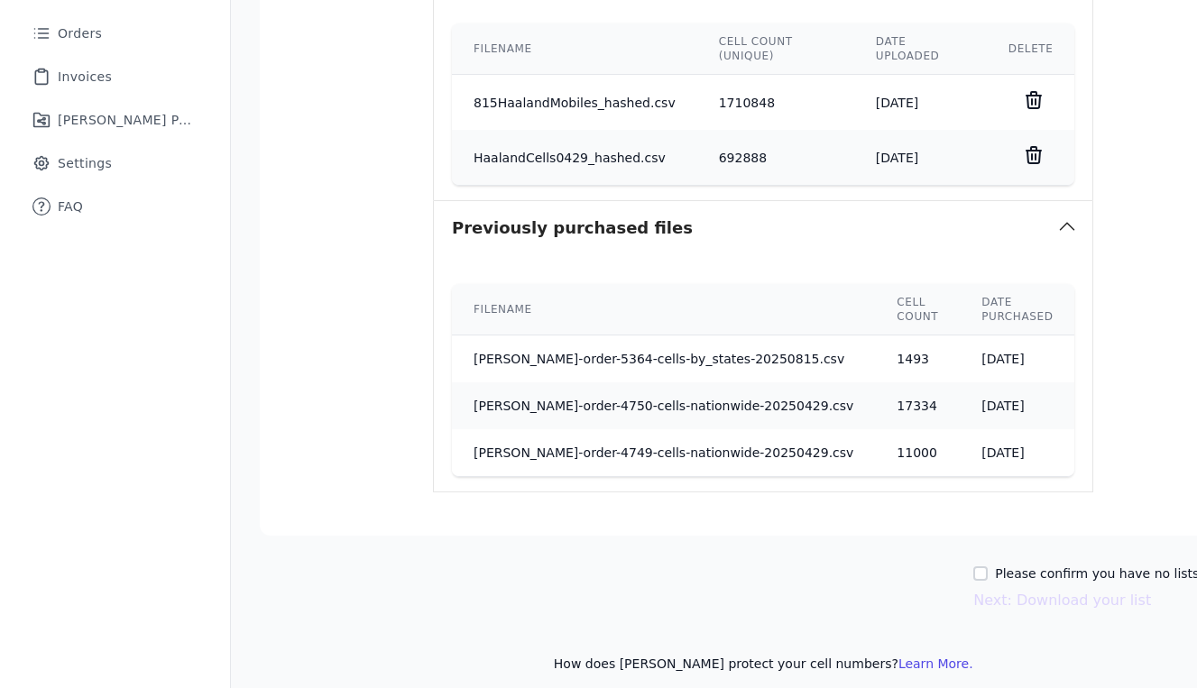
scroll to position [618, 0]
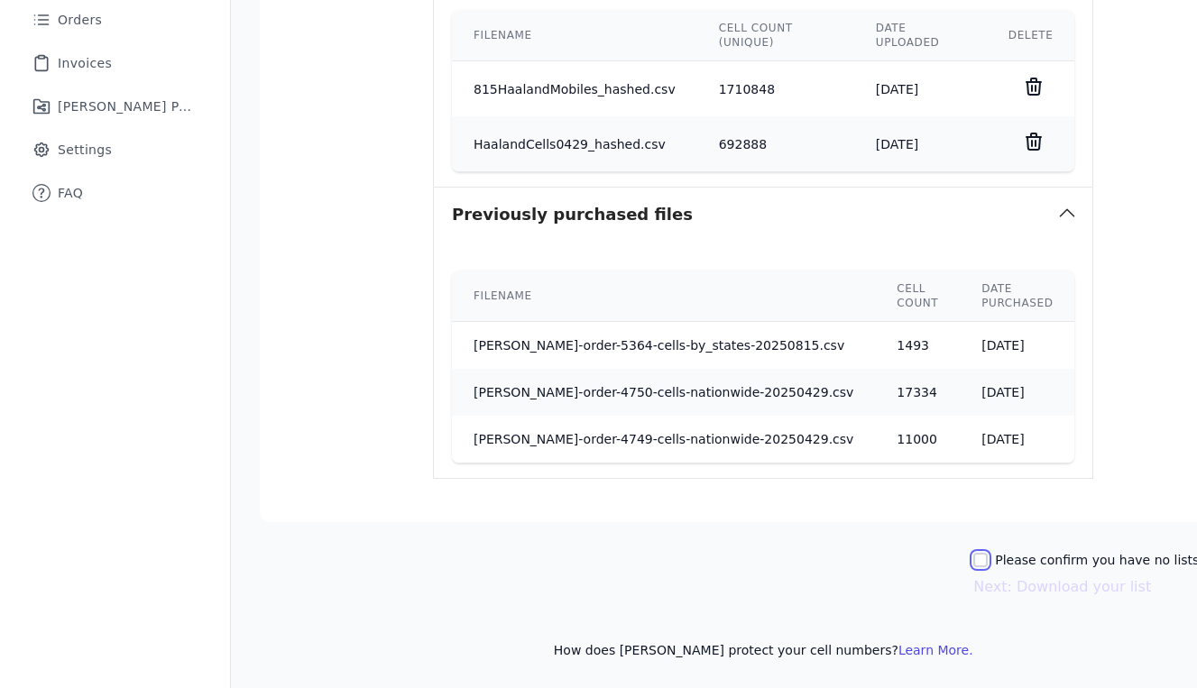
click at [973, 563] on input "Please confirm you have no lists to upload." at bounding box center [980, 560] width 14 height 14
checkbox input "true"
click at [973, 584] on button "Next: Download your list" at bounding box center [1062, 587] width 178 height 22
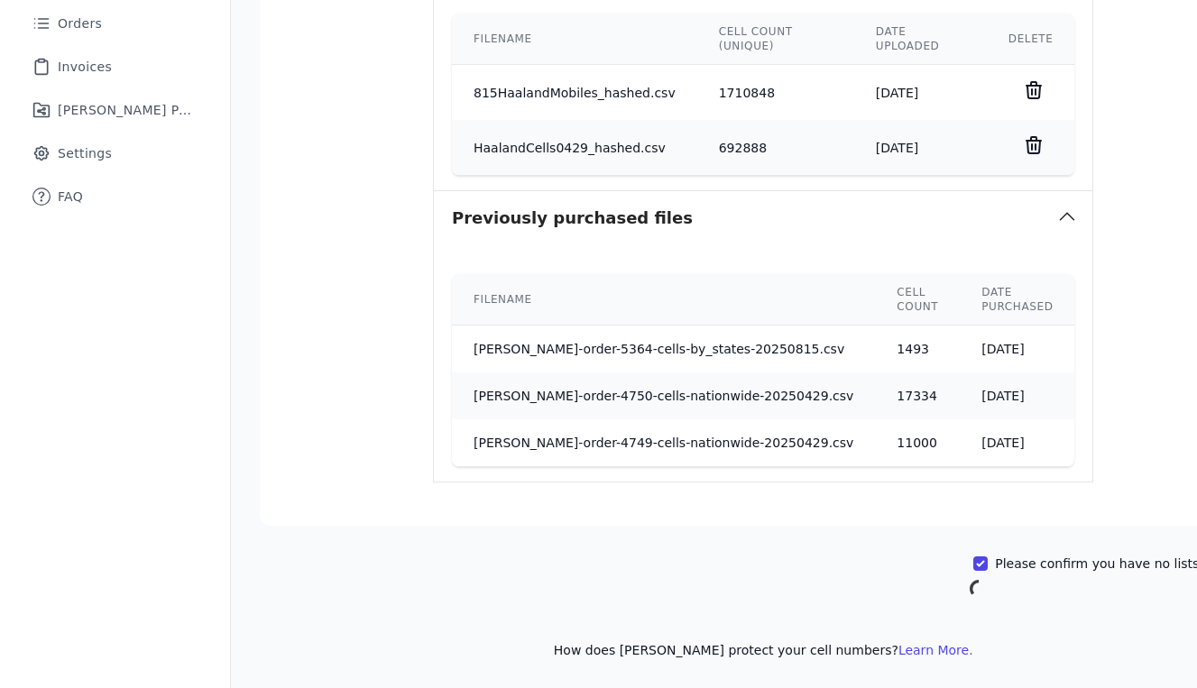
scroll to position [128, 0]
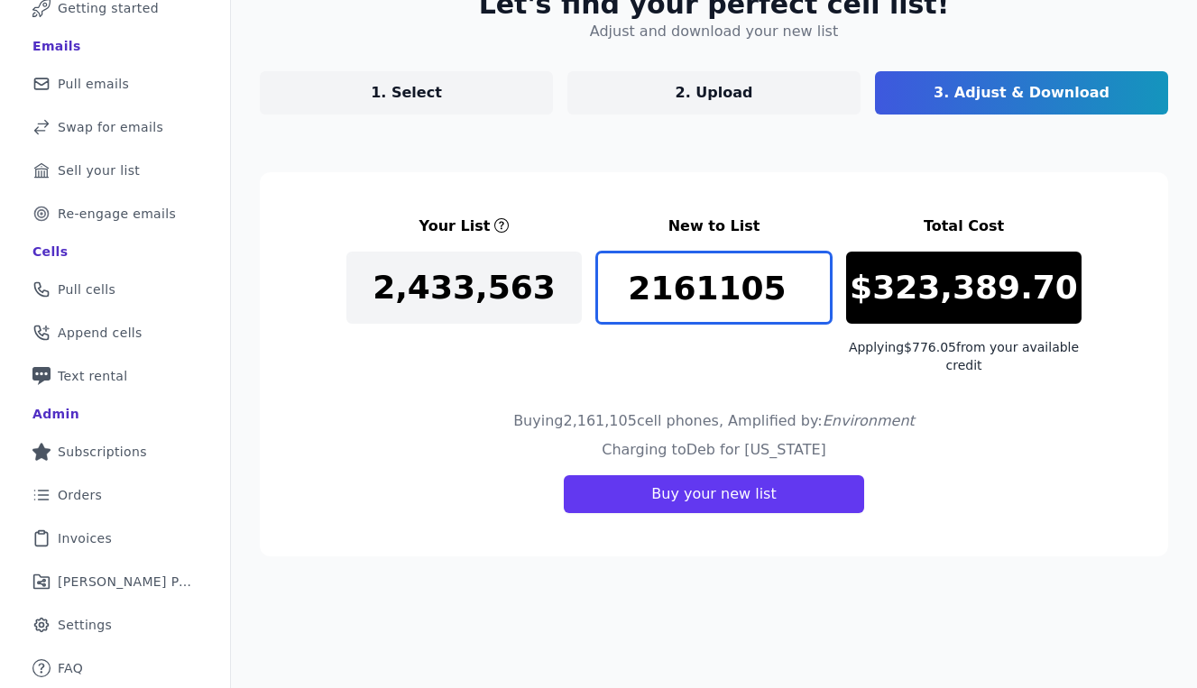
click at [711, 294] on input "2161105" at bounding box center [713, 288] width 235 height 72
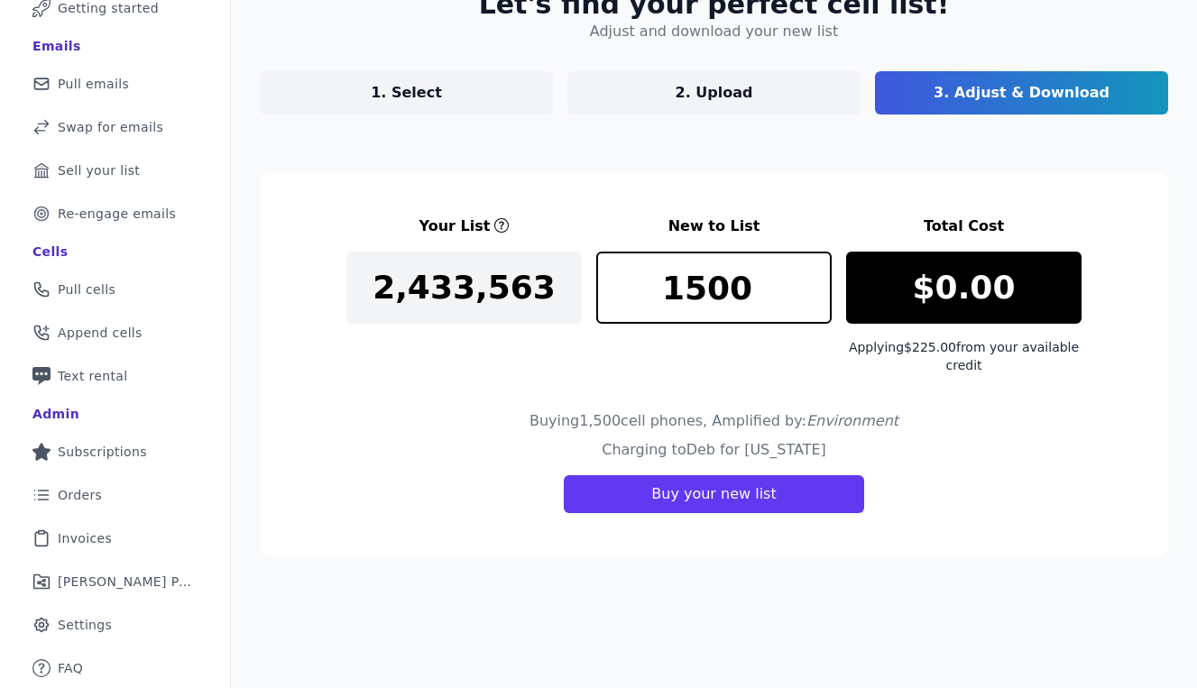
click at [664, 371] on div "1500" at bounding box center [713, 313] width 235 height 123
click at [686, 292] on input "1500" at bounding box center [713, 288] width 235 height 72
click at [651, 371] on div "2500" at bounding box center [713, 313] width 235 height 123
drag, startPoint x: 706, startPoint y: 298, endPoint x: 660, endPoint y: 298, distance: 46.0
click at [660, 298] on input "2500" at bounding box center [713, 288] width 235 height 72
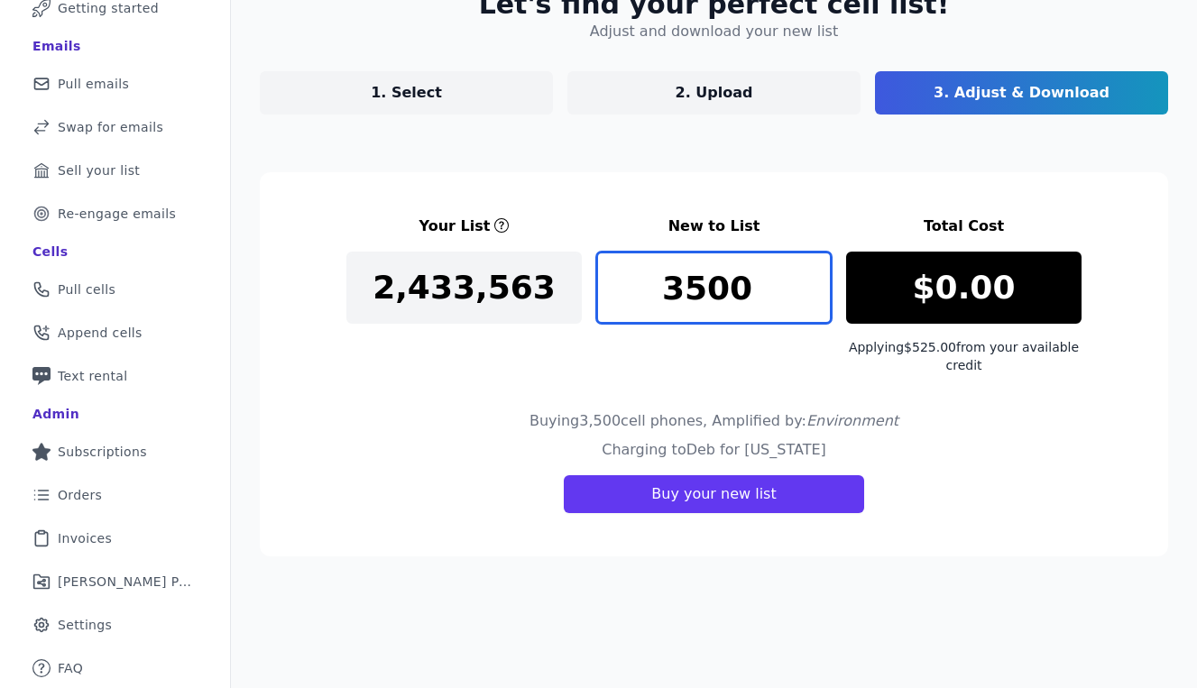
type input "3500"
click at [508, 410] on div "Buying 3,500 cell phones , Amplified by: Environment" at bounding box center [713, 424] width 735 height 29
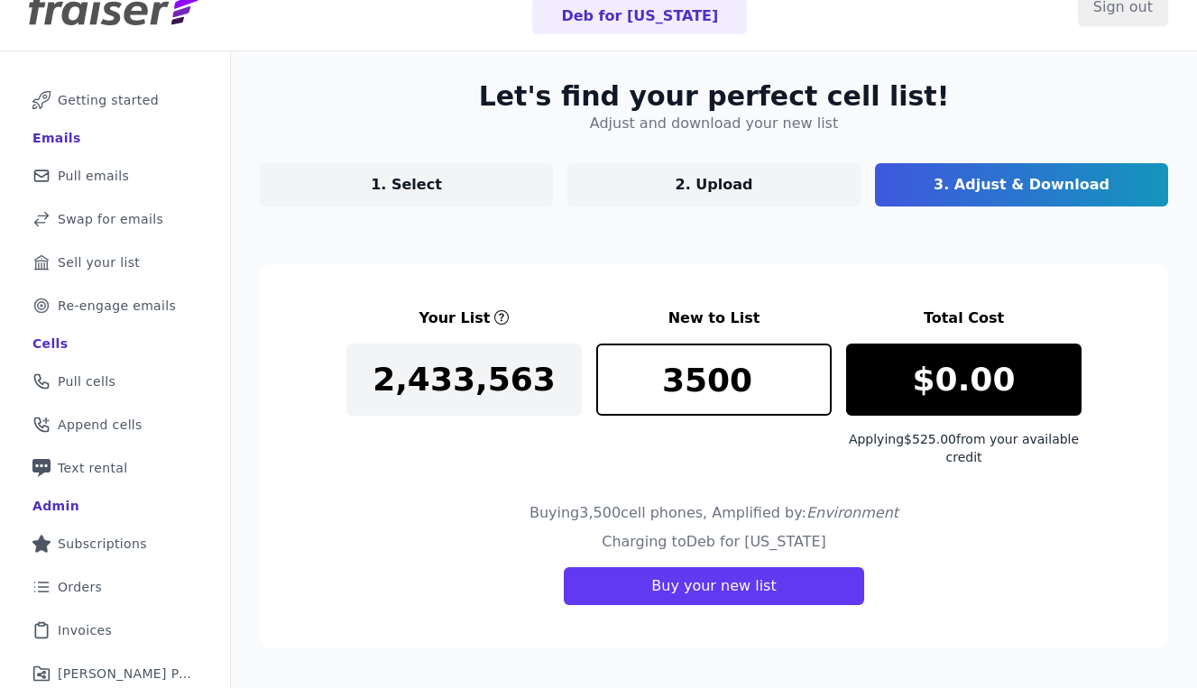
scroll to position [41, 0]
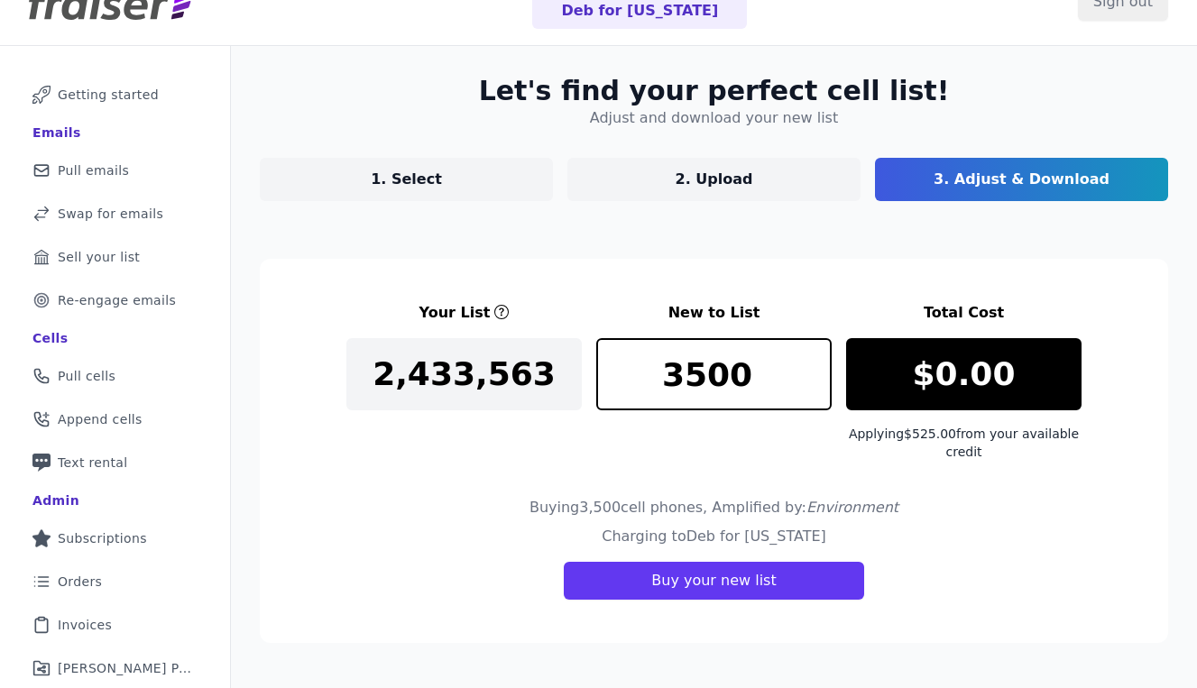
click at [428, 513] on div "Buying 3,500 cell phones , Amplified by: Environment" at bounding box center [713, 511] width 735 height 29
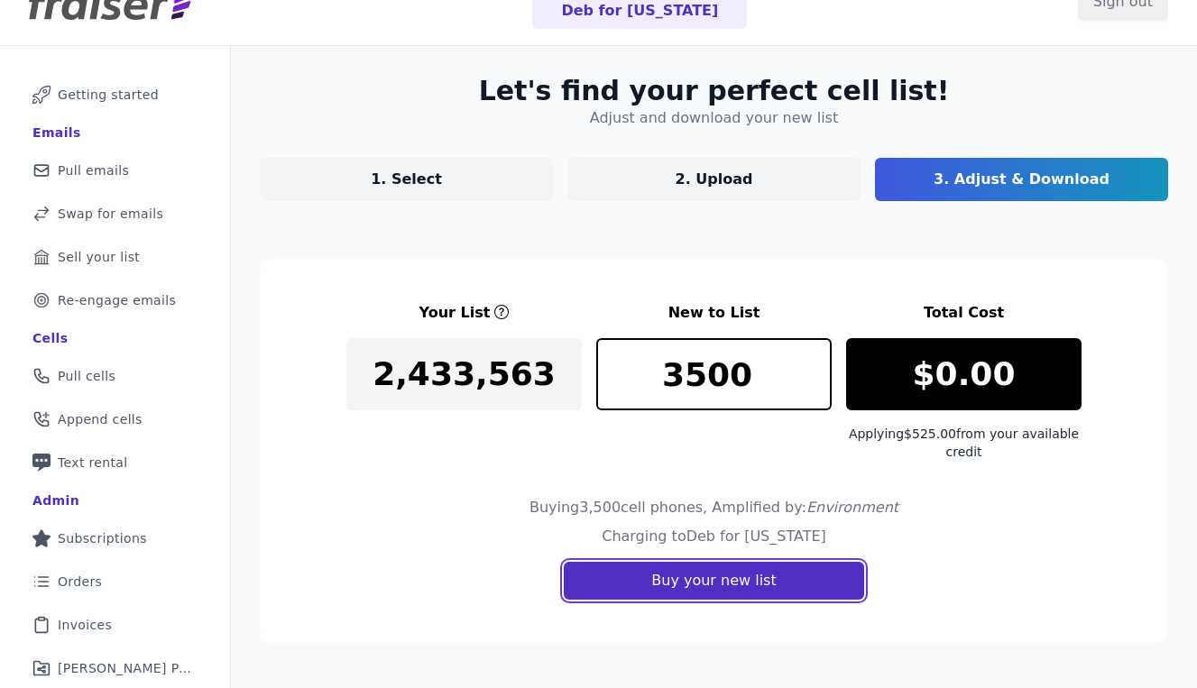
click at [786, 597] on button "Buy your new list" at bounding box center [713, 581] width 299 height 38
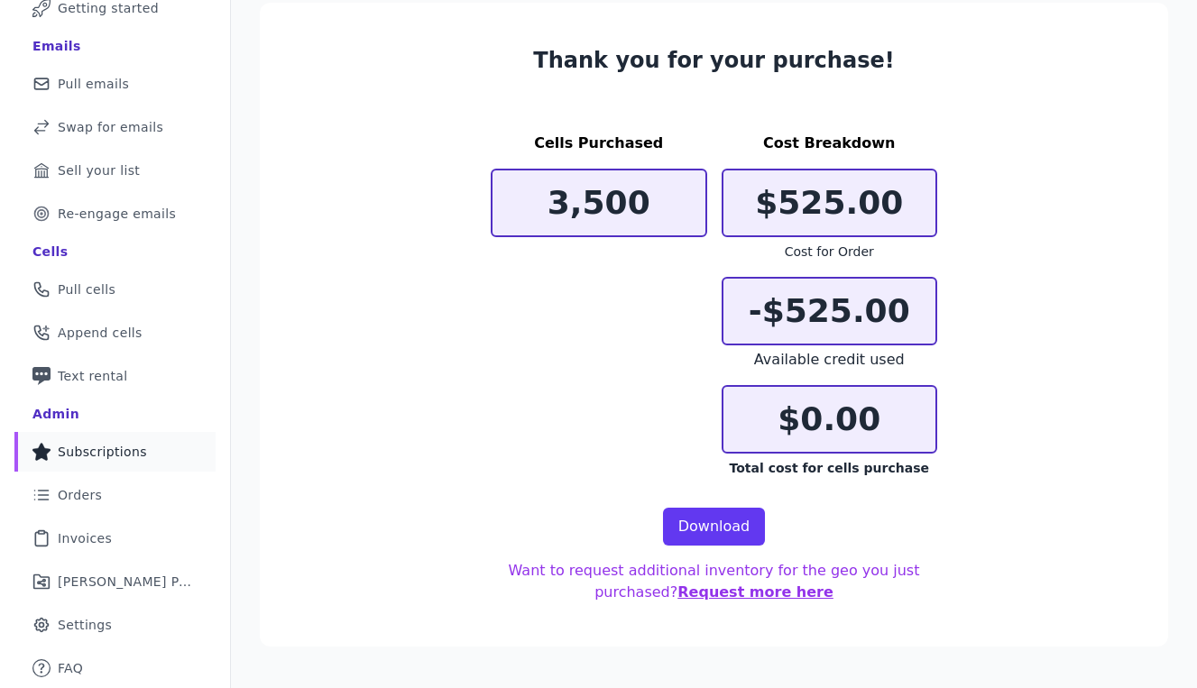
scroll to position [128, 0]
click at [1109, 143] on section "Thank you for your purchase! Cells Purchased 3,500 Cost Breakdown $525.00 Cost …" at bounding box center [714, 325] width 908 height 644
click at [689, 533] on link "Download" at bounding box center [714, 527] width 103 height 38
click at [349, 274] on section "Thank you for your purchase! Cells Purchased 3,500 Cost Breakdown $525.00 Cost …" at bounding box center [714, 325] width 908 height 644
click at [83, 294] on span "Pull cells" at bounding box center [87, 290] width 58 height 18
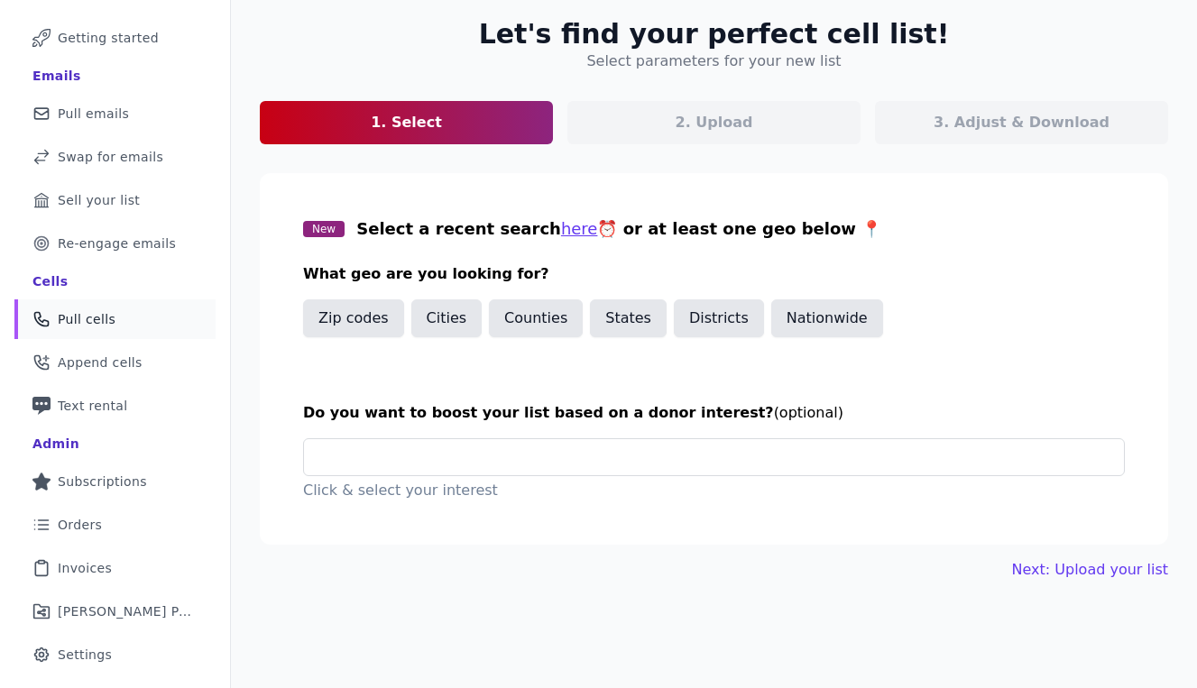
scroll to position [111, 0]
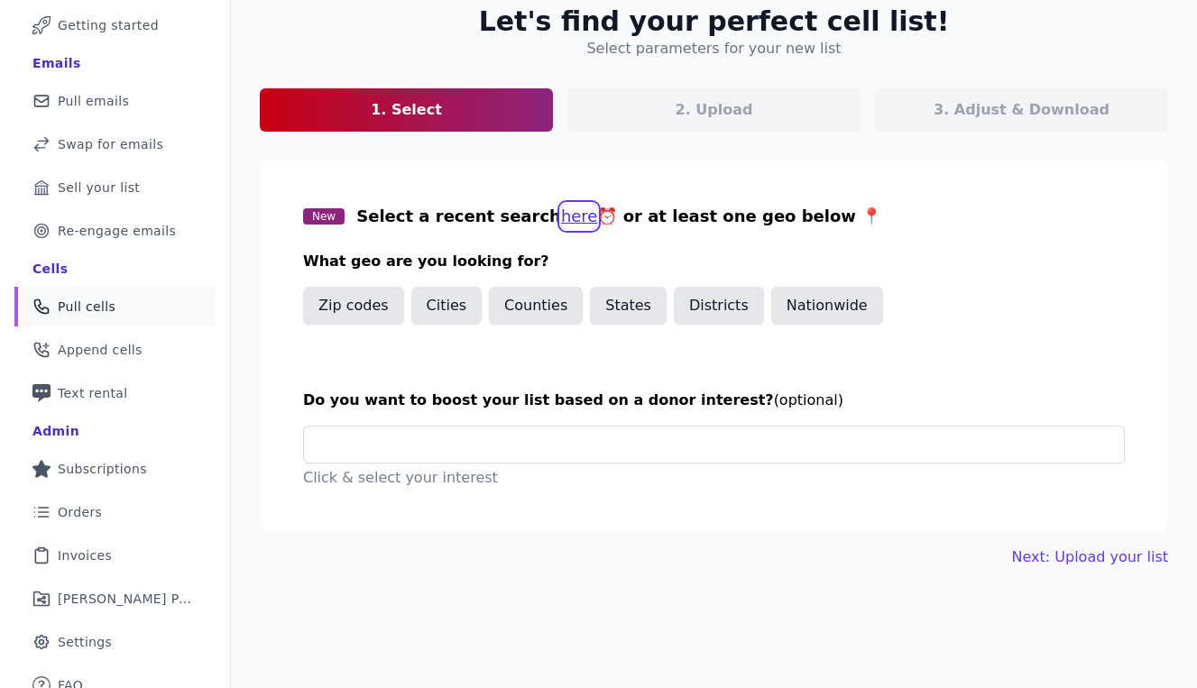
click at [561, 216] on button "here" at bounding box center [579, 216] width 37 height 25
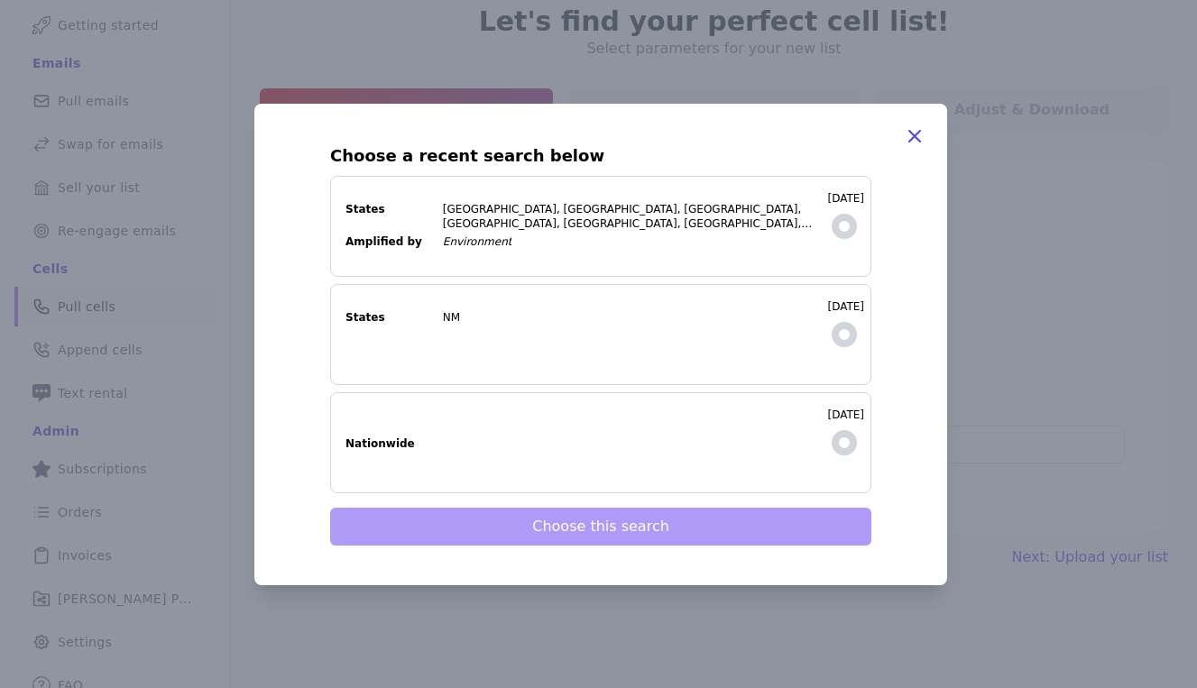
click at [552, 235] on dd "Environment" at bounding box center [630, 242] width 374 height 14
click at [0, 0] on input "[DATE] States CA, [GEOGRAPHIC_DATA], [GEOGRAPHIC_DATA], [GEOGRAPHIC_DATA], [GEO…" at bounding box center [0, 0] width 0 height 0
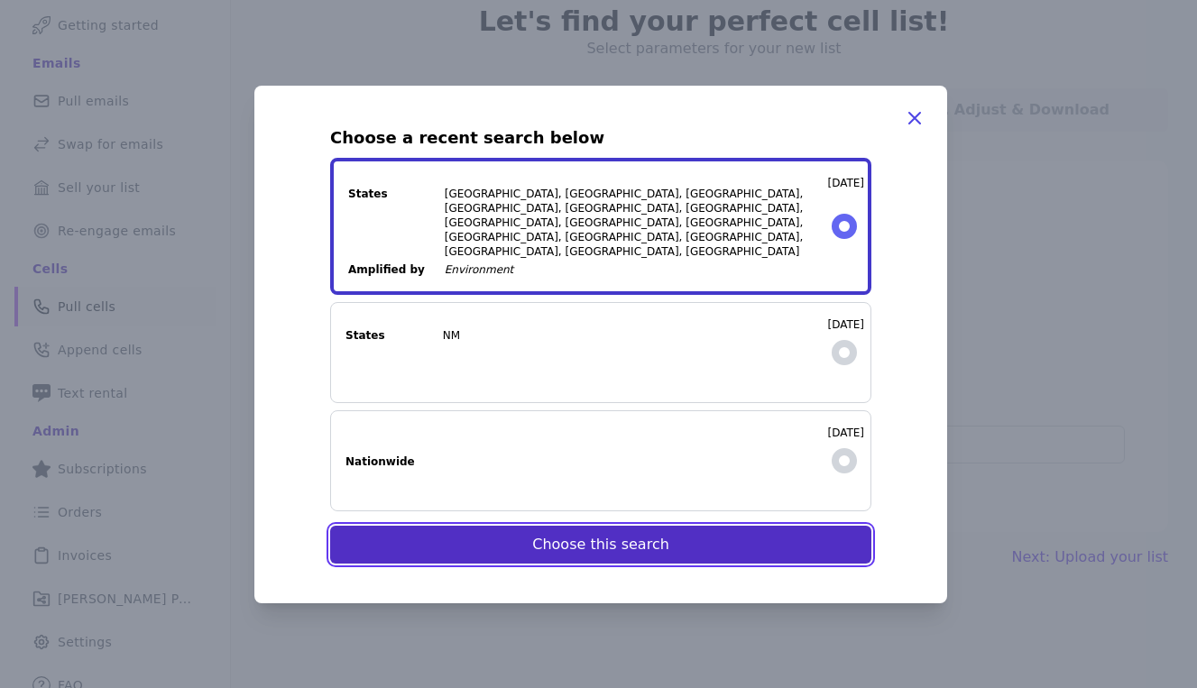
click at [580, 535] on button "Choose this search" at bounding box center [600, 545] width 541 height 38
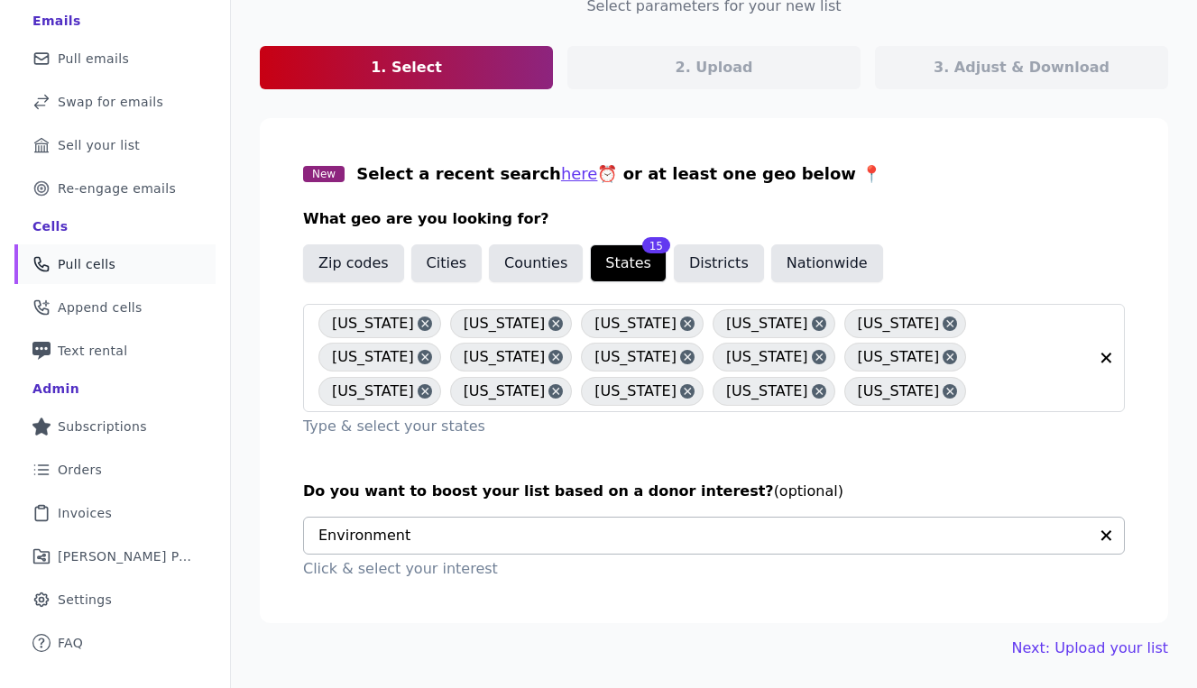
click at [599, 539] on input "text" at bounding box center [702, 536] width 769 height 36
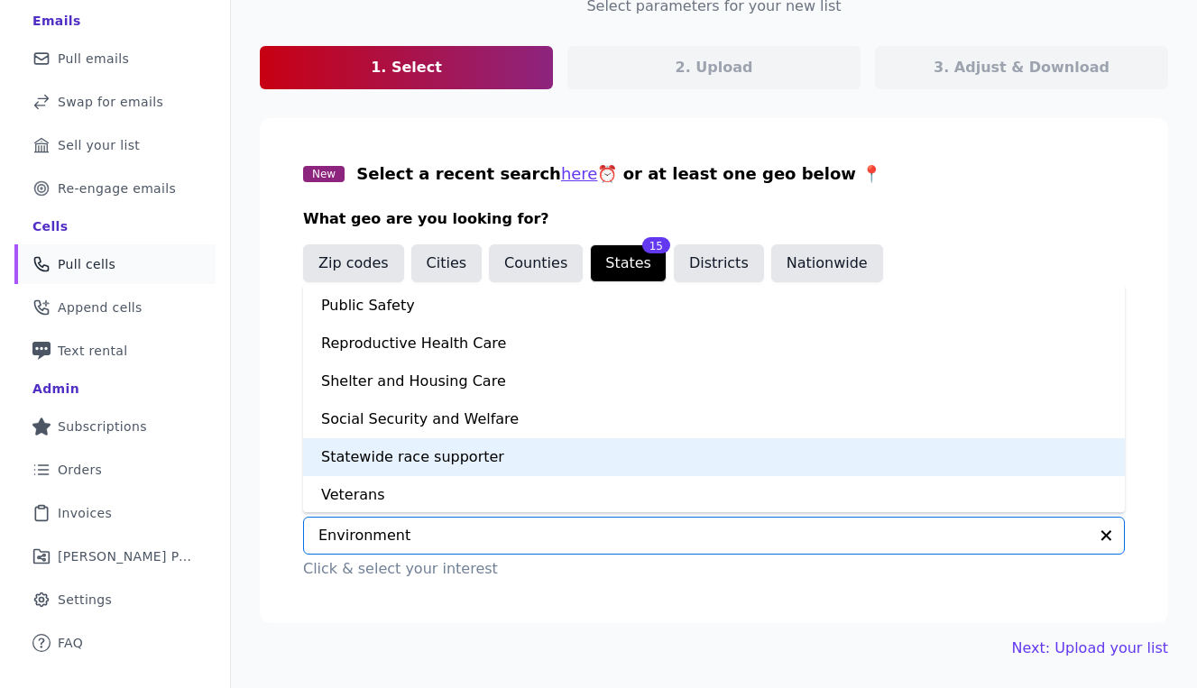
scroll to position [1250, 0]
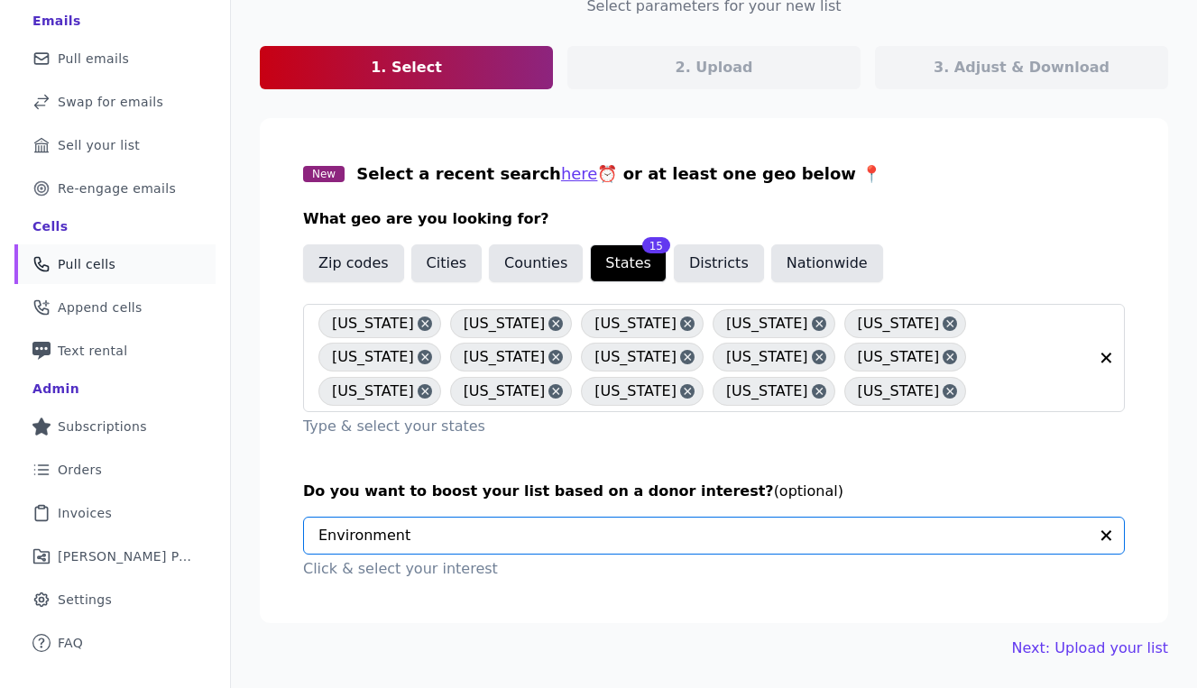
click at [492, 538] on input "text" at bounding box center [702, 536] width 769 height 36
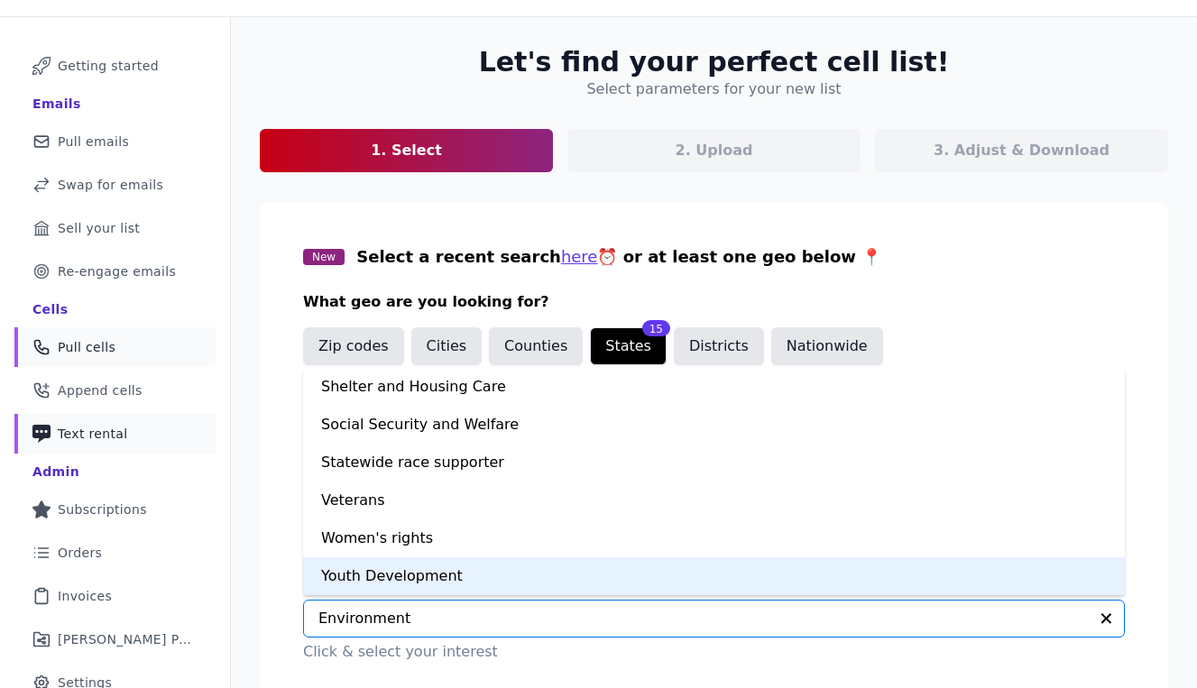
scroll to position [153, 0]
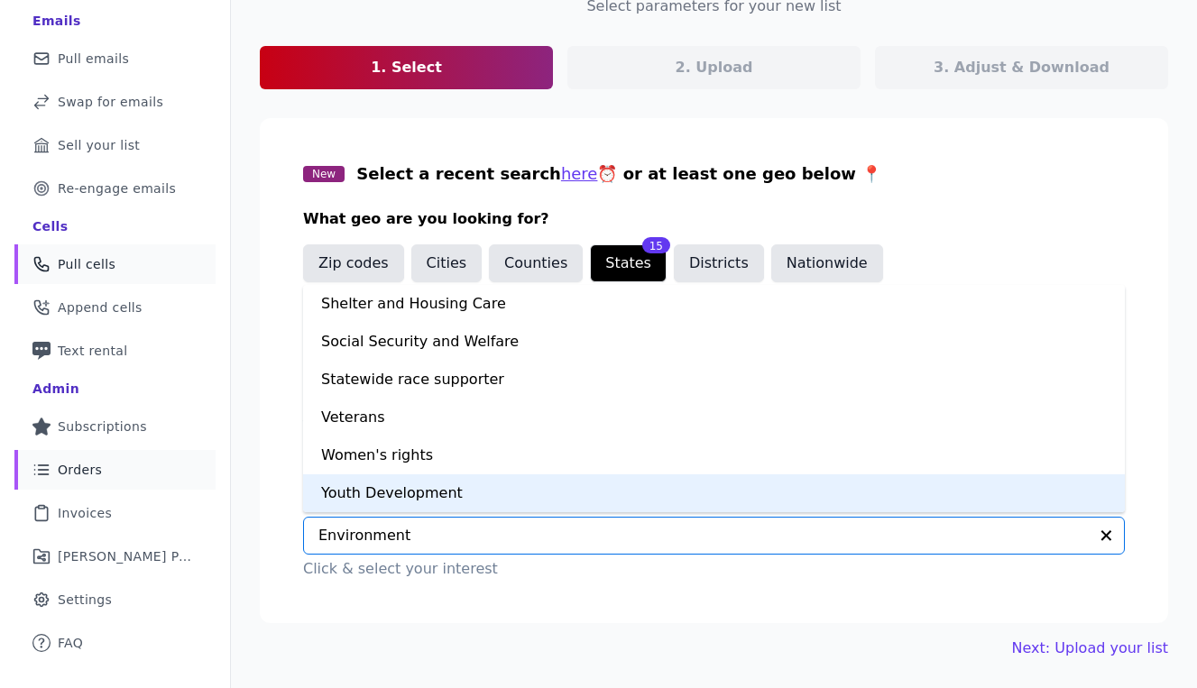
click at [87, 470] on span "Orders" at bounding box center [80, 470] width 44 height 18
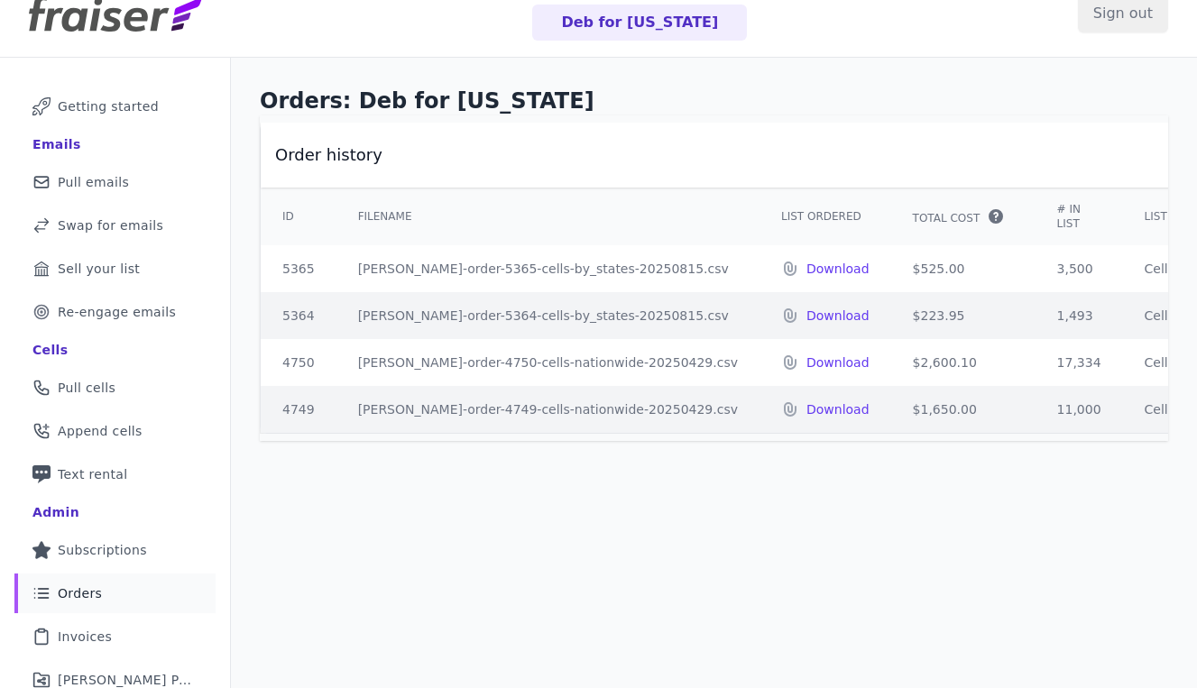
scroll to position [32, 0]
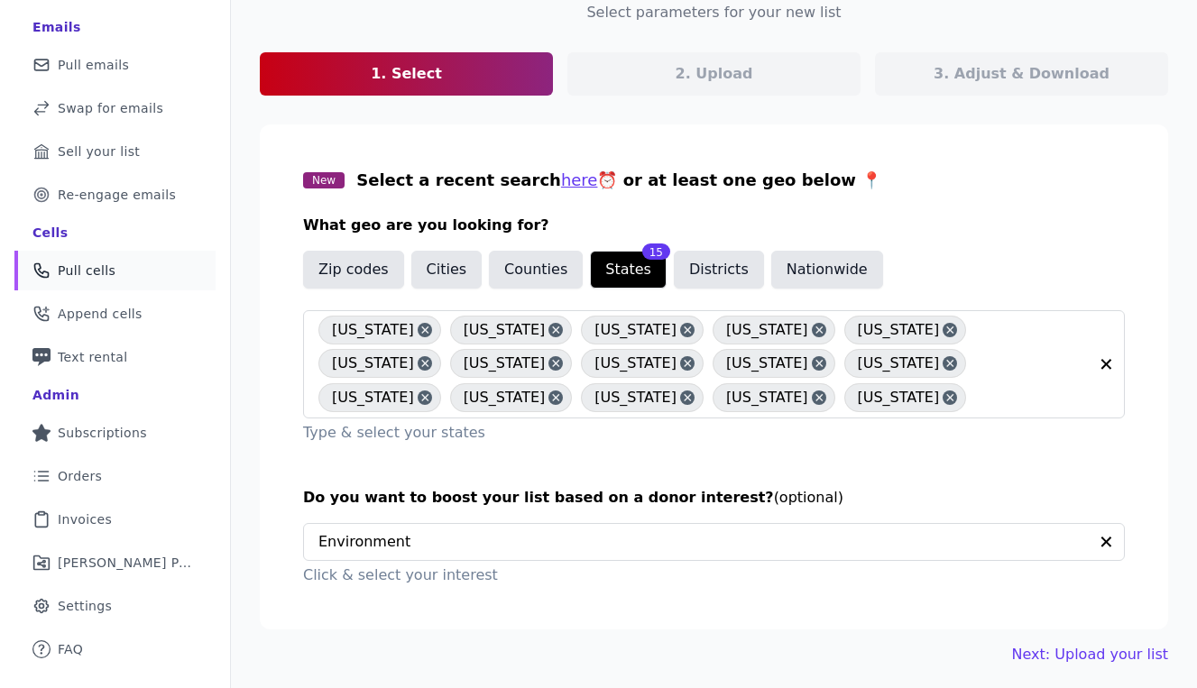
scroll to position [153, 0]
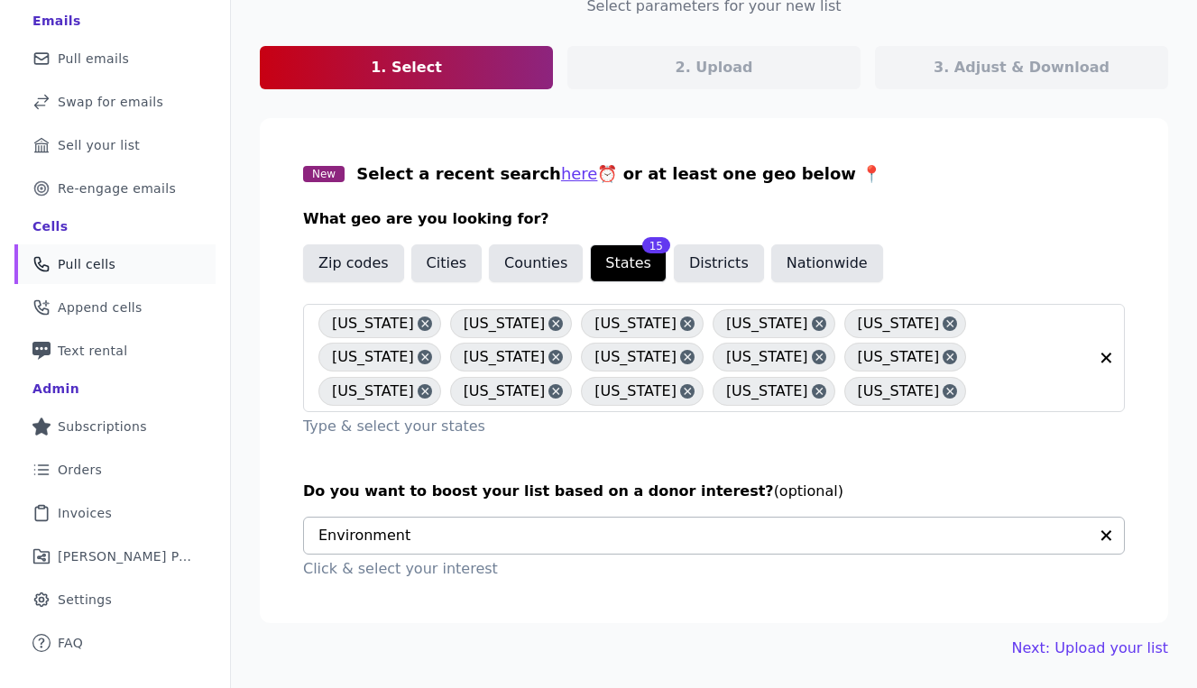
click at [391, 537] on input "text" at bounding box center [702, 536] width 769 height 36
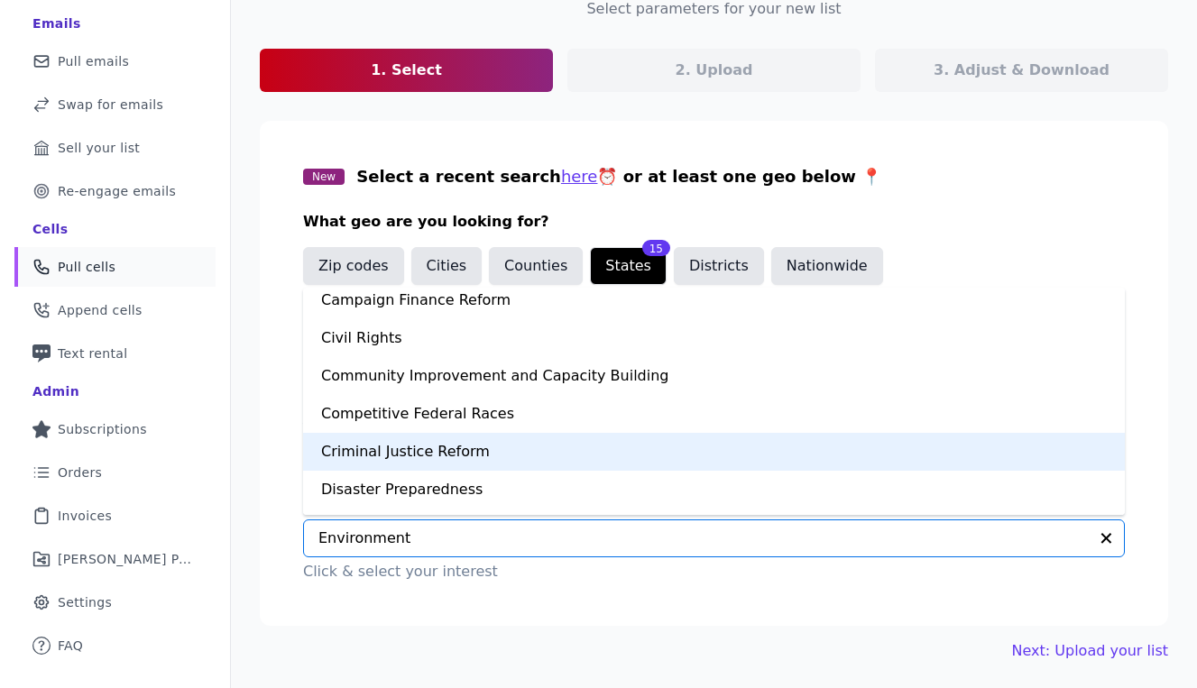
scroll to position [188, 0]
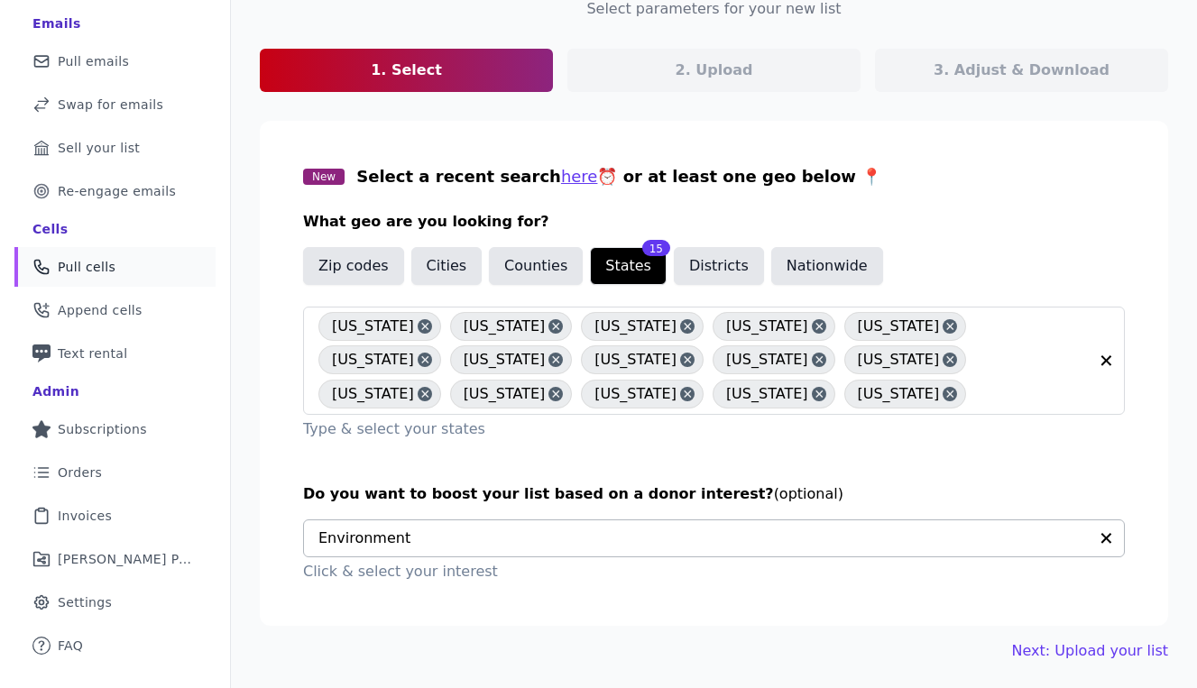
click at [530, 533] on input "text" at bounding box center [702, 538] width 769 height 36
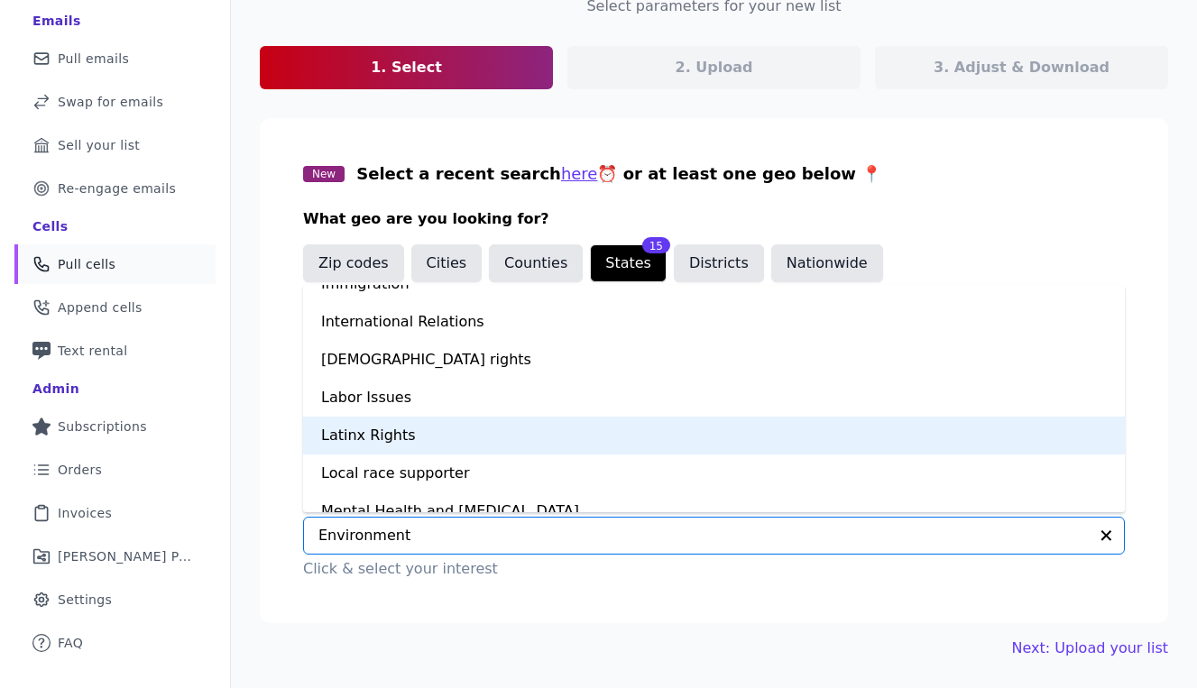
scroll to position [743, 0]
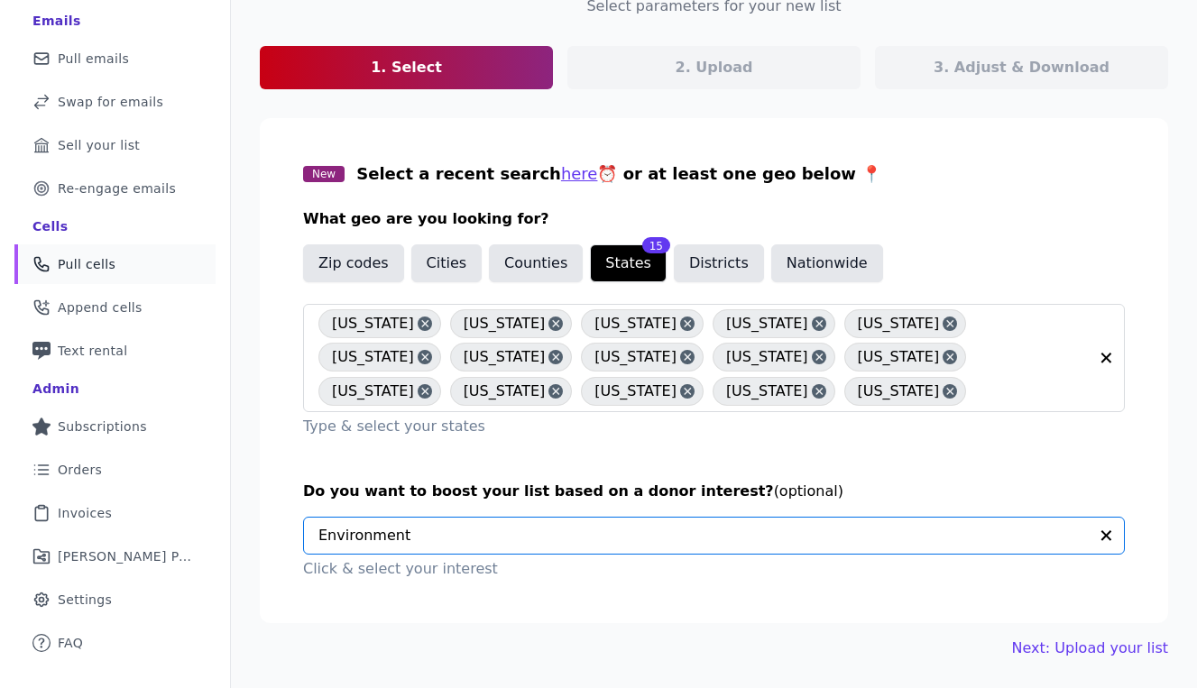
click at [509, 538] on input "text" at bounding box center [702, 536] width 769 height 36
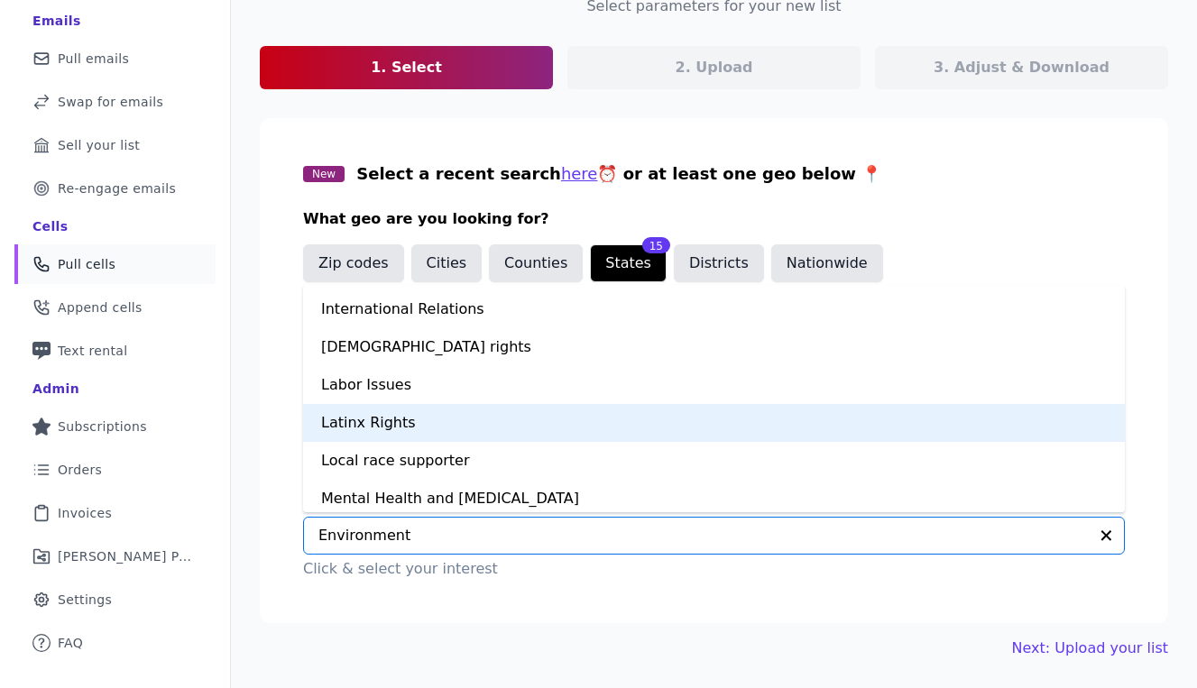
scroll to position [758, 0]
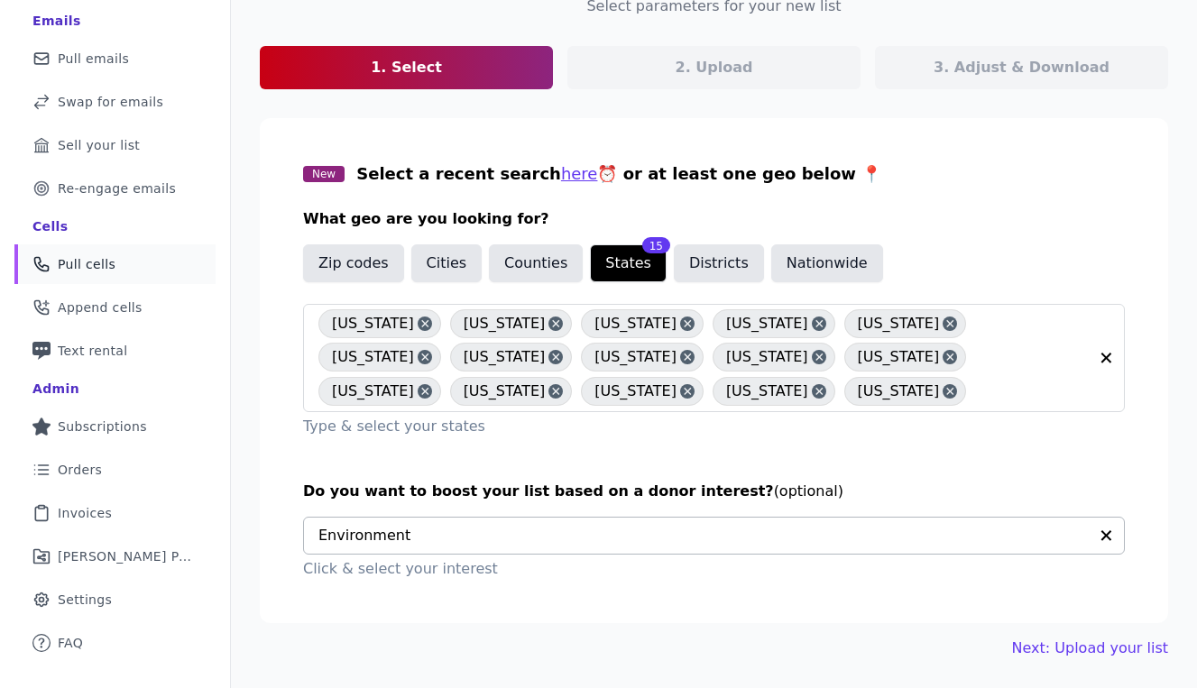
click at [464, 540] on input "text" at bounding box center [702, 536] width 769 height 36
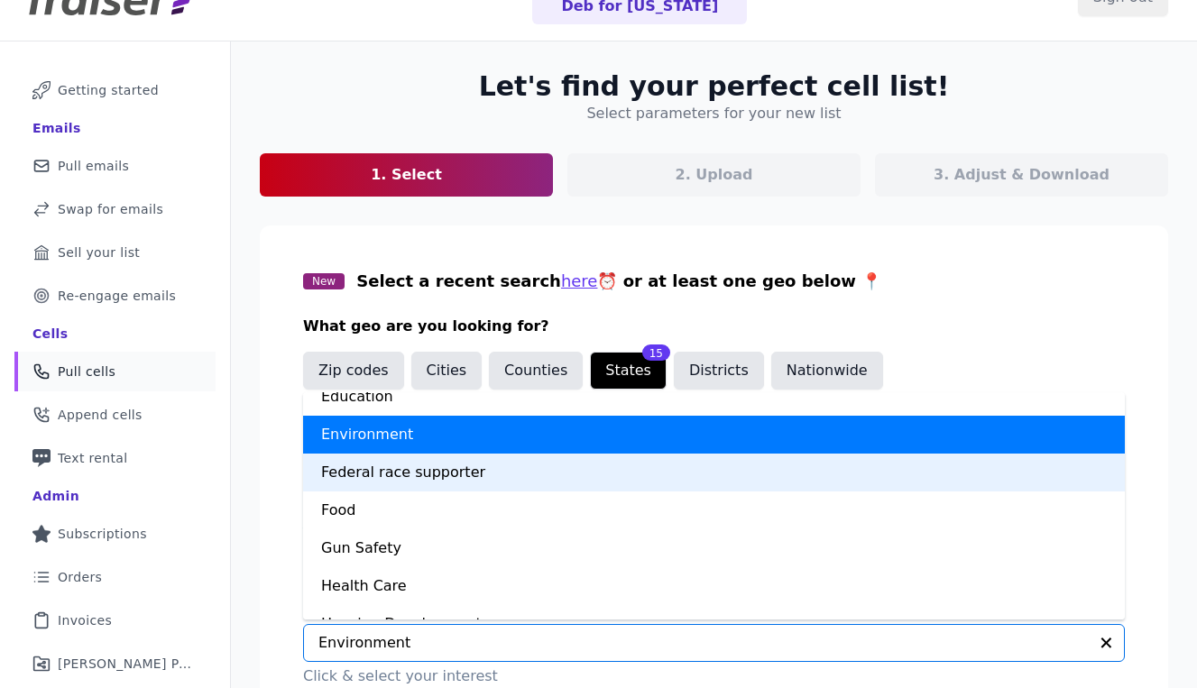
scroll to position [462, 0]
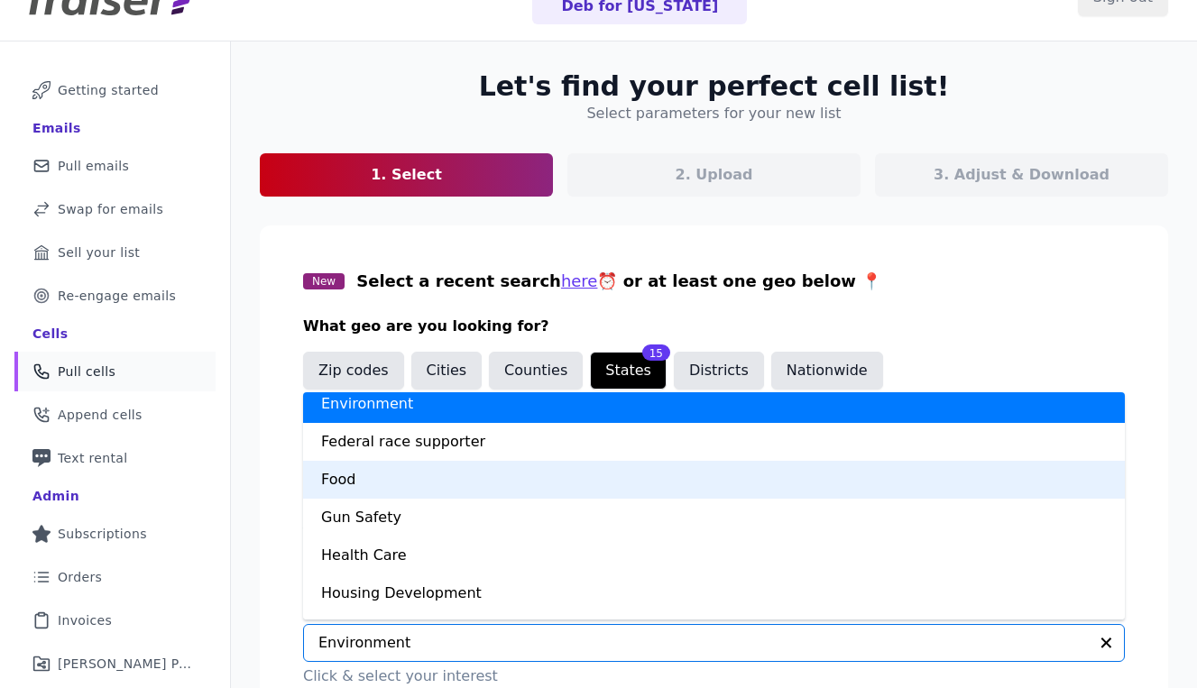
click at [476, 490] on div "Food" at bounding box center [714, 480] width 822 height 38
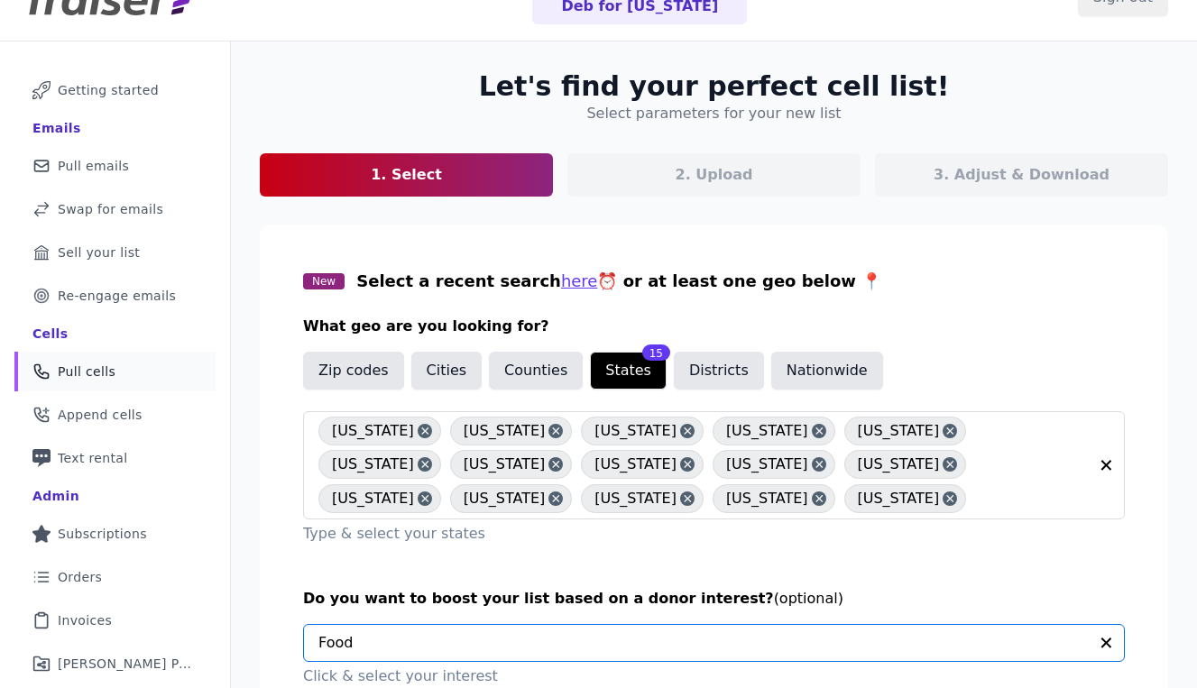
scroll to position [153, 0]
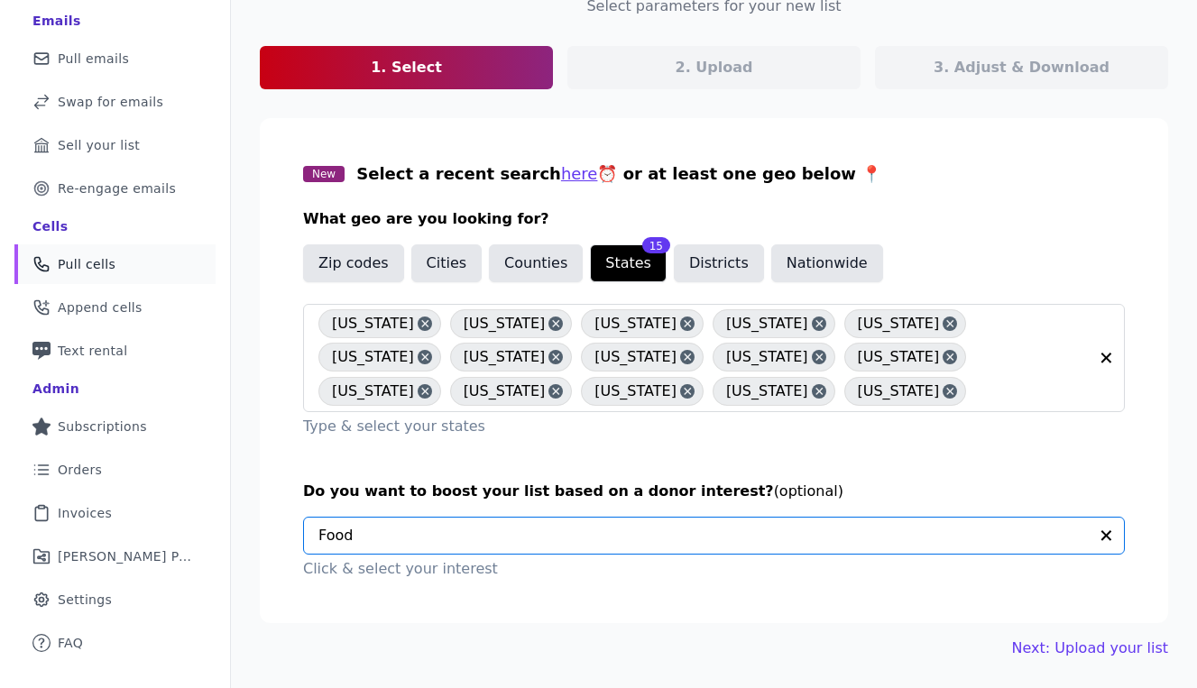
click at [293, 636] on div "Let's find your perfect cell list! Select parameters for your new list 1. Selec…" at bounding box center [714, 311] width 966 height 754
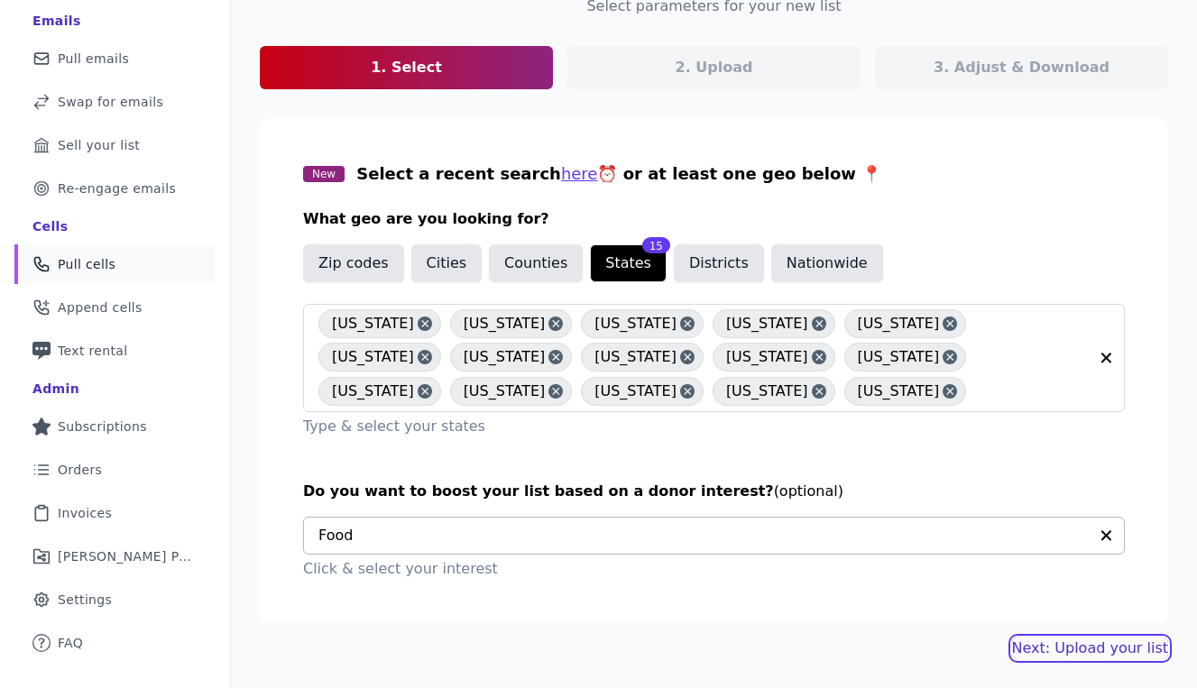
click at [1082, 647] on link "Next: Upload your list" at bounding box center [1090, 649] width 156 height 22
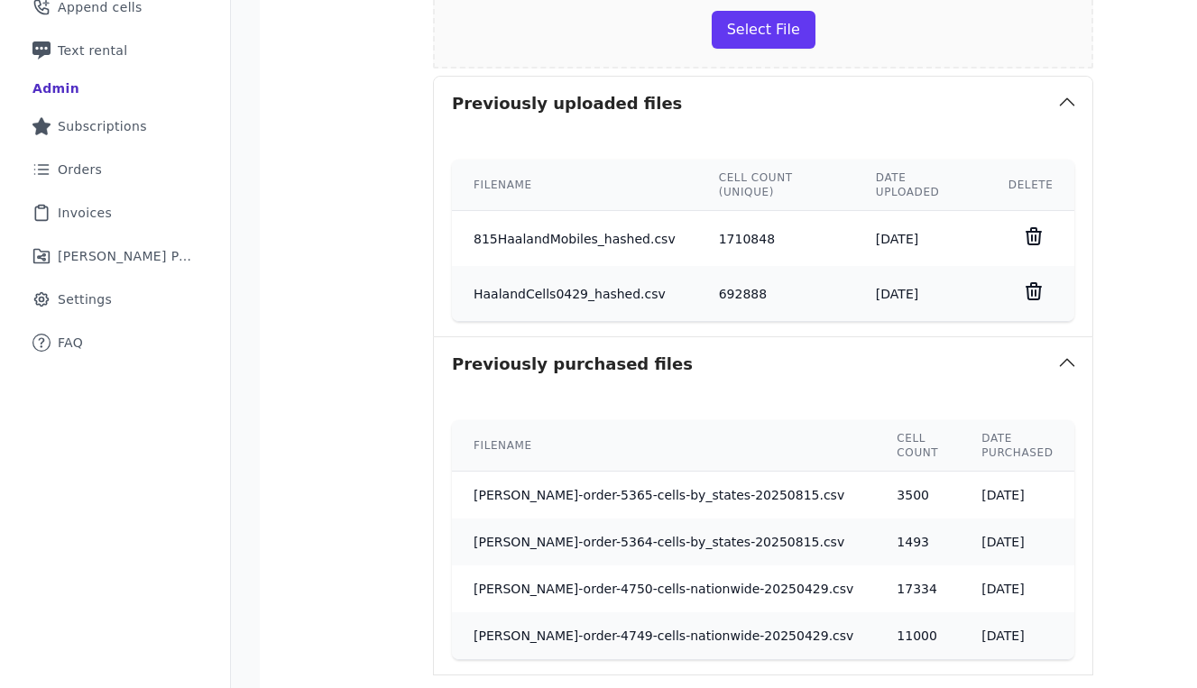
scroll to position [665, 0]
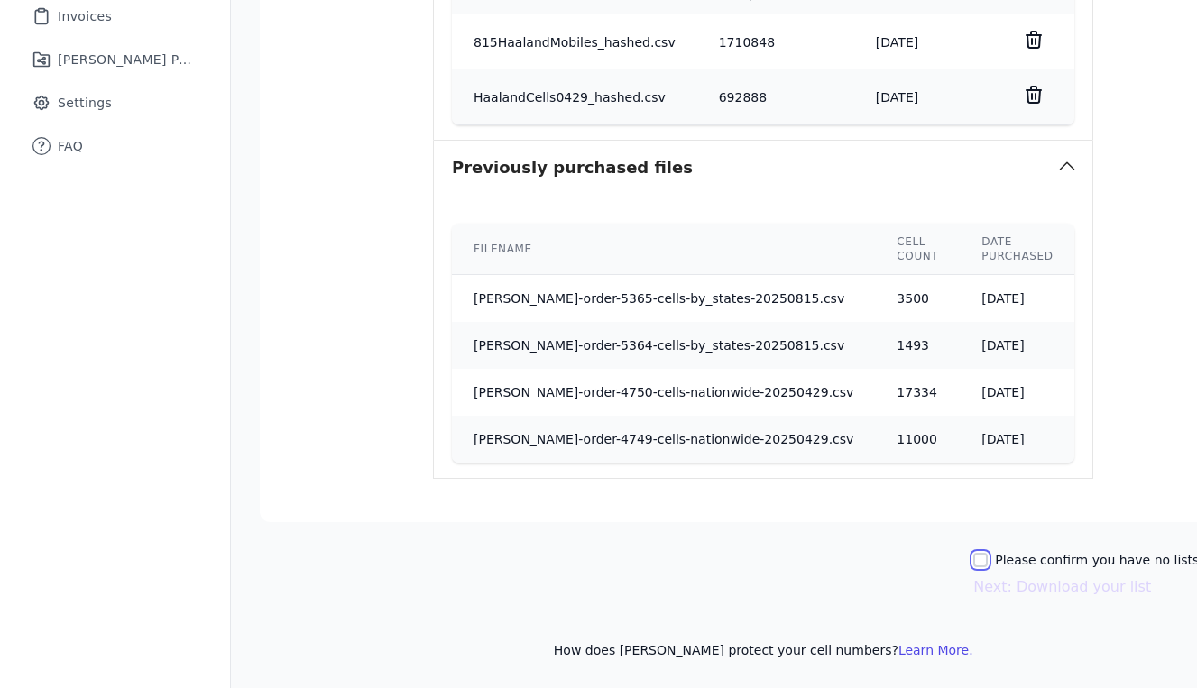
click at [973, 557] on input "Please confirm you have no lists to upload." at bounding box center [980, 560] width 14 height 14
checkbox input "true"
click at [1011, 587] on button "Next: Download your list" at bounding box center [1062, 587] width 178 height 22
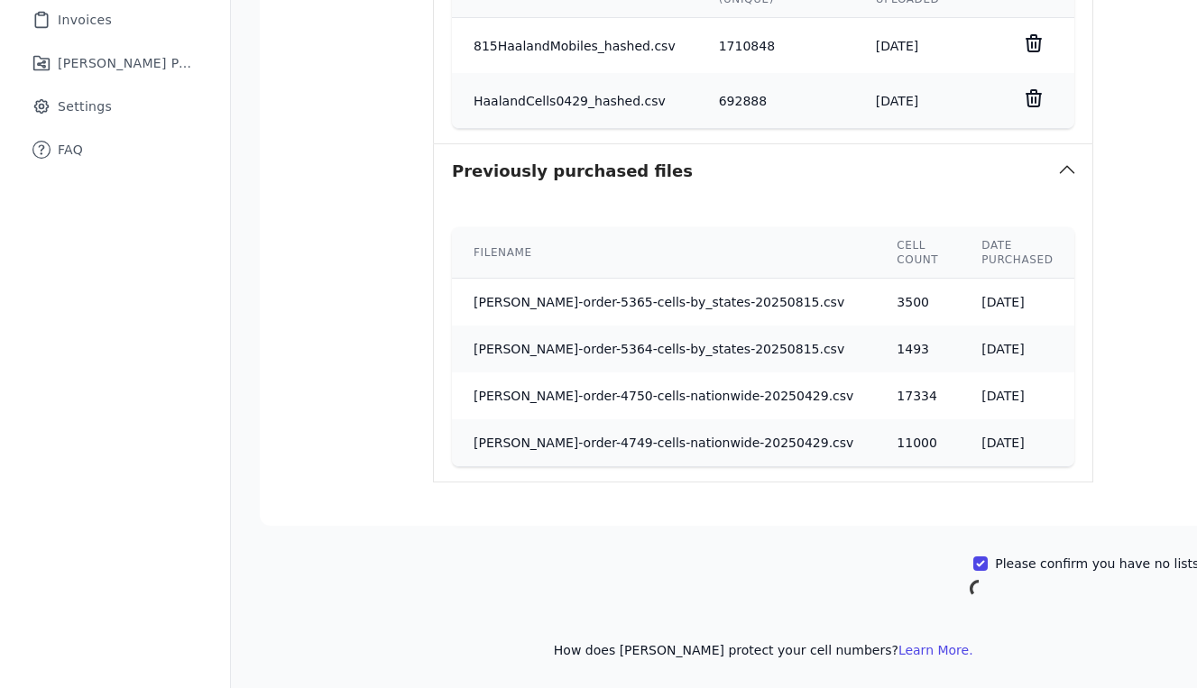
scroll to position [128, 0]
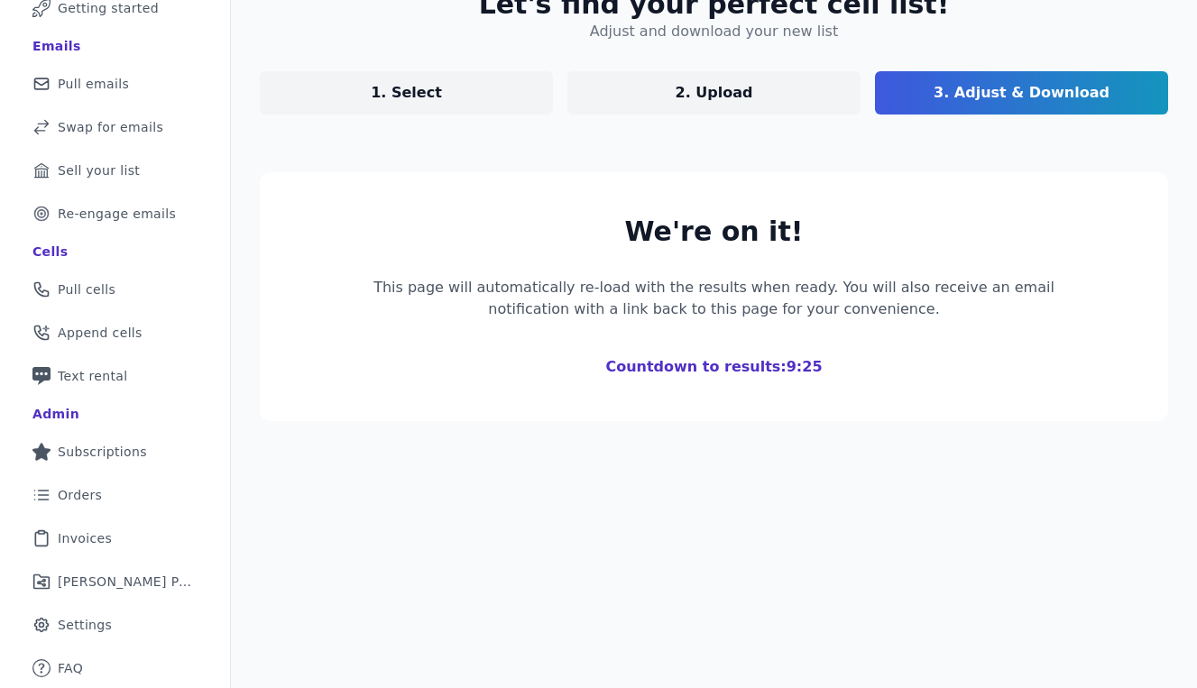
click at [376, 549] on div "Let's find your perfect cell list! Adjust and download your new list 1. Select …" at bounding box center [714, 323] width 966 height 729
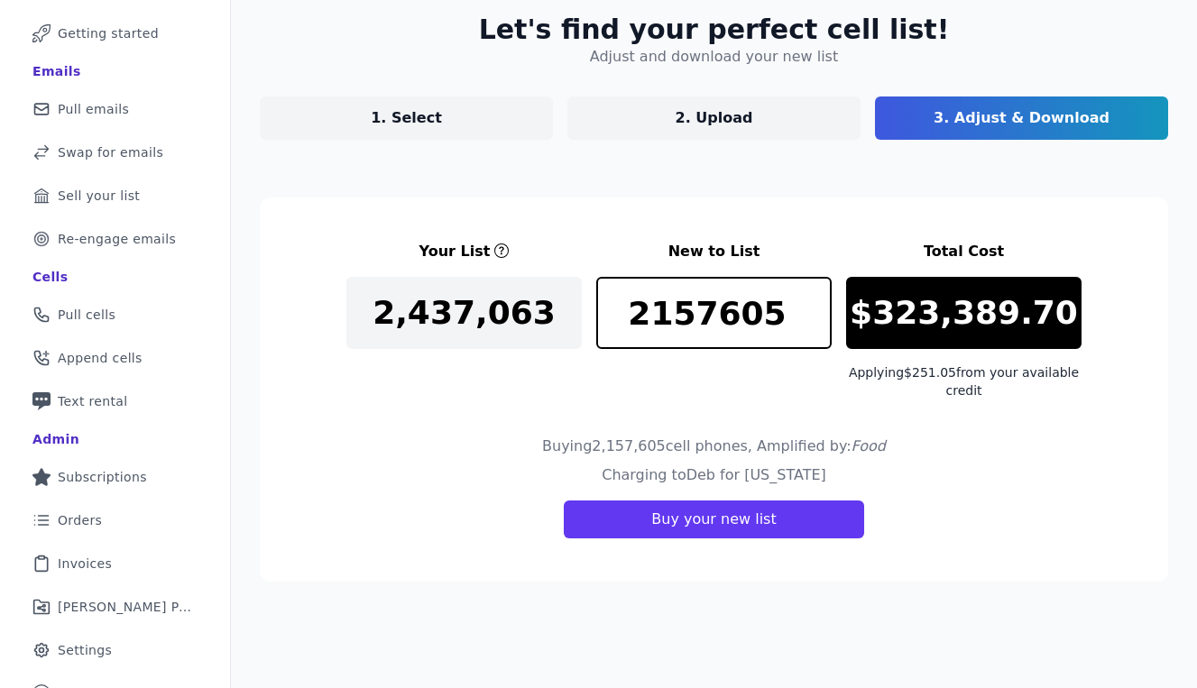
scroll to position [113, 0]
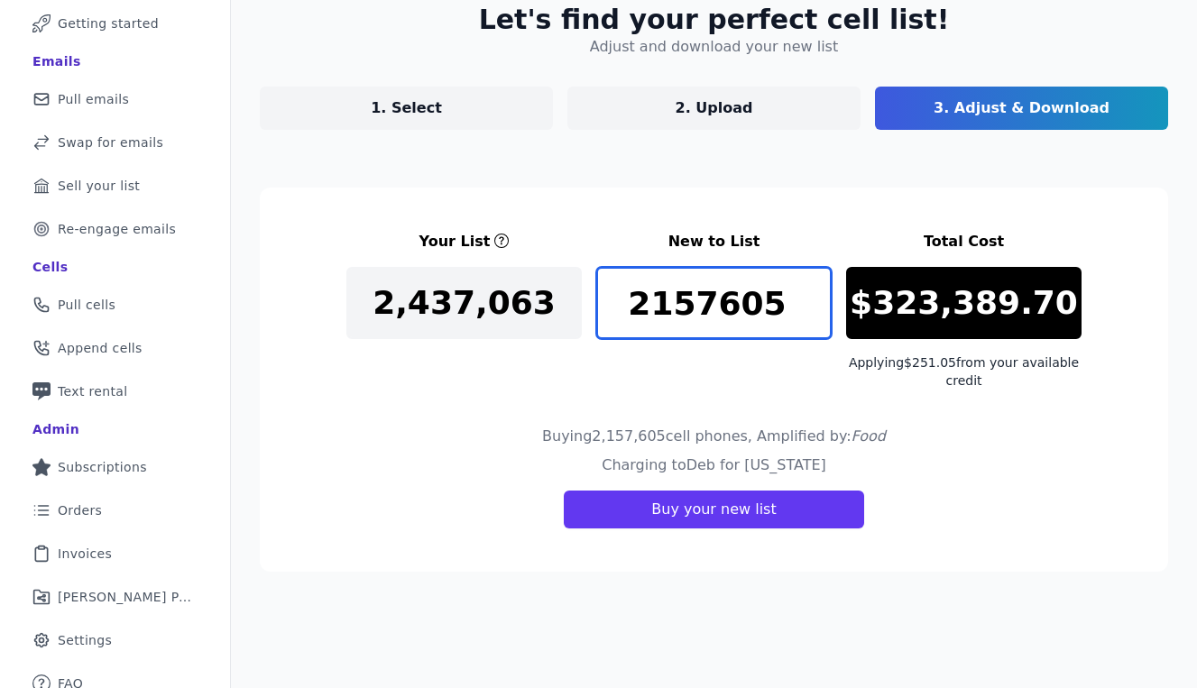
click at [710, 293] on input "2157605" at bounding box center [713, 303] width 235 height 72
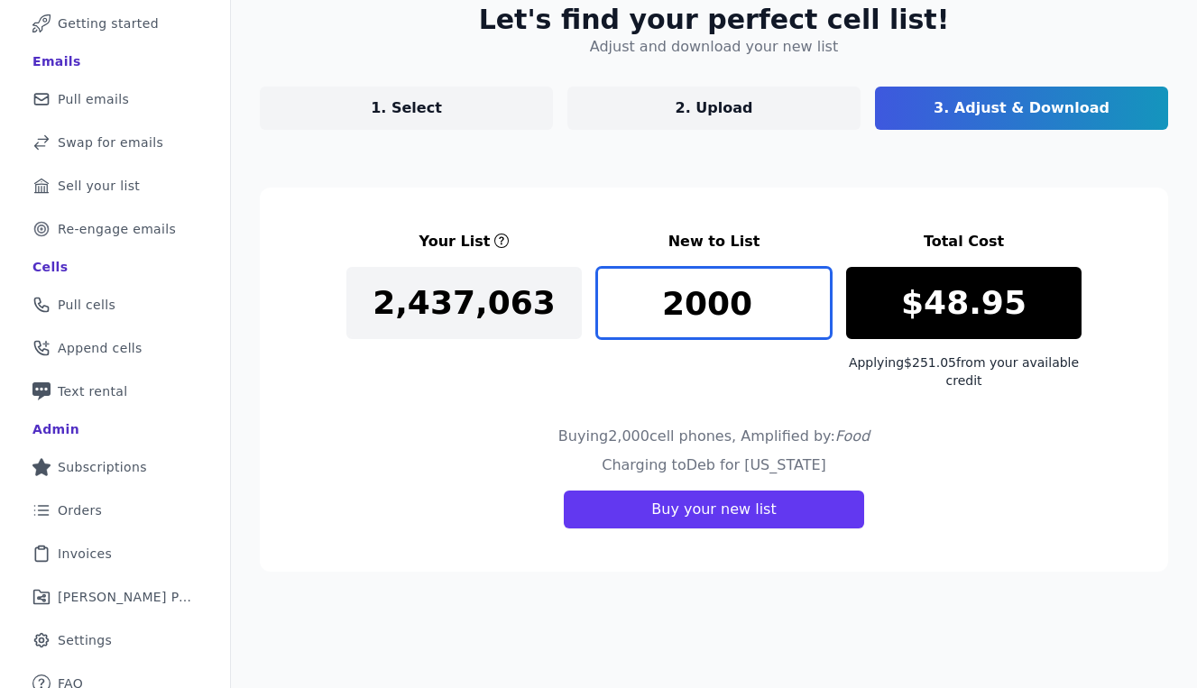
click at [686, 302] on input "2000" at bounding box center [713, 303] width 235 height 72
drag, startPoint x: 703, startPoint y: 310, endPoint x: 689, endPoint y: 312, distance: 13.6
click at [689, 312] on input "1000" at bounding box center [713, 303] width 235 height 72
click at [687, 311] on input "1500" at bounding box center [713, 303] width 235 height 72
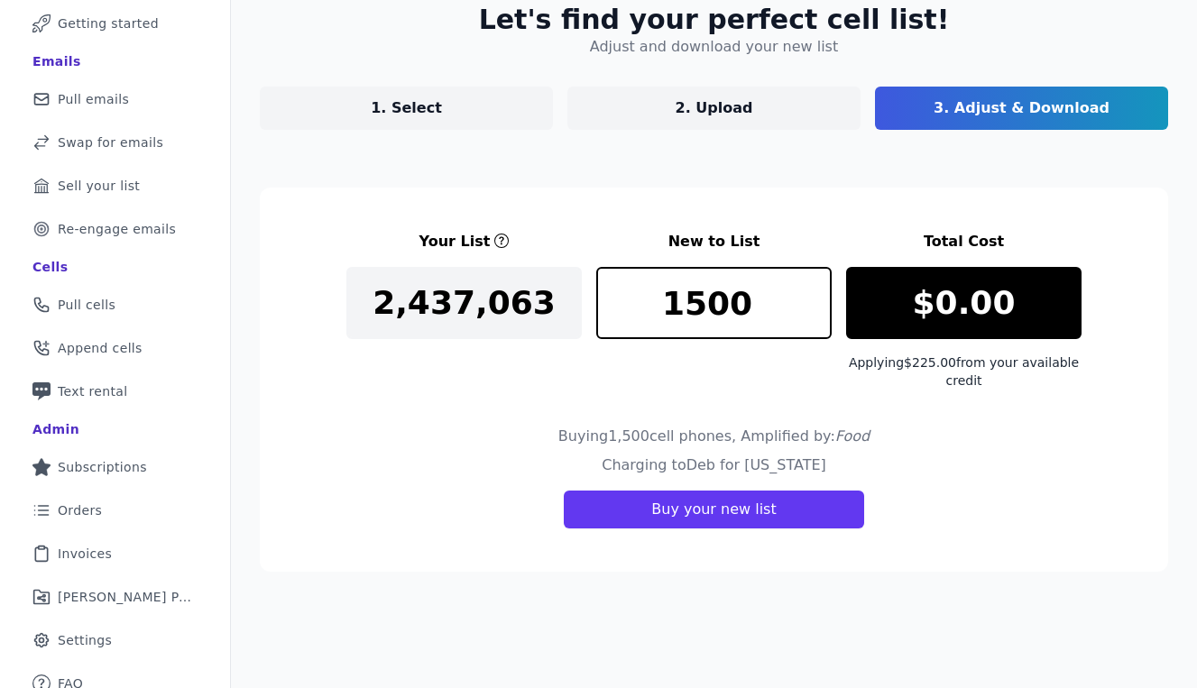
click at [565, 423] on section "Your List New to List Total Cost 2,437,063 1500 $0.00 Applying $225.00 from you…" at bounding box center [714, 380] width 908 height 384
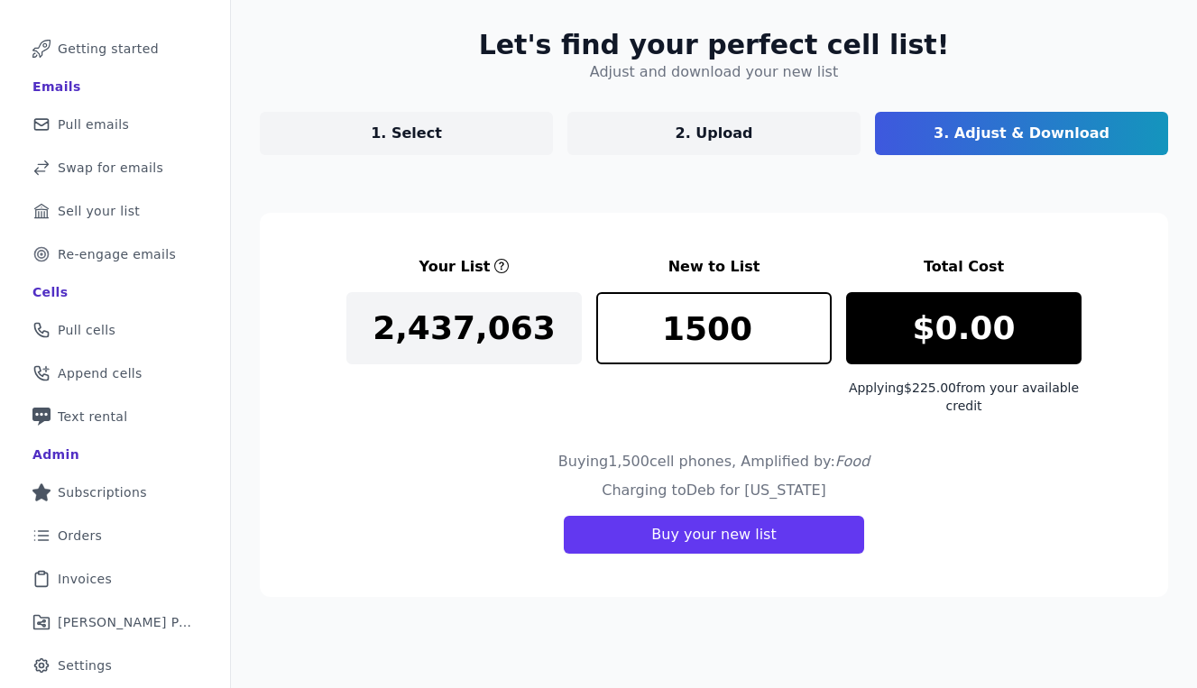
scroll to position [79, 0]
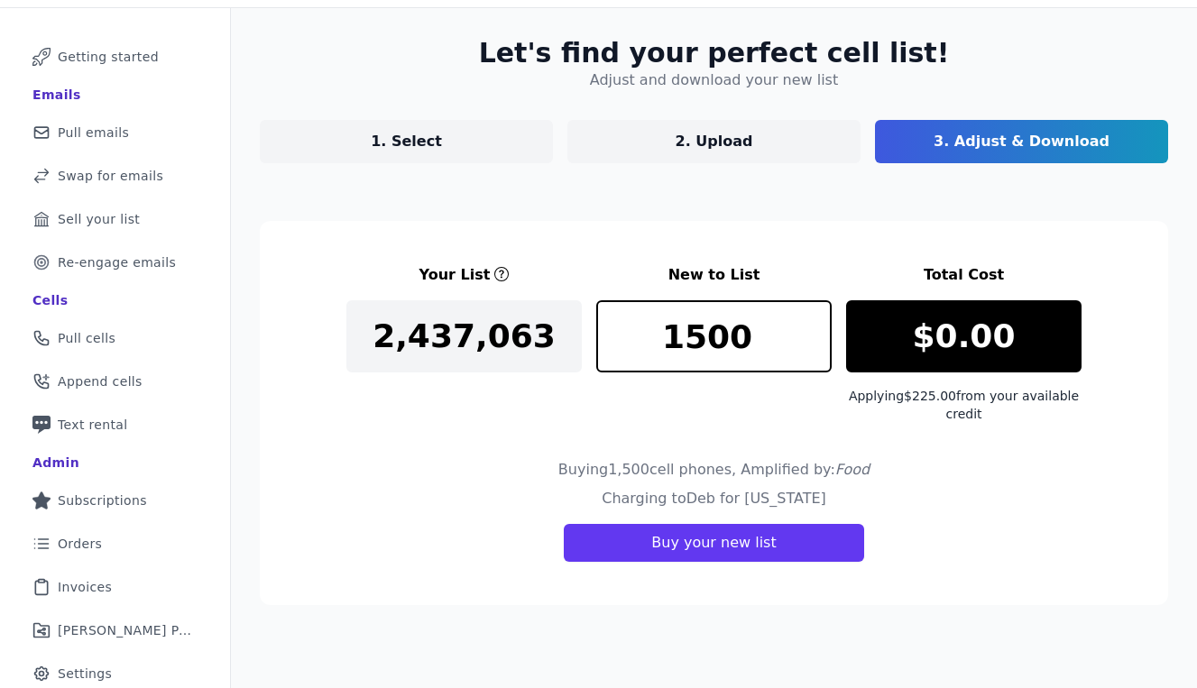
click at [462, 478] on div "Buying 1,500 cell phones , Amplified by: Food" at bounding box center [713, 473] width 735 height 29
click at [704, 340] on input "1500" at bounding box center [713, 336] width 235 height 72
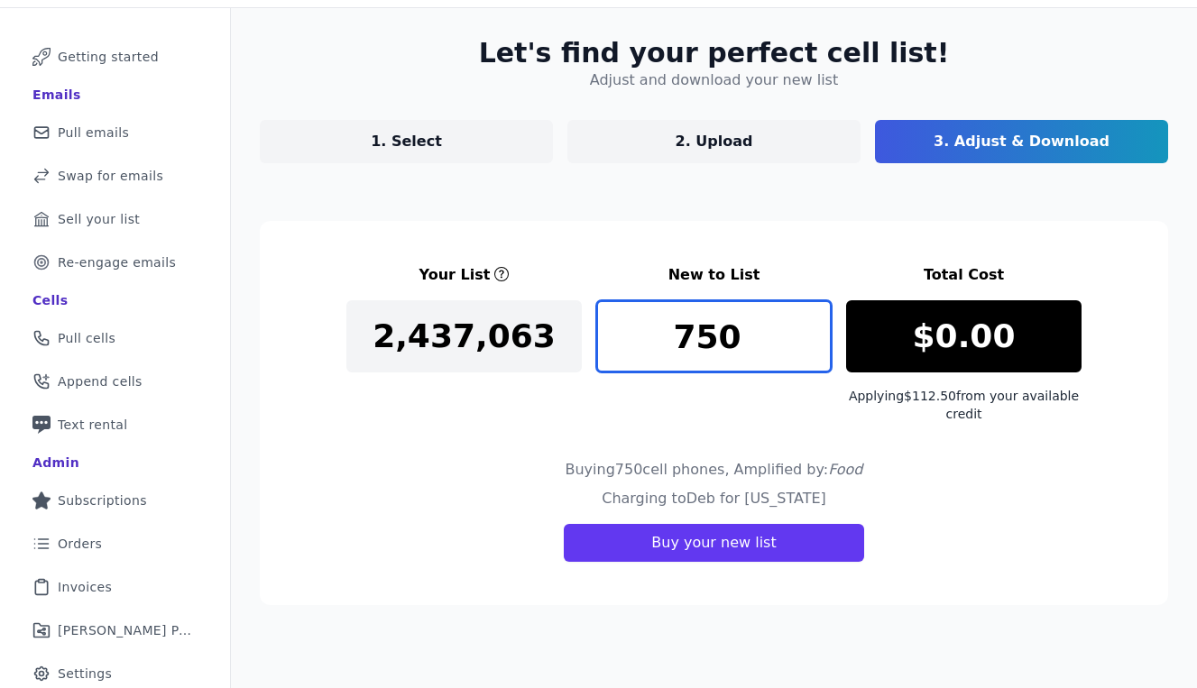
click at [704, 334] on input "750" at bounding box center [713, 336] width 235 height 72
click at [690, 344] on input "1400" at bounding box center [713, 336] width 235 height 72
type input "1600"
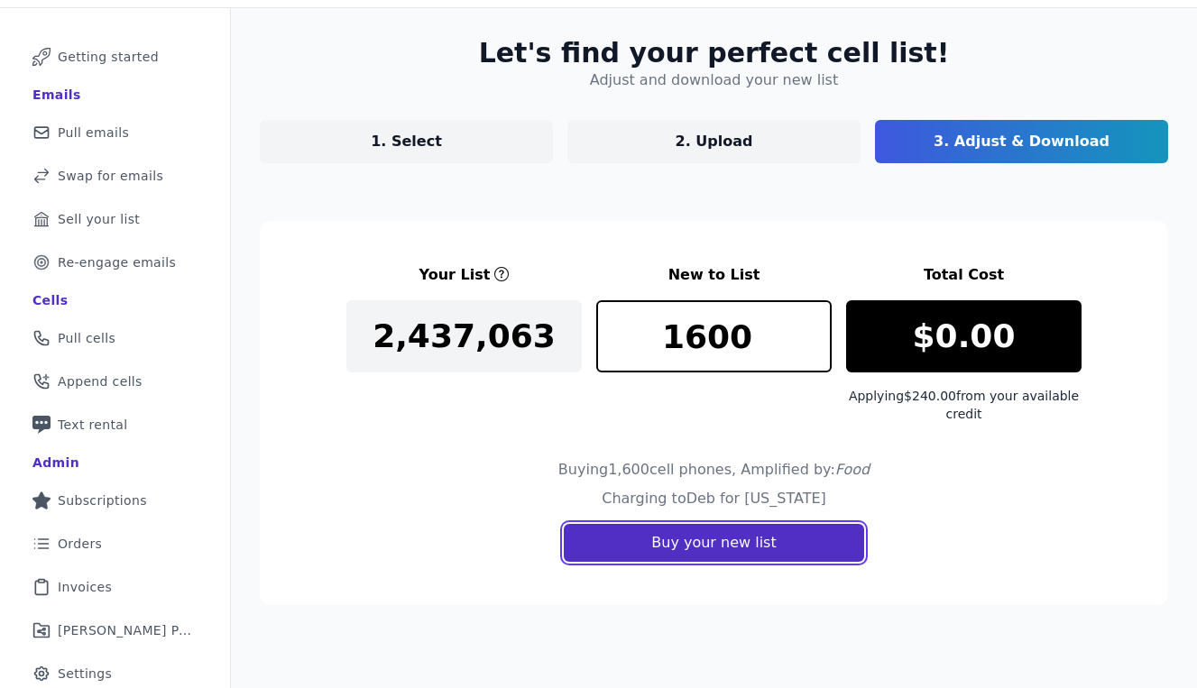
click at [741, 544] on button "Buy your new list" at bounding box center [713, 543] width 299 height 38
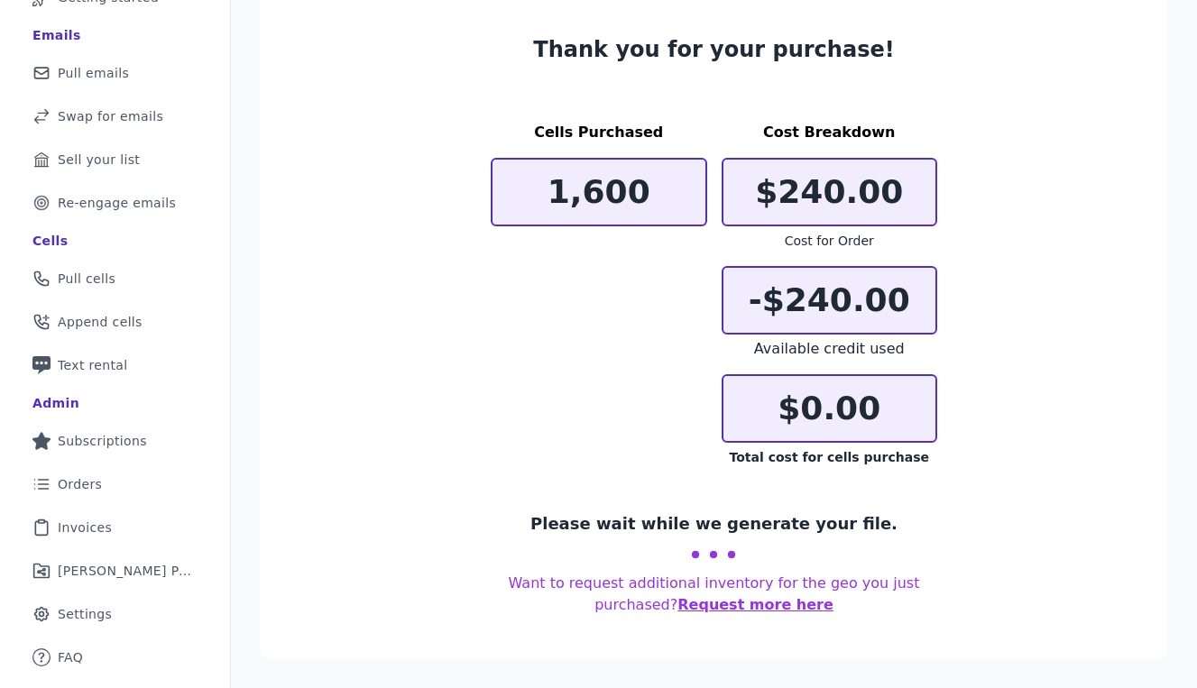
scroll to position [128, 0]
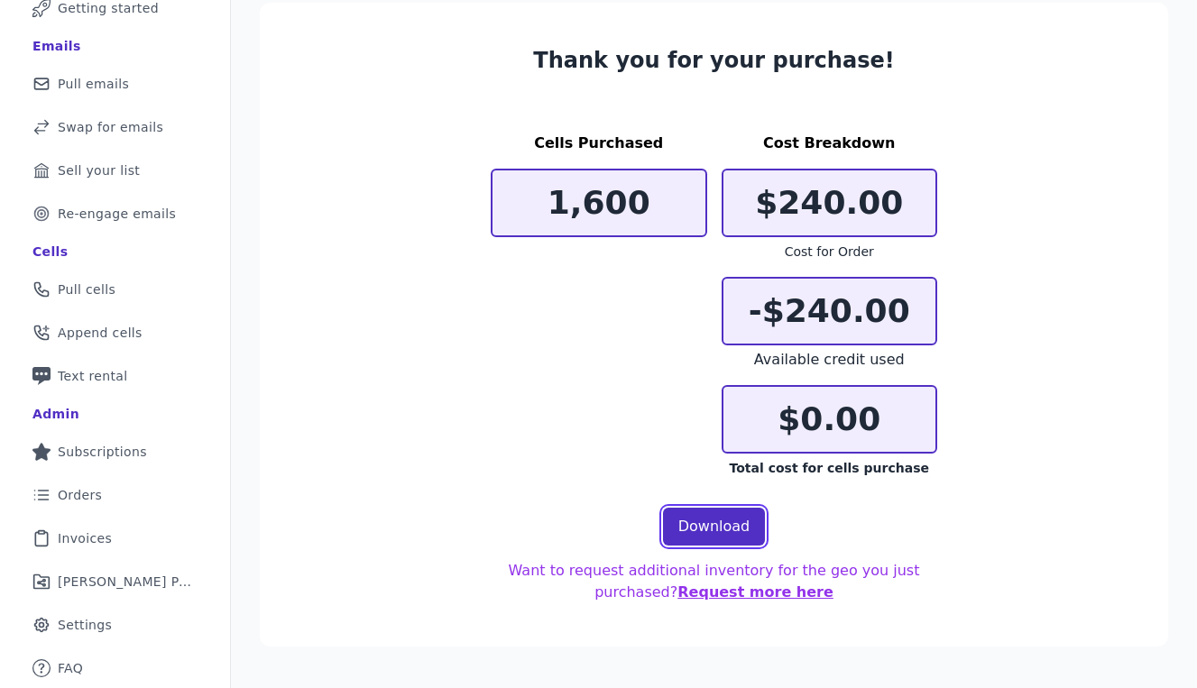
click at [695, 531] on link "Download" at bounding box center [714, 527] width 103 height 38
click at [90, 493] on span "Orders" at bounding box center [80, 495] width 44 height 18
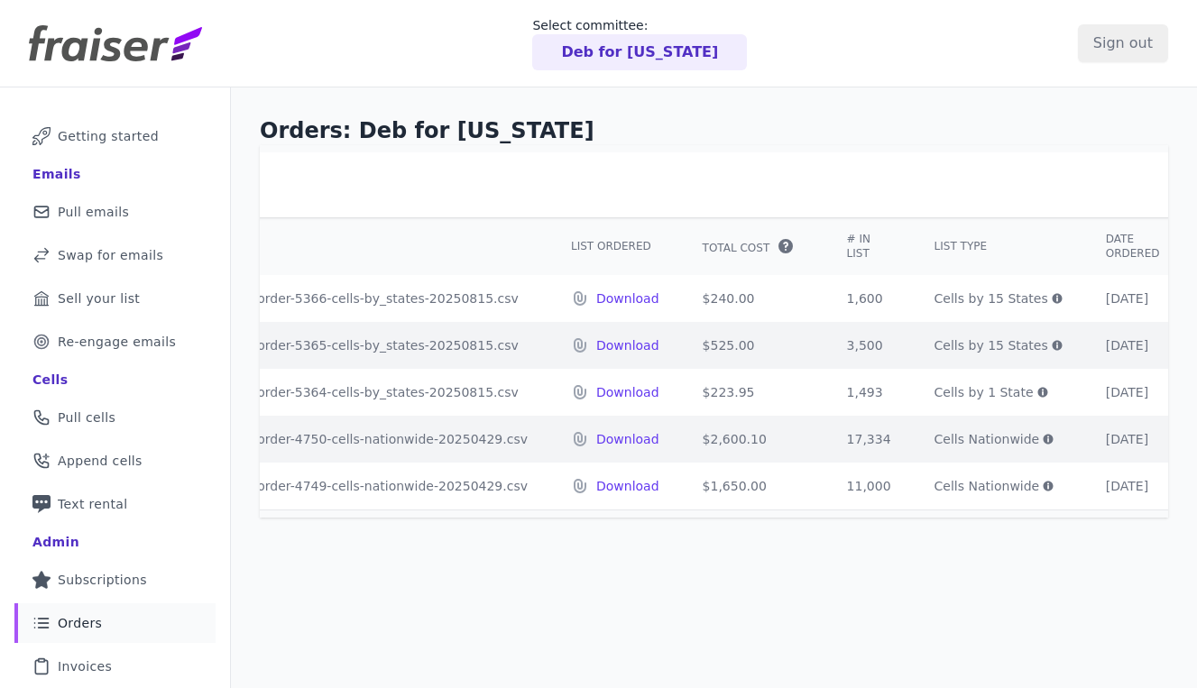
scroll to position [0, 257]
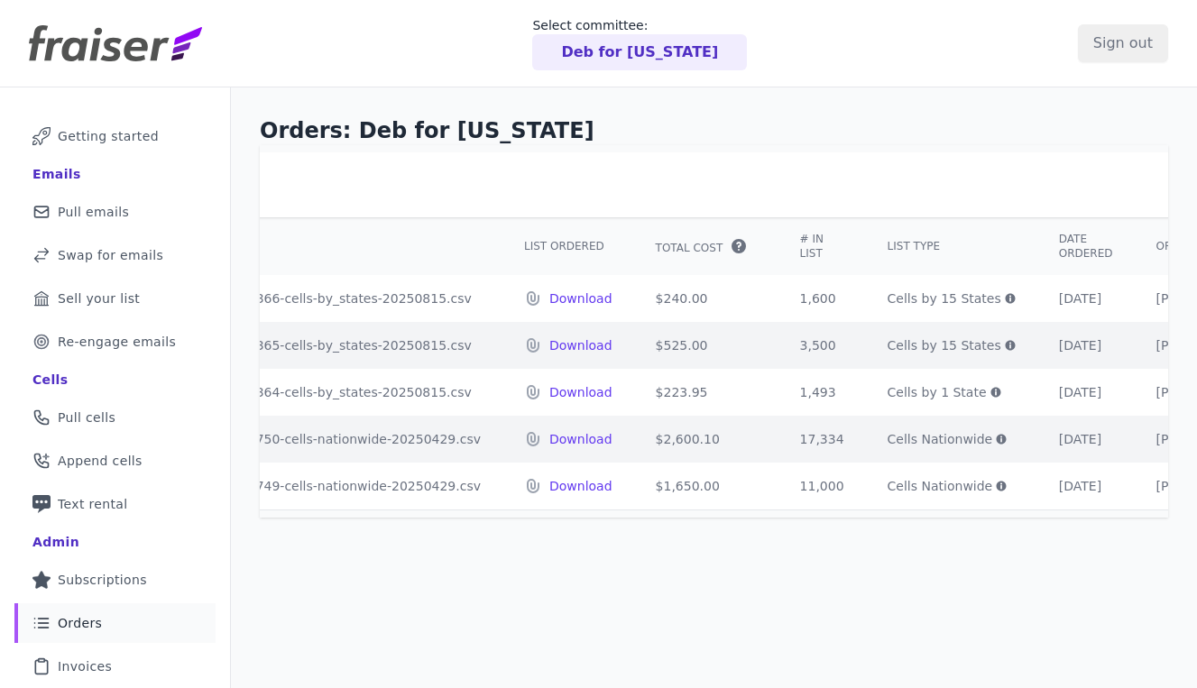
click at [1005, 343] on icon at bounding box center [1010, 346] width 10 height 10
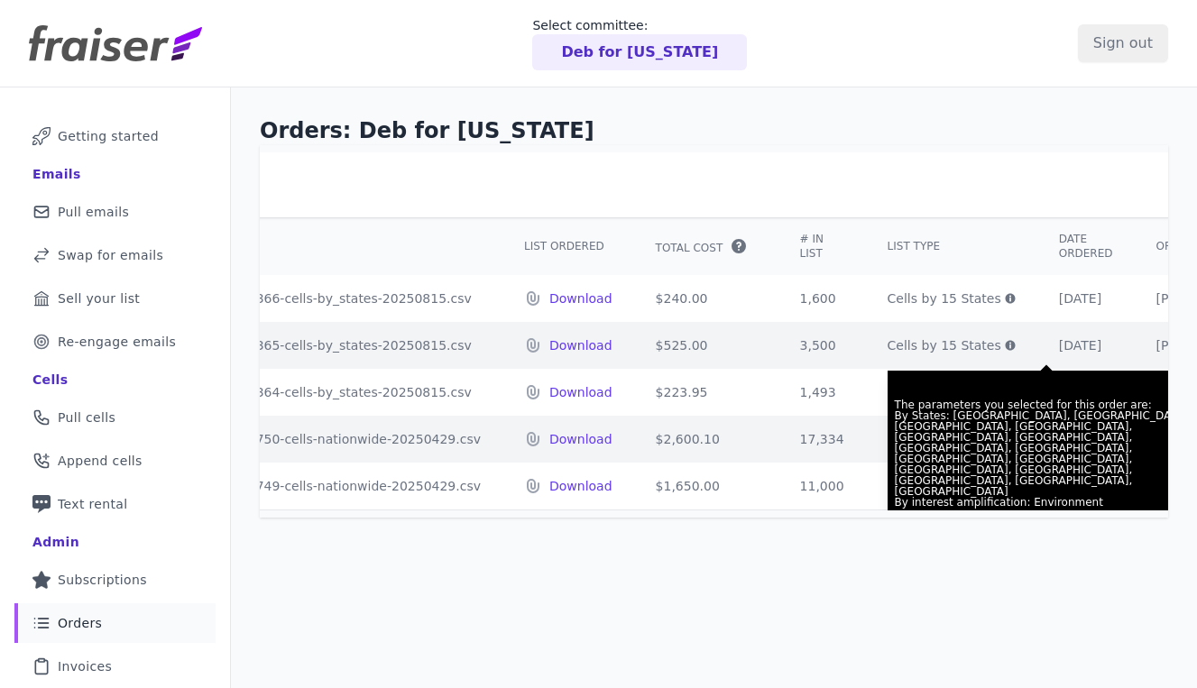
drag, startPoint x: 865, startPoint y: 417, endPoint x: 874, endPoint y: 428, distance: 14.8
click at [895, 428] on p "By States: [GEOGRAPHIC_DATA], [GEOGRAPHIC_DATA], [GEOGRAPHIC_DATA], [GEOGRAPHIC…" at bounding box center [1046, 453] width 303 height 87
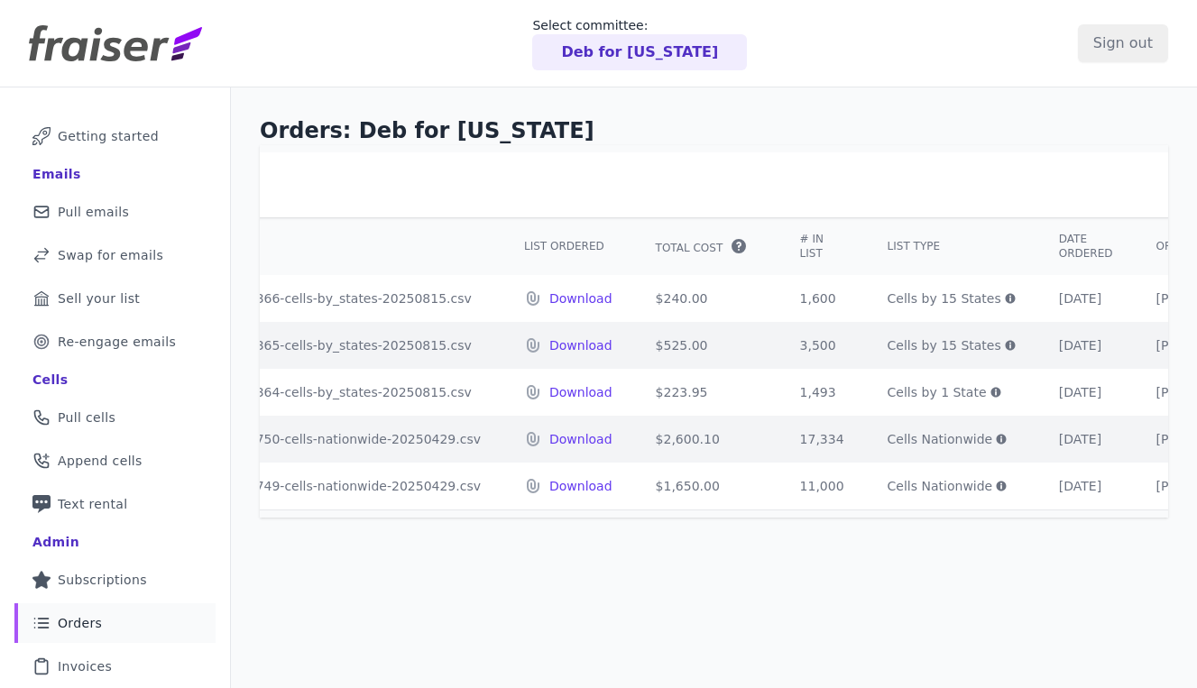
click at [1005, 346] on icon at bounding box center [1010, 346] width 10 height 10
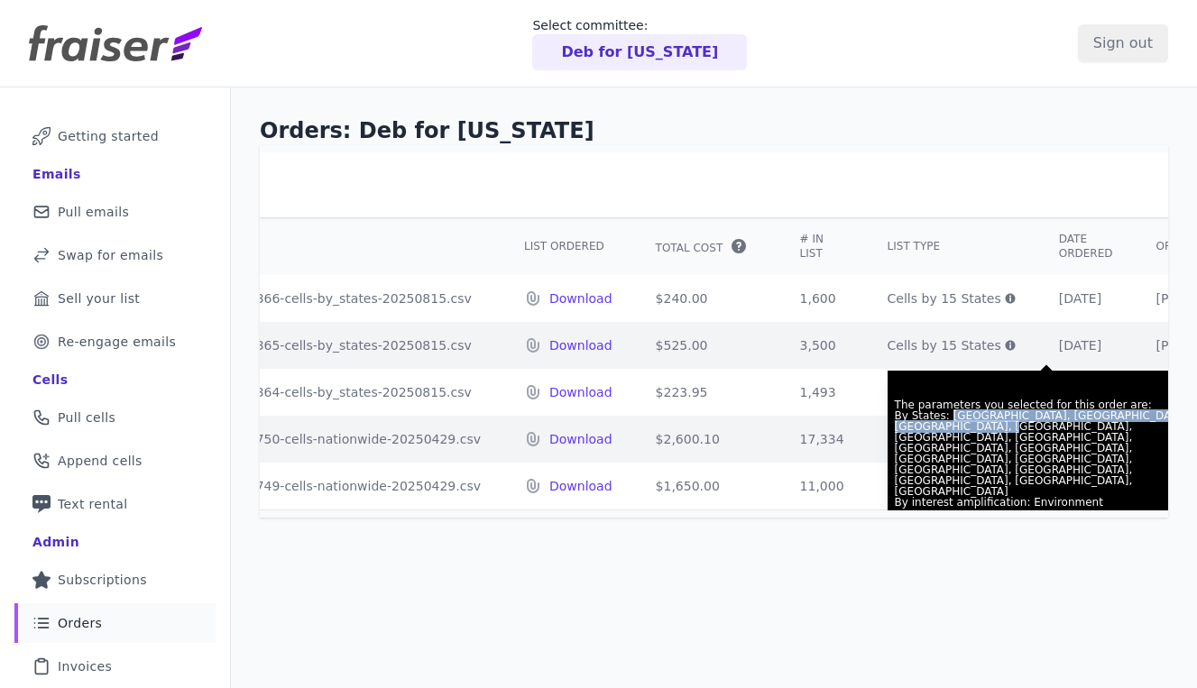
copy p "[GEOGRAPHIC_DATA], [GEOGRAPHIC_DATA], [GEOGRAPHIC_DATA], [GEOGRAPHIC_DATA], [GE…"
drag, startPoint x: 870, startPoint y: 418, endPoint x: 877, endPoint y: 426, distance: 10.3
click at [895, 426] on p "By States: [GEOGRAPHIC_DATA], [GEOGRAPHIC_DATA], [GEOGRAPHIC_DATA], [GEOGRAPHIC…" at bounding box center [1046, 453] width 303 height 87
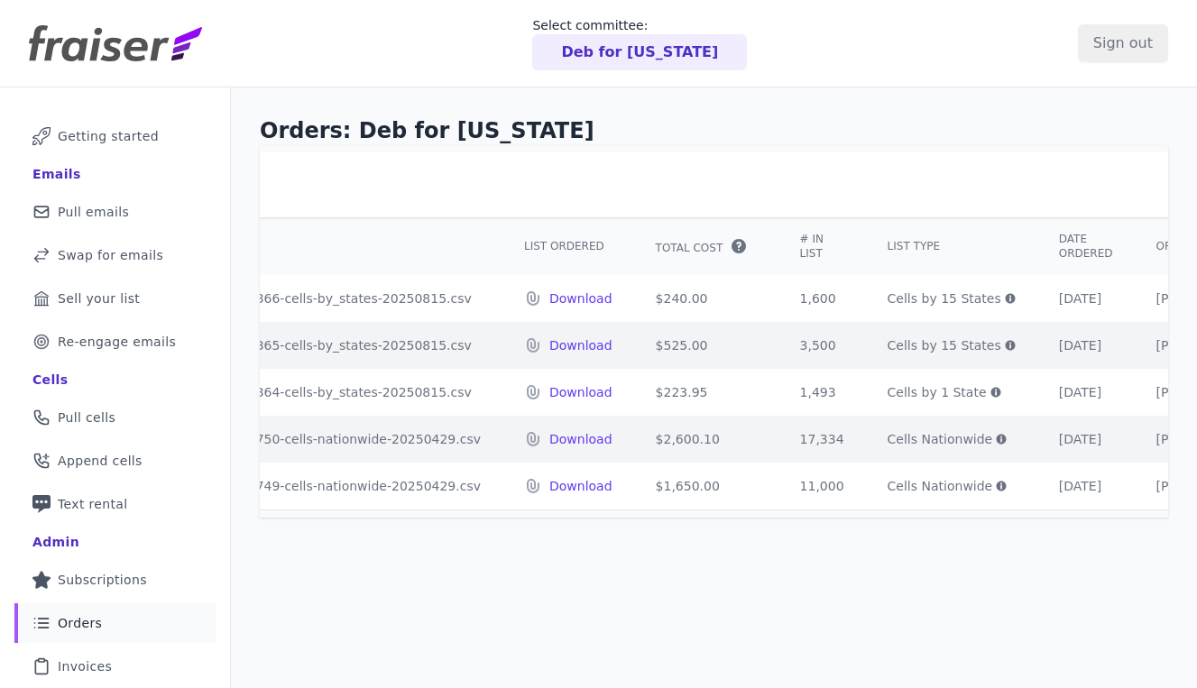
click at [395, 561] on div "Orders: Deb for [US_STATE] Order history ID Filename List Ordered Total Cost" at bounding box center [714, 451] width 966 height 729
click at [511, 612] on div "Orders: Deb for [US_STATE] Order history ID Filename List Ordered Total Cost" at bounding box center [714, 451] width 966 height 729
